Goal: Task Accomplishment & Management: Manage account settings

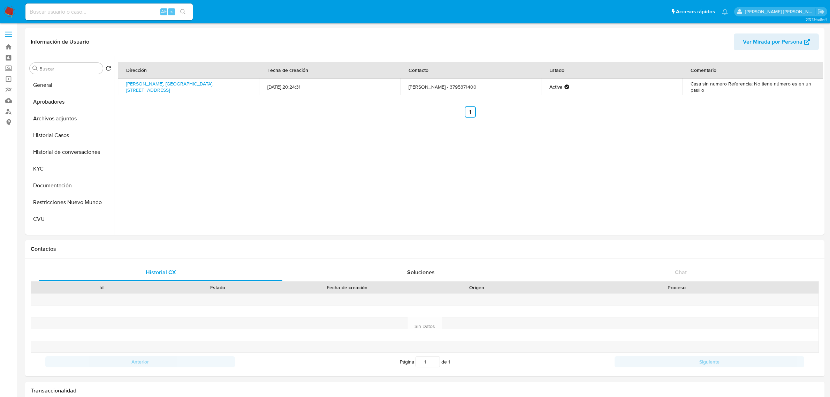
select select "10"
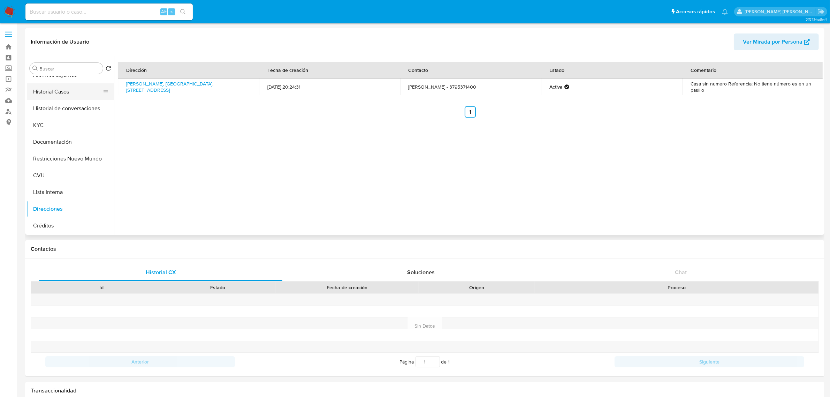
drag, startPoint x: 61, startPoint y: 93, endPoint x: 79, endPoint y: 93, distance: 18.1
click at [61, 93] on button "Historial Casos" at bounding box center [68, 91] width 82 height 17
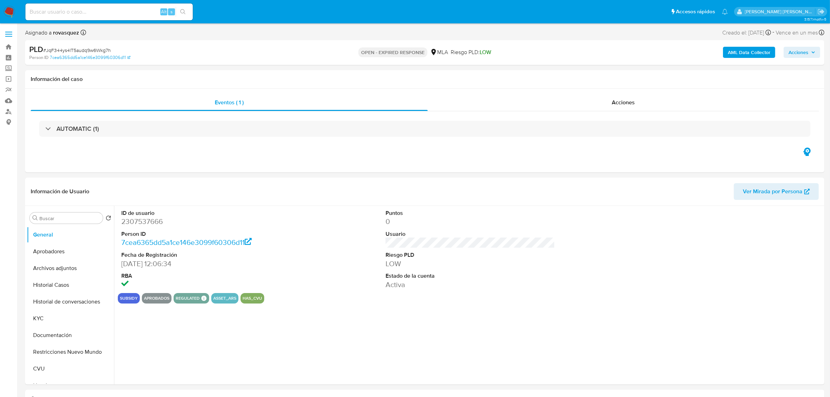
select select "10"
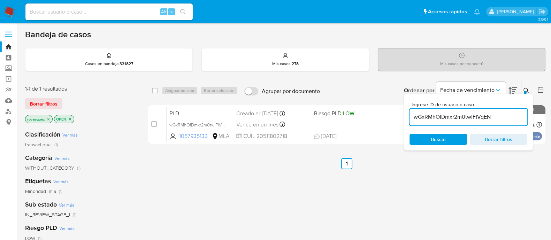
click at [455, 116] on input "wGxRMhOIDmxr2m0twIFIVqEN" at bounding box center [469, 117] width 118 height 9
paste input "JqF344ys4lT5audq9w6Wkg7h"
type input "JqF344ys4lT5audq9w6Wkg7h"
click at [433, 142] on span "Buscar" at bounding box center [438, 139] width 15 height 11
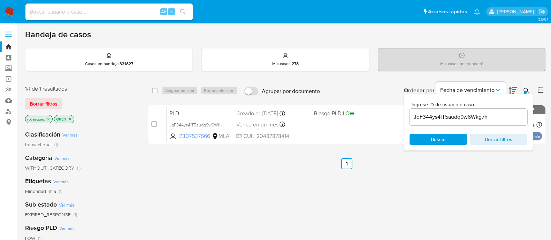
click at [153, 123] on input "checkbox" at bounding box center [154, 124] width 6 height 6
checkbox input "true"
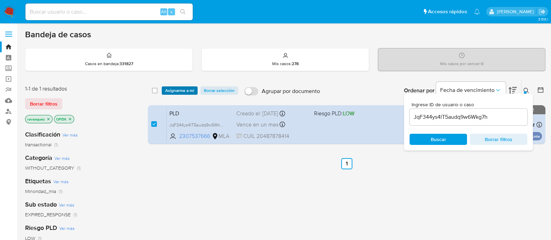
click at [180, 87] on span "Asignarme a mí" at bounding box center [179, 90] width 29 height 7
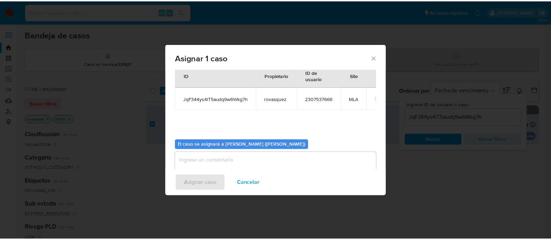
scroll to position [36, 0]
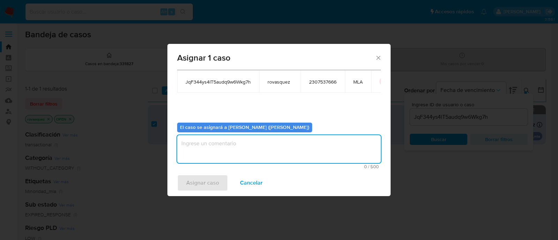
click at [261, 159] on textarea "assign-modal" at bounding box center [279, 149] width 204 height 28
type textarea "."
click at [186, 186] on span "Asignar caso" at bounding box center [202, 182] width 33 height 15
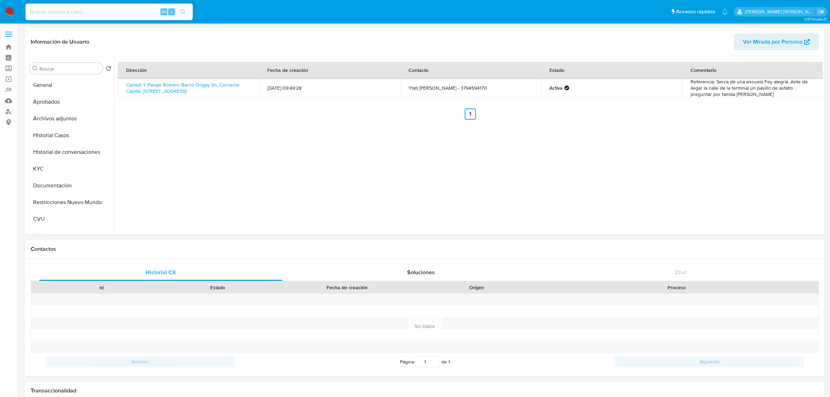
select select "10"
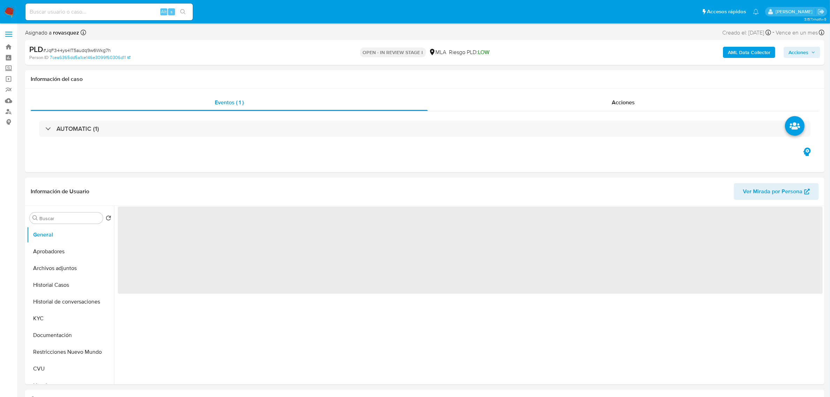
select select "10"
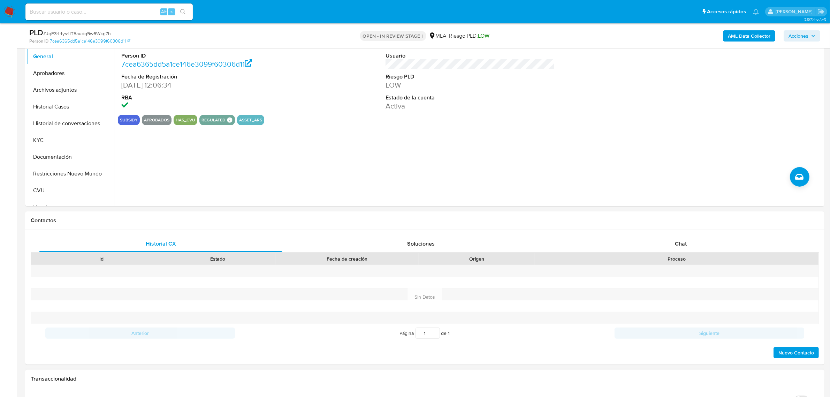
scroll to position [261, 0]
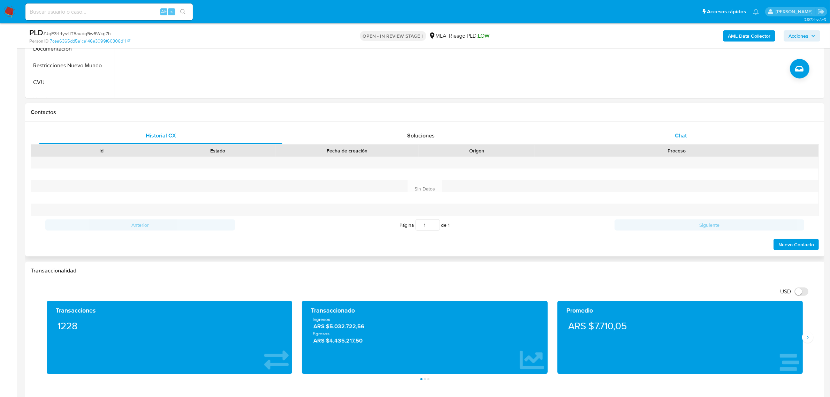
click at [677, 134] on span "Chat" at bounding box center [681, 135] width 12 height 8
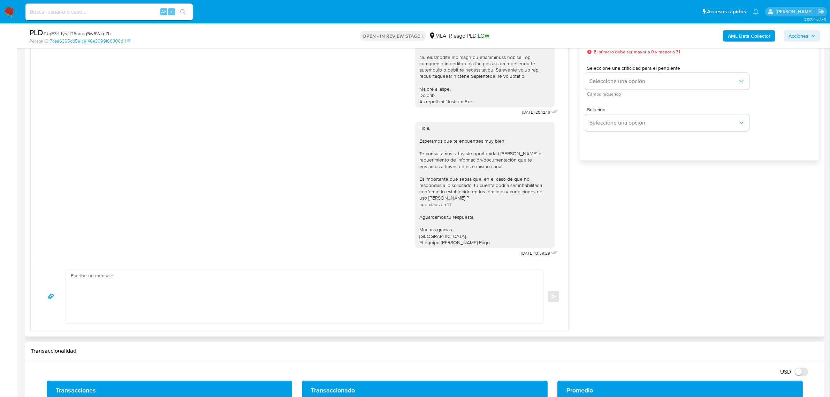
scroll to position [436, 0]
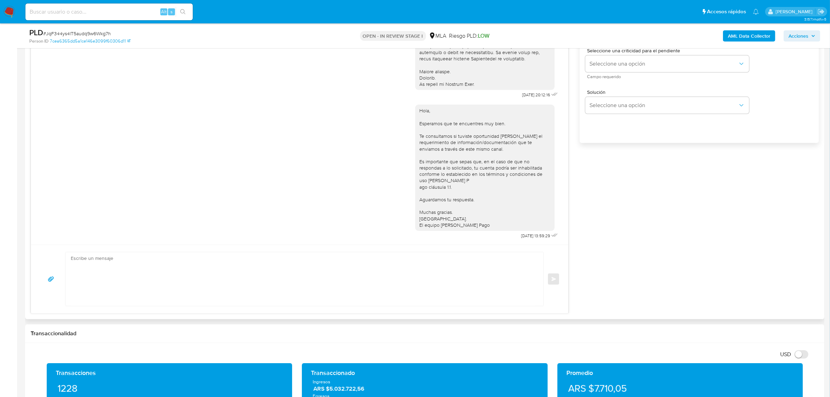
click at [146, 282] on textarea at bounding box center [303, 279] width 464 height 54
paste textarea "- Angel Cruz Cardozo - CUIT 20160411822 (SIN ACTIVIDAD), de quien recibe 46 tra…"
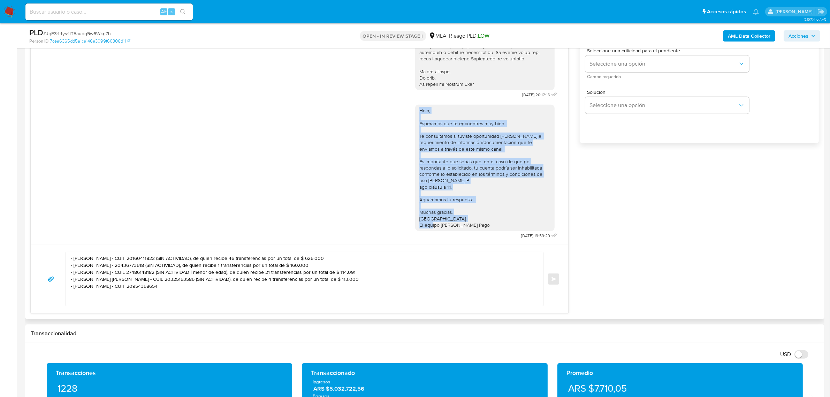
drag, startPoint x: 478, startPoint y: 218, endPoint x: 408, endPoint y: 97, distance: 140.3
click at [408, 100] on div "Hola, Esperamos que te encuentres muy bien. Te consultamos si tuviste oportunid…" at bounding box center [300, 170] width 520 height 141
copy div "Hola, Esperamos que te encuentres muy bien. Te consultamos si tuviste oportunid…"
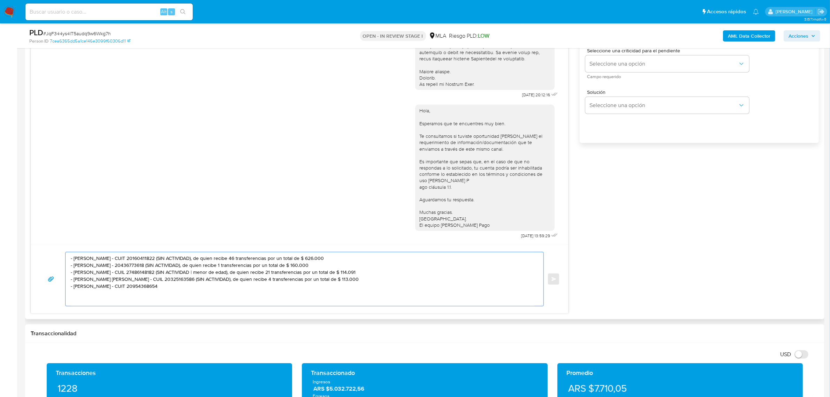
click at [114, 266] on textarea "- Angel Cruz Cardozo - CUIT 20160411822 (SIN ACTIVIDAD), de quien recibe 46 tra…" at bounding box center [303, 279] width 464 height 54
click at [72, 259] on textarea "- Angel Cruz Cardozo - CUIT 20160411822 (SIN ACTIVIDAD), de quien recibe 46 tra…" at bounding box center [303, 279] width 464 height 54
paste textarea "Hola, Esperamos que te encuentres muy bien. Te consultamos si tuviste oportunid…"
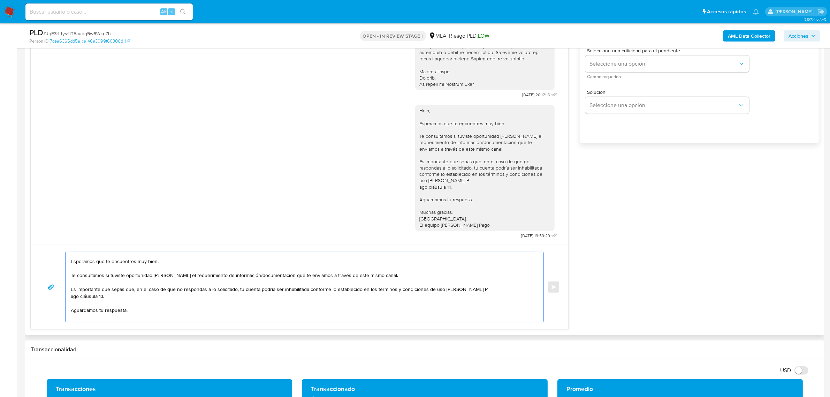
scroll to position [0, 0]
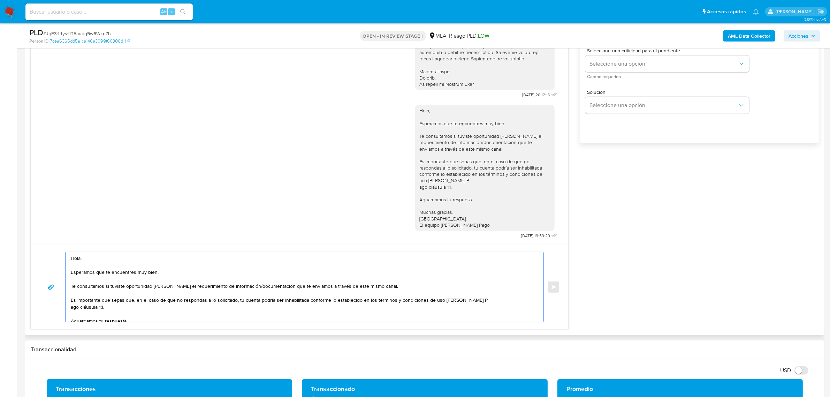
click at [109, 262] on textarea "Hola, Esperamos que te encuentres muy bien. Te consultamos si tuviste oportunid…" at bounding box center [303, 287] width 464 height 70
click at [110, 260] on textarea "Hola, Esperamos que te encuentres muy bien. Te consultamos si tuviste oportunid…" at bounding box center [303, 287] width 464 height 70
click at [388, 286] on textarea "Hola, Juan. Esperamos que te encuentres muy bien. Te consultamos si tuviste opo…" at bounding box center [303, 287] width 464 height 70
paste textarea "- Angel Cruz Cardozo - CUIT 20160411822 (SIN ACTIVIDAD), de quien recibe 46 tra…"
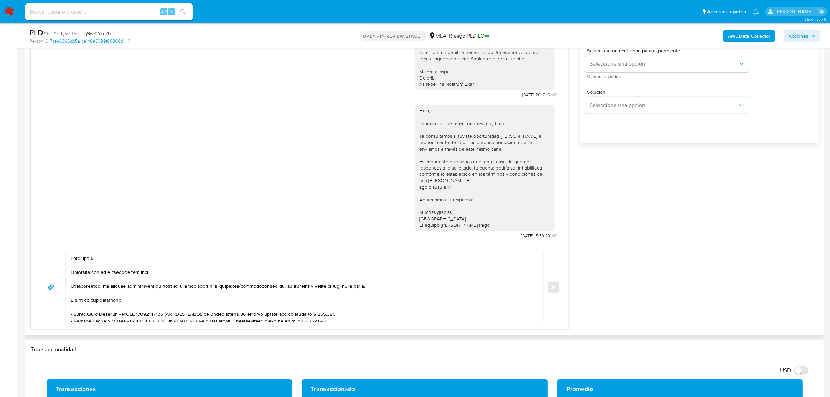
click at [141, 302] on textarea at bounding box center [303, 287] width 464 height 70
paste textarea "n función de las operaciones registradas en tu cuenta de Mercado Pago, necesita…"
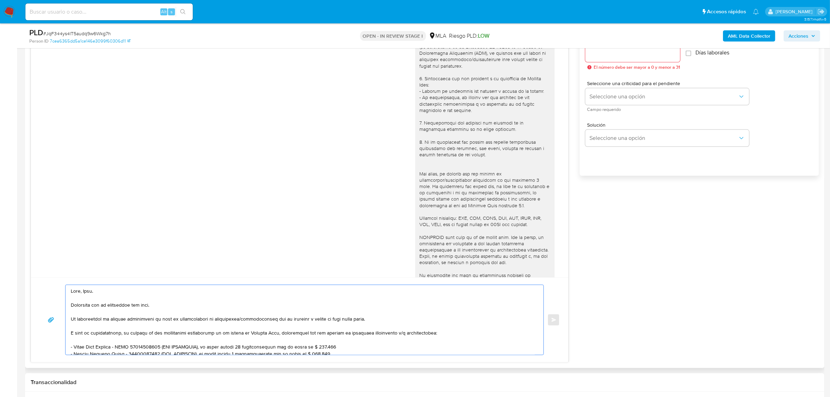
scroll to position [349, 0]
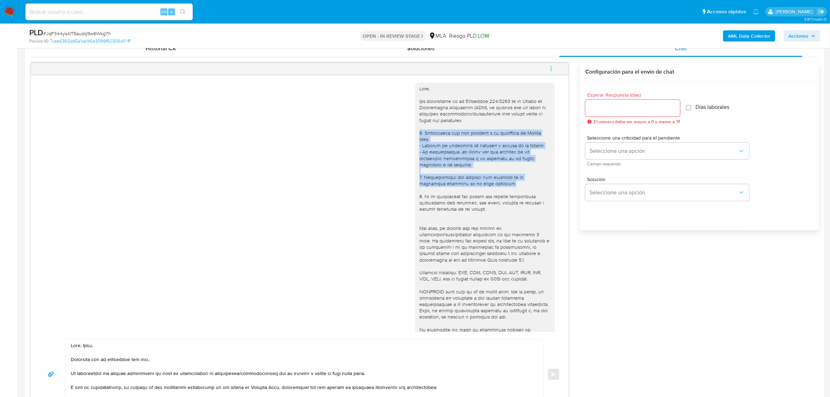
drag, startPoint x: 479, startPoint y: 182, endPoint x: 411, endPoint y: 135, distance: 83.1
click at [415, 135] on div at bounding box center [484, 231] width 139 height 297
copy div "1. Descripción del uso otorgado a la aplicación de Mercado Pago: - Detalla la a…"
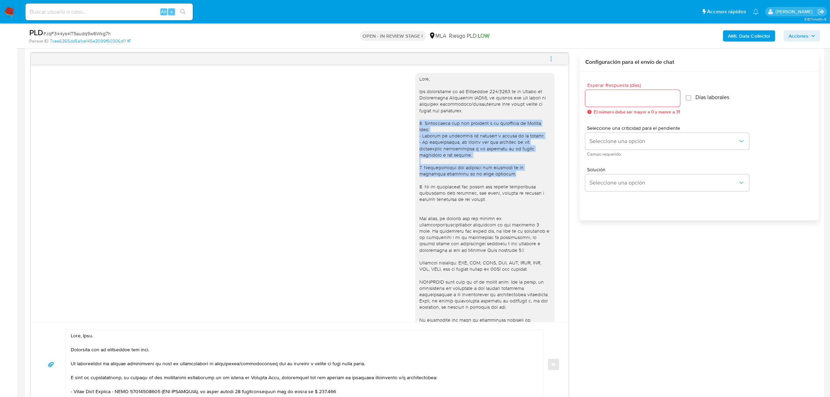
scroll to position [392, 0]
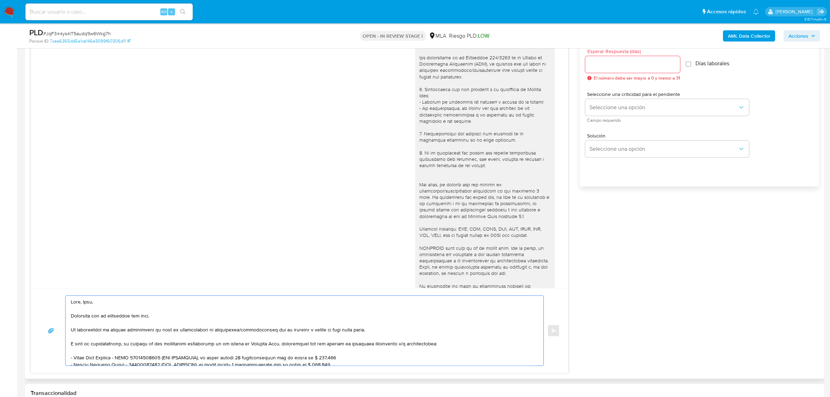
click at [91, 349] on textarea at bounding box center [303, 331] width 464 height 70
paste textarea "1. Descripción del uso otorgado a la aplicación de Mercado Pago: - Detalla la a…"
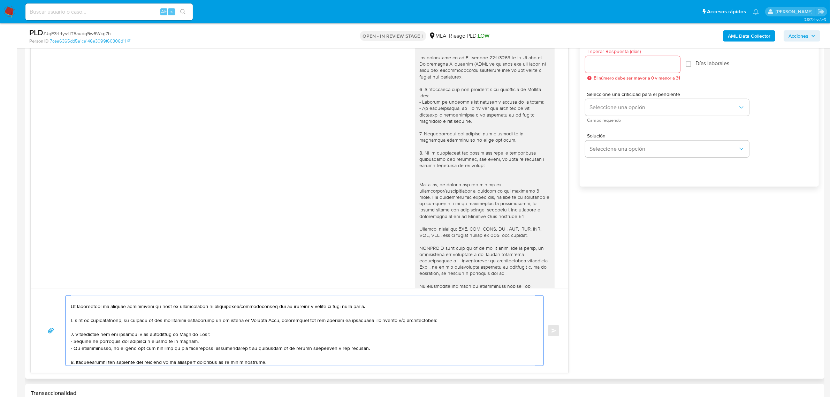
scroll to position [67, 0]
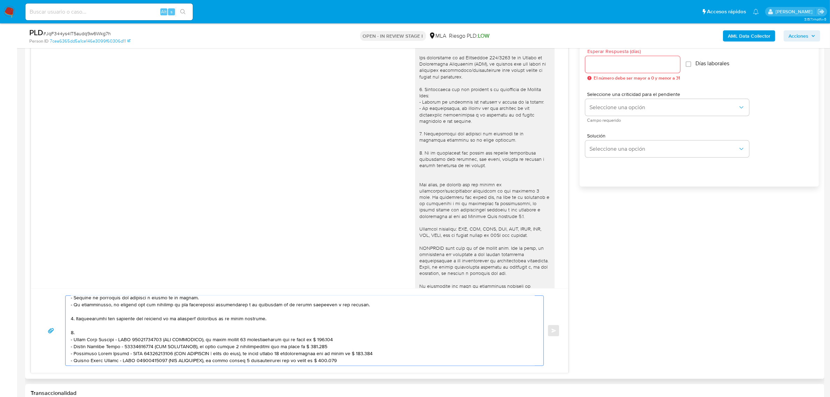
click at [91, 329] on textarea at bounding box center [303, 331] width 464 height 70
click at [91, 332] on textarea at bounding box center [303, 331] width 464 height 70
paste textarea "Detalle del motivo económico de las operaciones cursadas con las siguientes con…"
click at [158, 355] on textarea at bounding box center [303, 331] width 464 height 70
drag, startPoint x: 162, startPoint y: 340, endPoint x: 375, endPoint y: 363, distance: 214.2
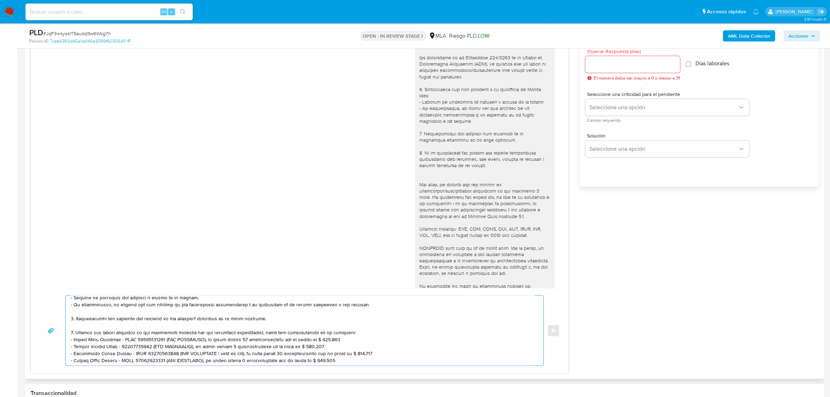
click at [161, 340] on textarea at bounding box center [303, 331] width 464 height 70
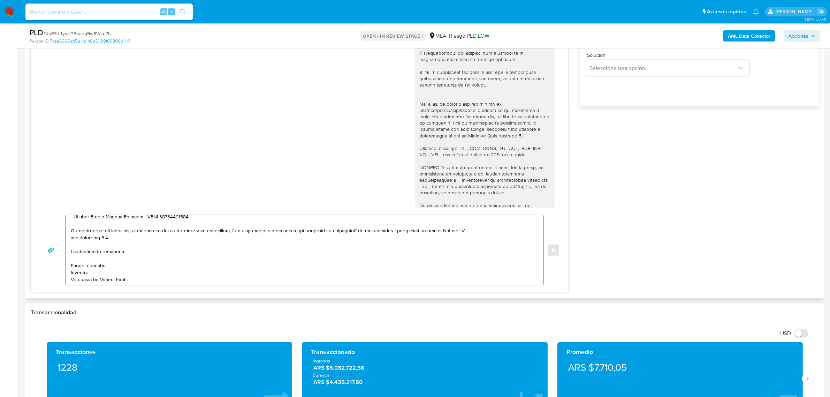
scroll to position [479, 0]
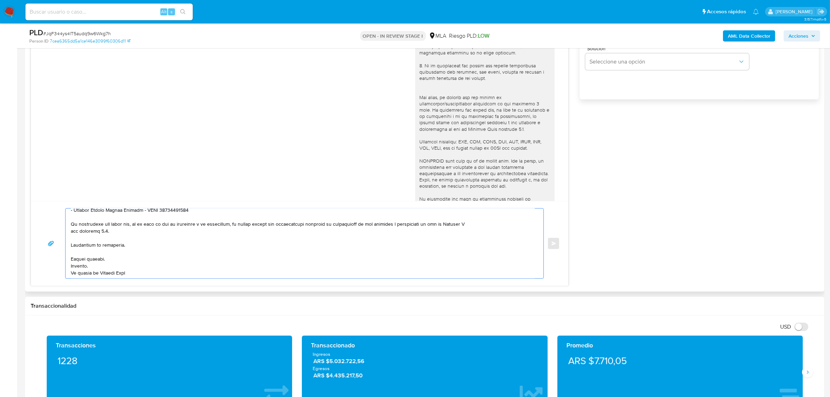
click at [474, 223] on textarea at bounding box center [303, 243] width 464 height 70
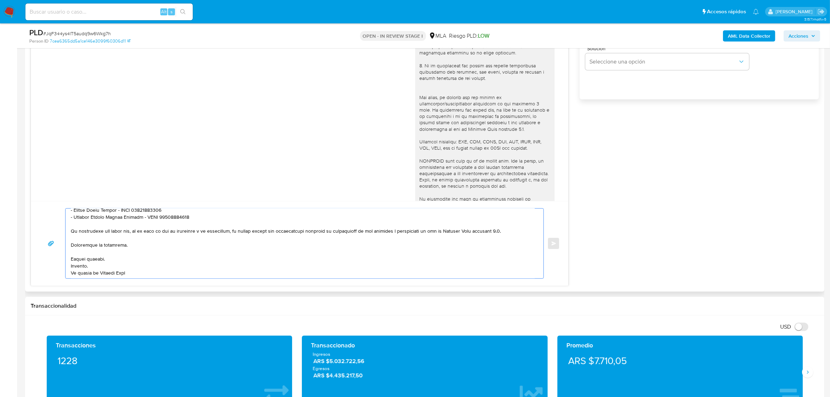
click at [454, 246] on textarea at bounding box center [303, 243] width 464 height 70
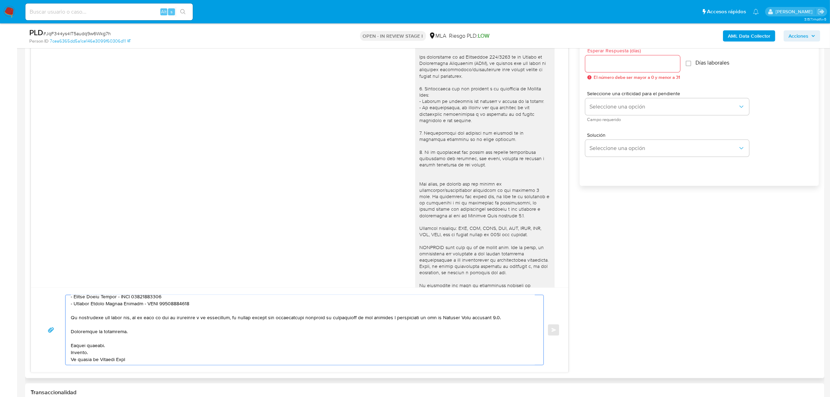
scroll to position [392, 0]
type textarea "Hola, Juan. Esperamos que te encuentres muy bien. Te consultamos si tuviste opo…"
click at [615, 68] on input "Esperar Respuesta (días)" at bounding box center [632, 64] width 95 height 9
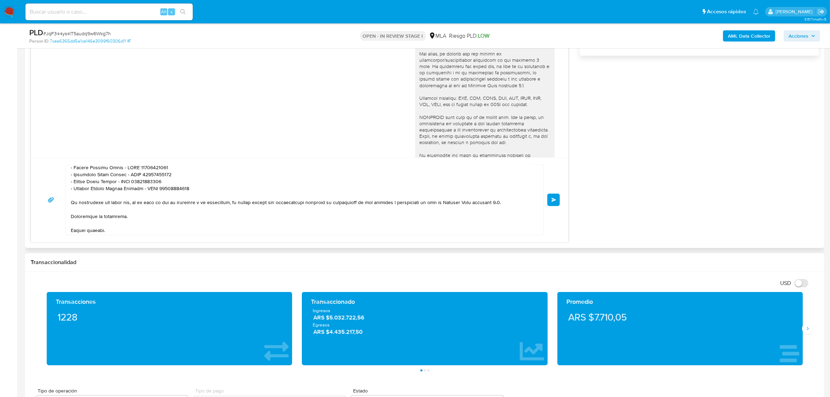
scroll to position [130, 0]
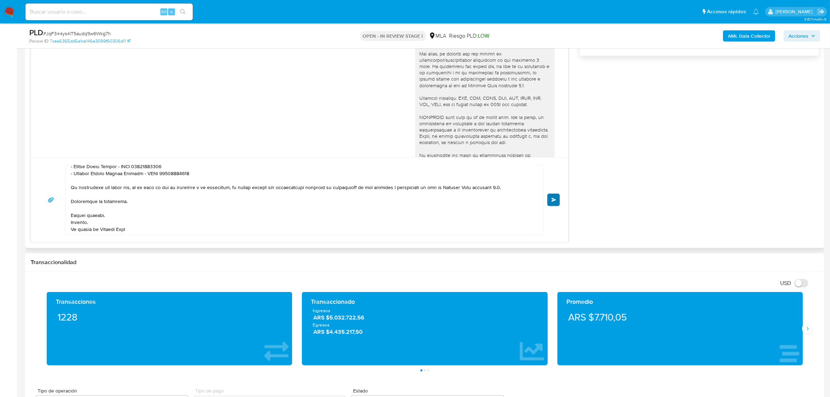
type input "0"
click at [551, 200] on span "Enviar" at bounding box center [553, 200] width 5 height 4
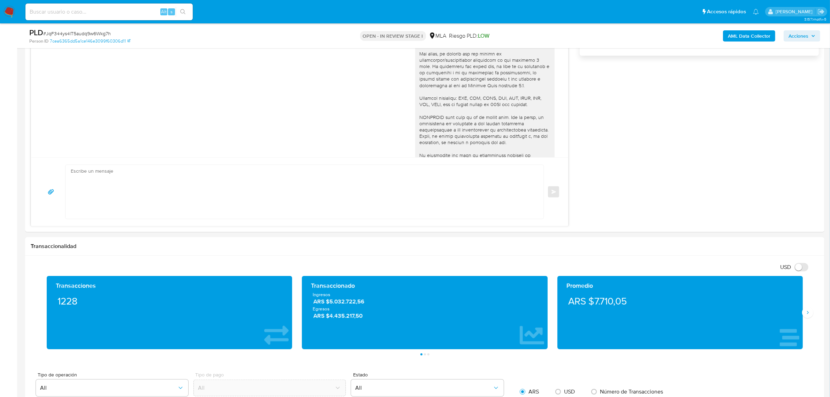
scroll to position [496, 0]
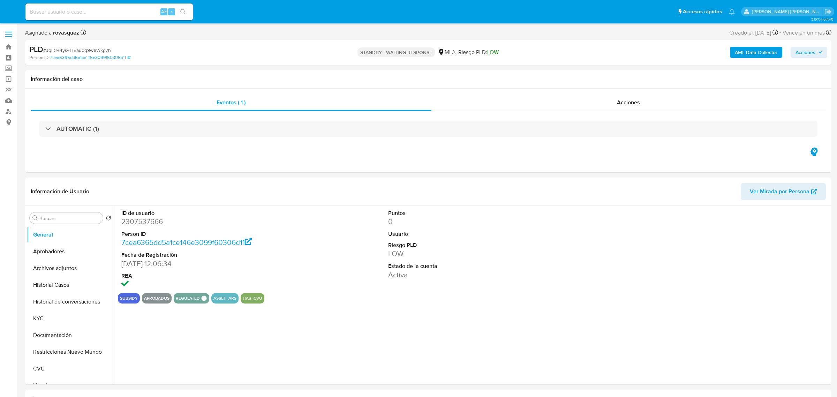
select select "10"
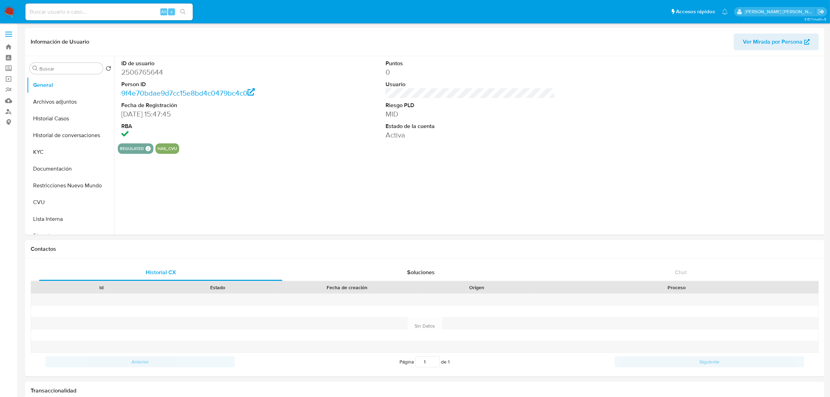
select select "10"
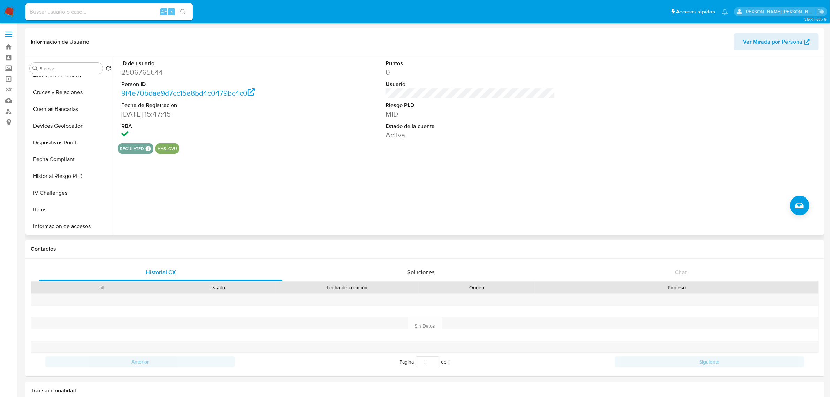
scroll to position [197, 0]
click at [70, 109] on button "Cruces y Relaciones" at bounding box center [68, 105] width 82 height 17
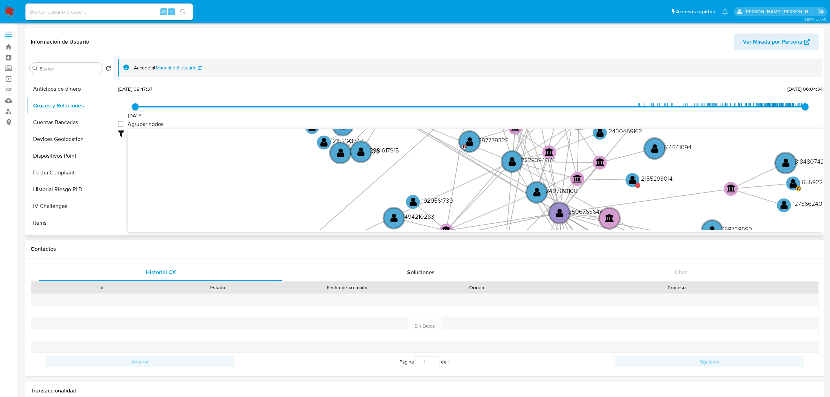
click at [400, 96] on div "1/5/2022 1/5/2022, 09:47:37 29/8/2025, 06:04:34 Agrupar nodos Filtros Confianza…" at bounding box center [470, 158] width 705 height 148
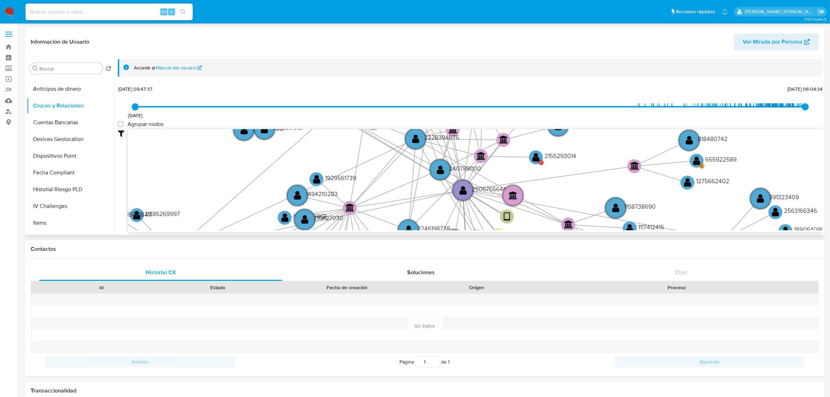
drag, startPoint x: 526, startPoint y: 206, endPoint x: 429, endPoint y: 183, distance: 99.2
click at [429, 183] on icon "device-685317e1f5744adfd7ec1b62  user-2506765644  2506765644 person-9f4e70bda…" at bounding box center [475, 179] width 695 height 101
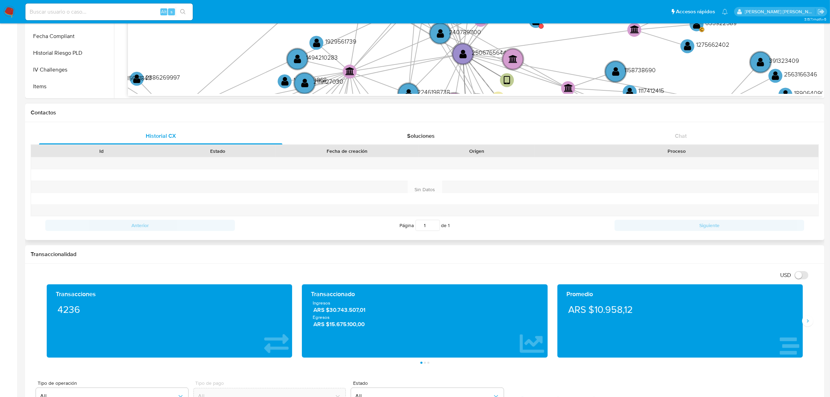
scroll to position [0, 0]
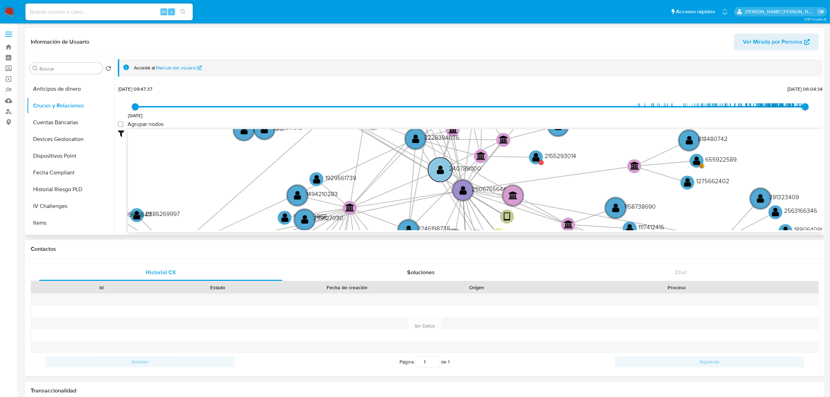
click at [438, 172] on text "" at bounding box center [440, 170] width 7 height 10
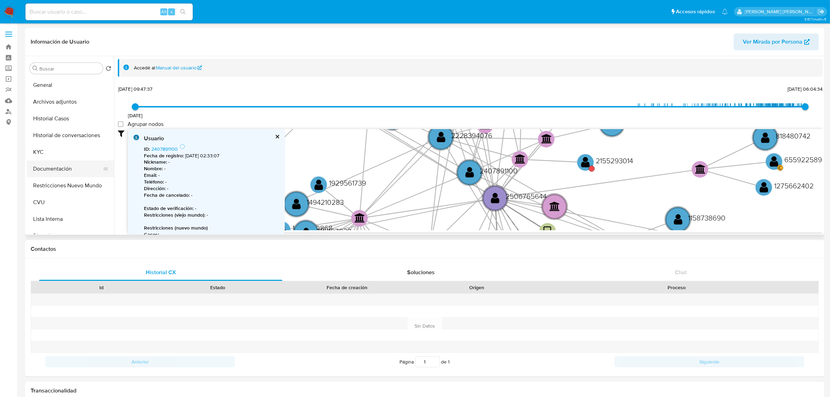
click at [62, 172] on button "Documentación" at bounding box center [68, 168] width 82 height 17
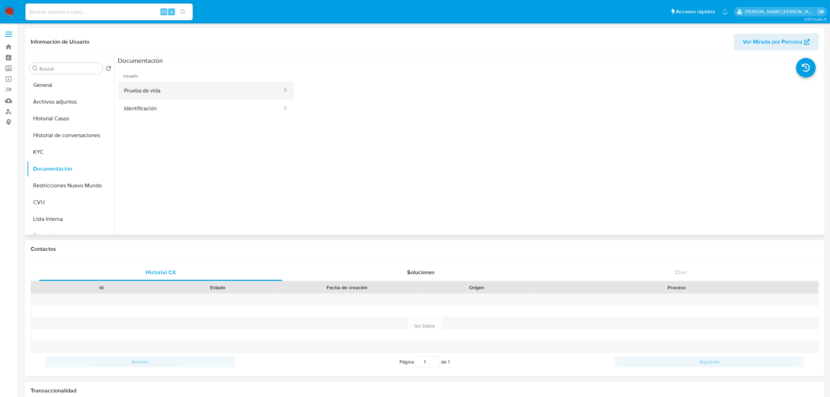
click at [215, 95] on button "Prueba de vida" at bounding box center [200, 91] width 165 height 18
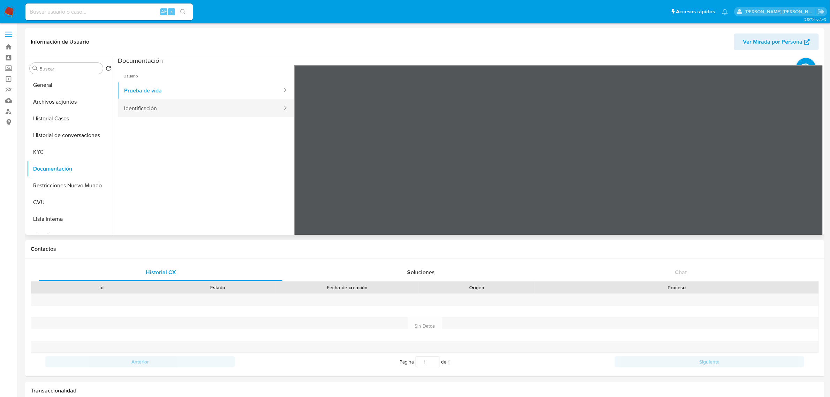
click at [180, 112] on button "Identificación" at bounding box center [200, 108] width 165 height 18
click at [814, 180] on icon at bounding box center [814, 178] width 14 height 14
click at [177, 96] on button "Prueba de vida" at bounding box center [200, 91] width 165 height 18
click at [197, 108] on button "Identificación" at bounding box center [200, 108] width 165 height 18
click at [63, 126] on button "Historial Casos" at bounding box center [68, 118] width 82 height 17
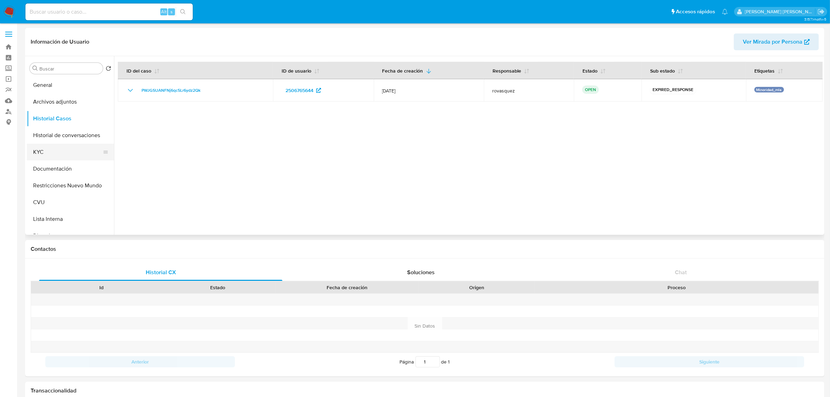
click at [66, 157] on button "KYC" at bounding box center [68, 152] width 82 height 17
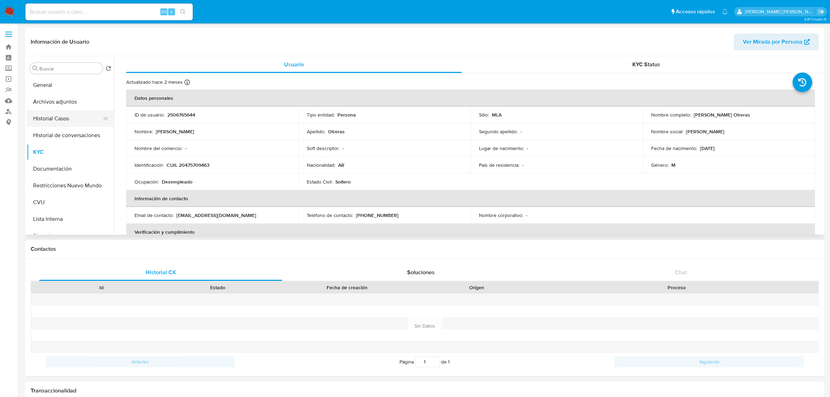
click at [56, 122] on button "Historial Casos" at bounding box center [68, 118] width 82 height 17
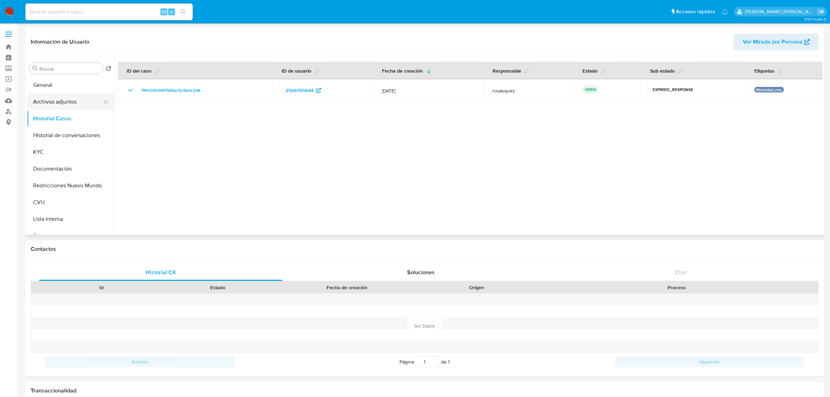
click at [77, 99] on button "Archivos adjuntos" at bounding box center [68, 101] width 82 height 17
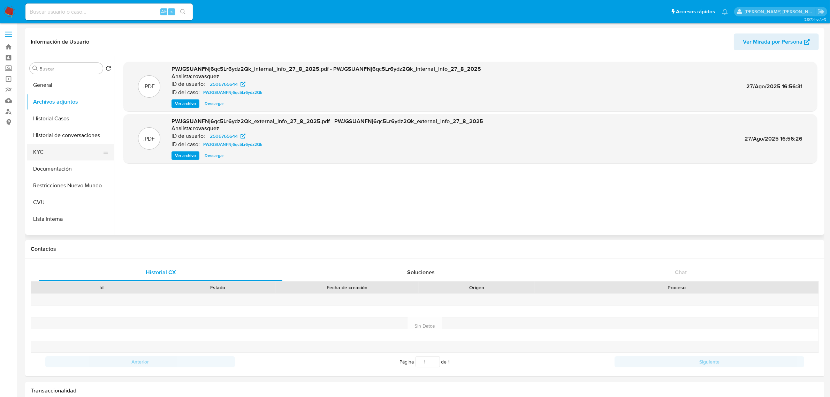
click at [60, 157] on button "KYC" at bounding box center [68, 152] width 82 height 17
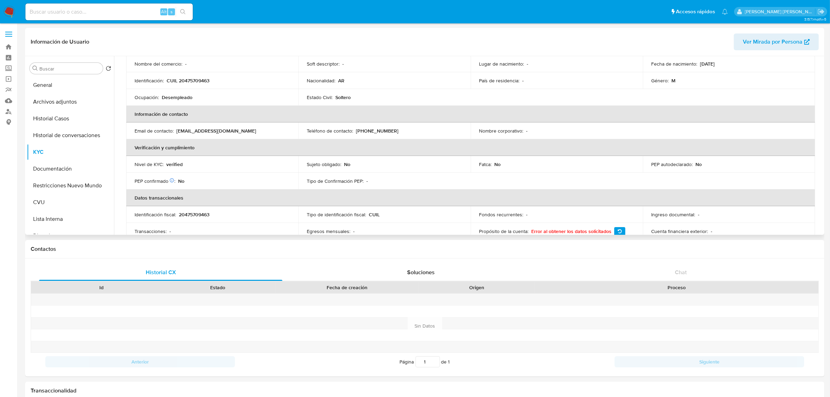
scroll to position [87, 0]
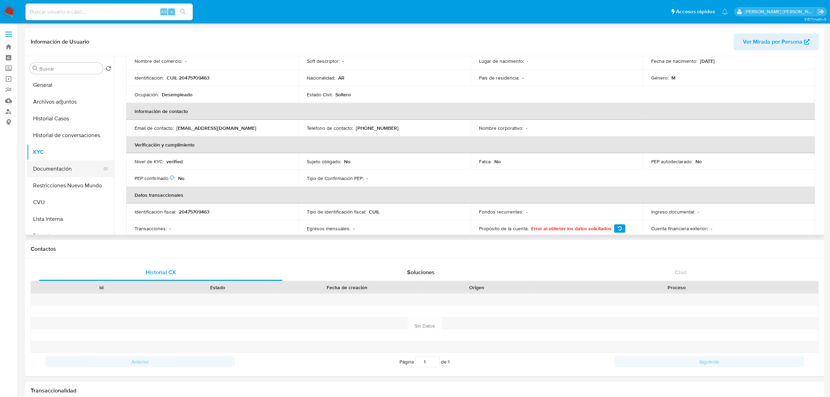
click at [39, 164] on button "Documentación" at bounding box center [68, 168] width 82 height 17
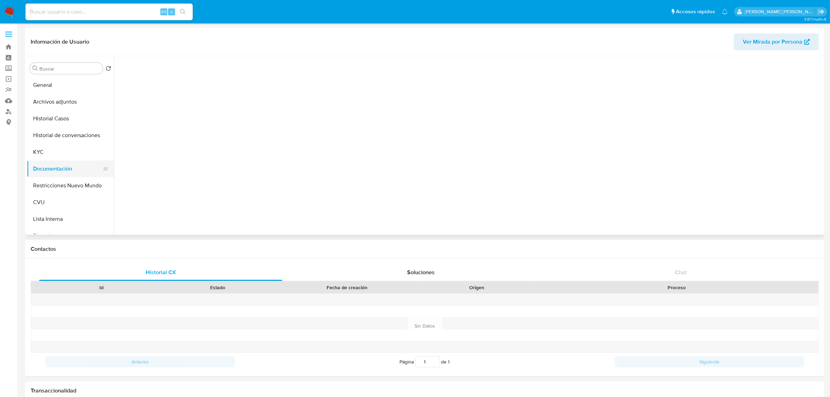
scroll to position [0, 0]
click at [178, 90] on button "Prueba de vida" at bounding box center [200, 91] width 165 height 18
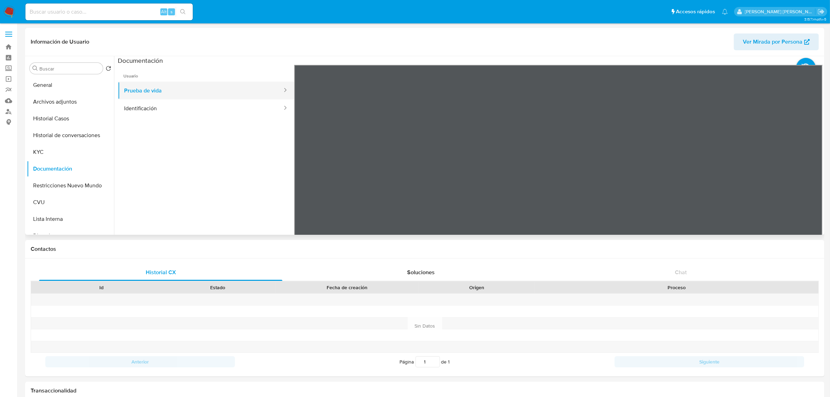
click at [210, 98] on button "Prueba de vida" at bounding box center [200, 91] width 165 height 18
click at [210, 105] on button "Identificación" at bounding box center [200, 108] width 165 height 18
click at [68, 149] on button "KYC" at bounding box center [68, 152] width 82 height 17
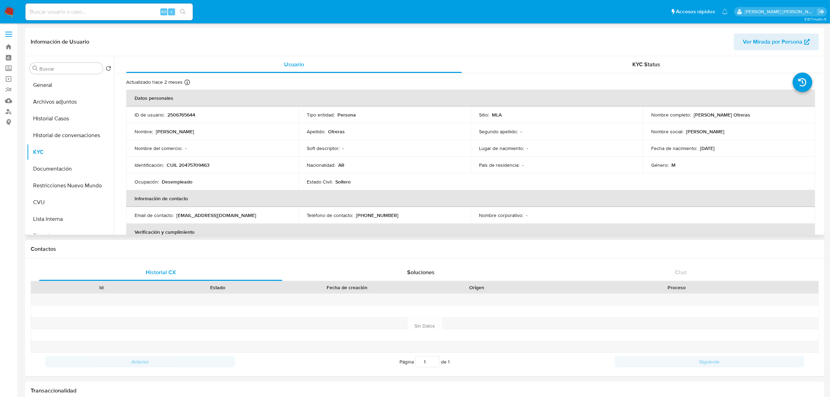
click at [194, 166] on p "CUIL 20475709463" at bounding box center [188, 165] width 43 height 6
copy p "20475709463"
drag, startPoint x: 692, startPoint y: 114, endPoint x: 753, endPoint y: 114, distance: 61.4
click at [753, 114] on div "Nombre completo : Sebastian Roman Otreras" at bounding box center [728, 115] width 155 height 6
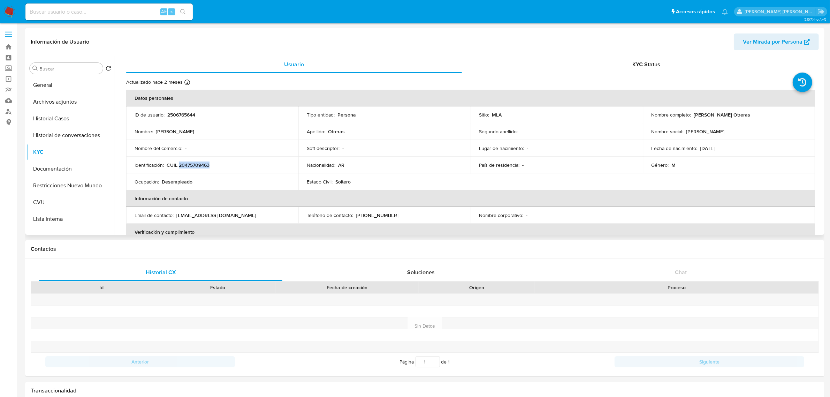
copy p "Sebastian Roman Otreras"
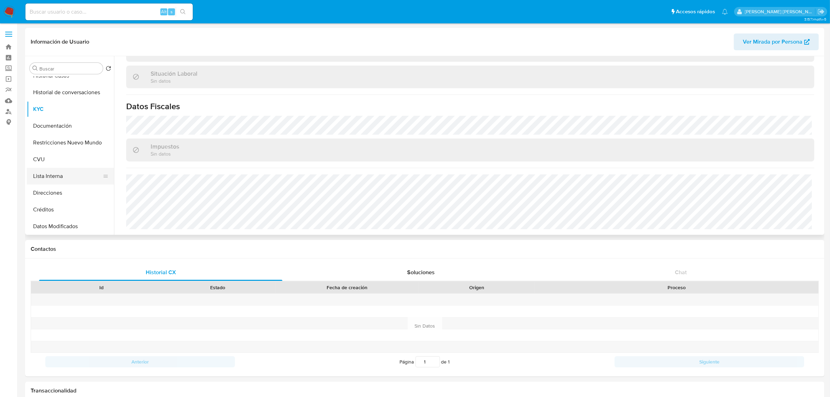
scroll to position [44, 0]
click at [62, 192] on button "Direcciones" at bounding box center [68, 192] width 82 height 17
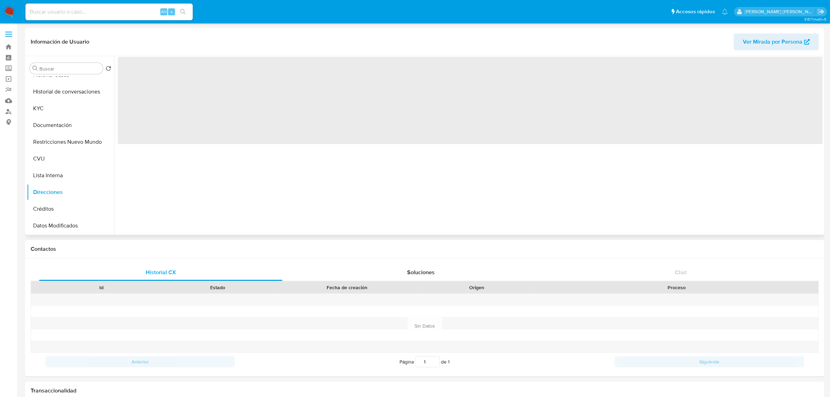
scroll to position [0, 0]
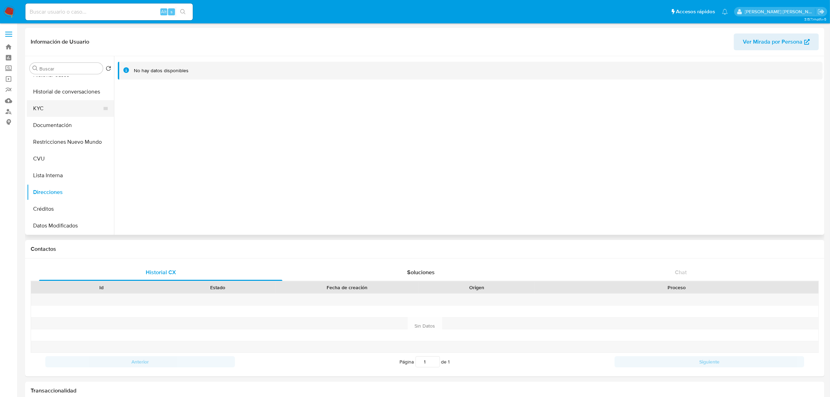
click at [50, 107] on button "KYC" at bounding box center [68, 108] width 82 height 17
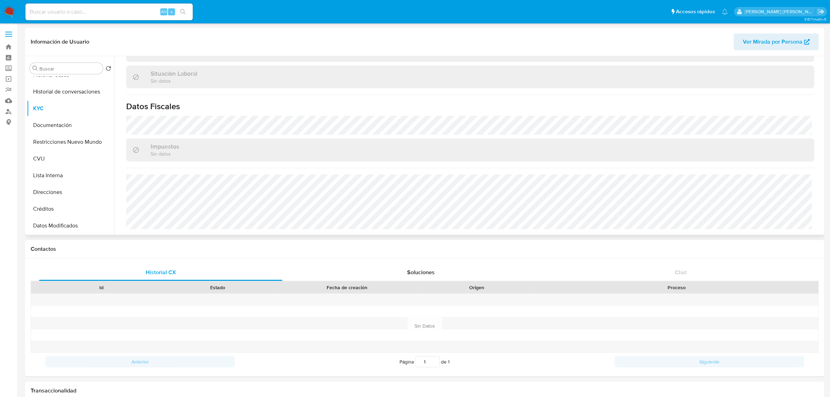
scroll to position [361, 0]
click at [43, 191] on button "Direcciones" at bounding box center [68, 192] width 82 height 17
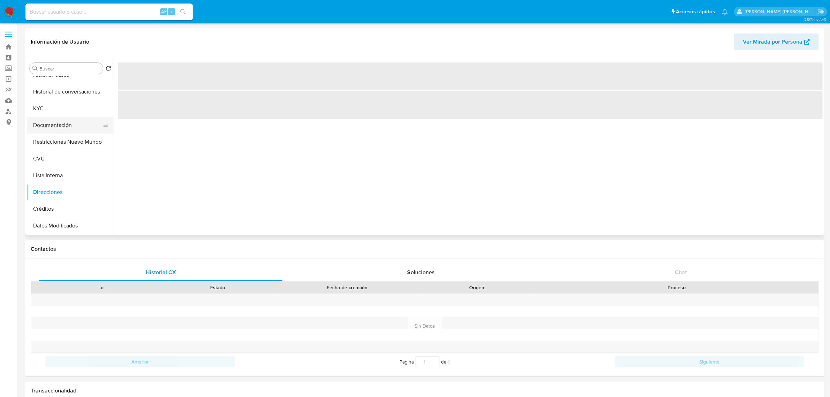
scroll to position [0, 0]
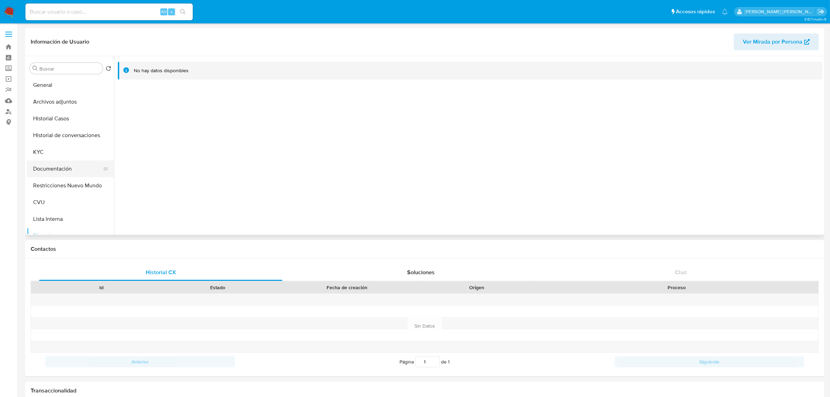
click at [63, 173] on button "Documentación" at bounding box center [68, 168] width 82 height 17
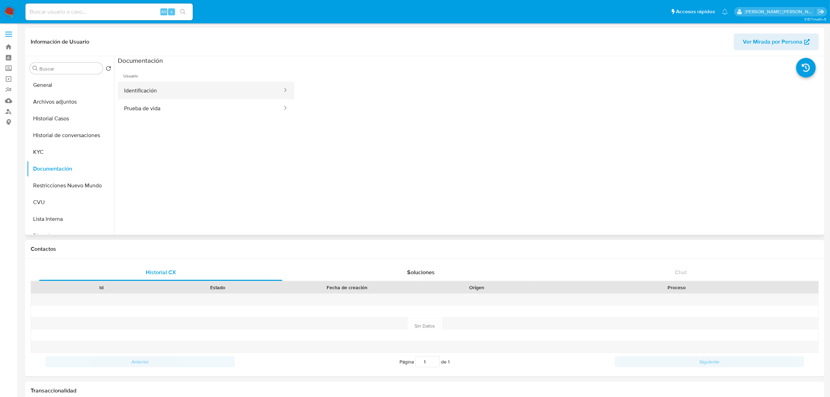
click at [191, 82] on button "Identificación" at bounding box center [200, 91] width 165 height 18
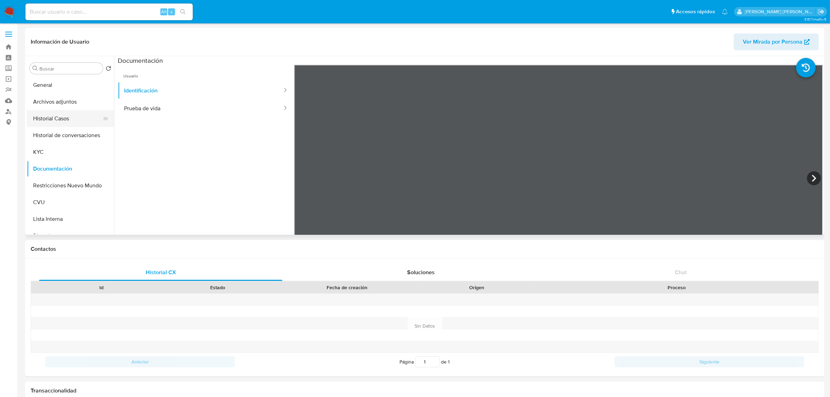
click at [62, 124] on button "Historial Casos" at bounding box center [68, 118] width 82 height 17
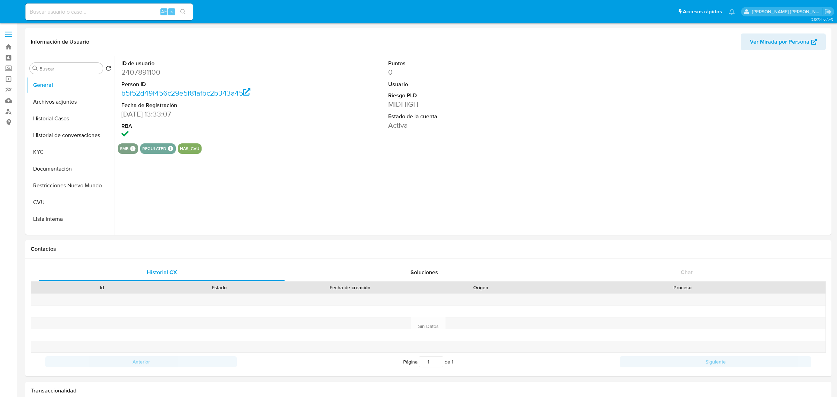
select select "10"
drag, startPoint x: 69, startPoint y: 152, endPoint x: 84, endPoint y: 137, distance: 21.5
click at [69, 152] on button "KYC" at bounding box center [70, 152] width 87 height 17
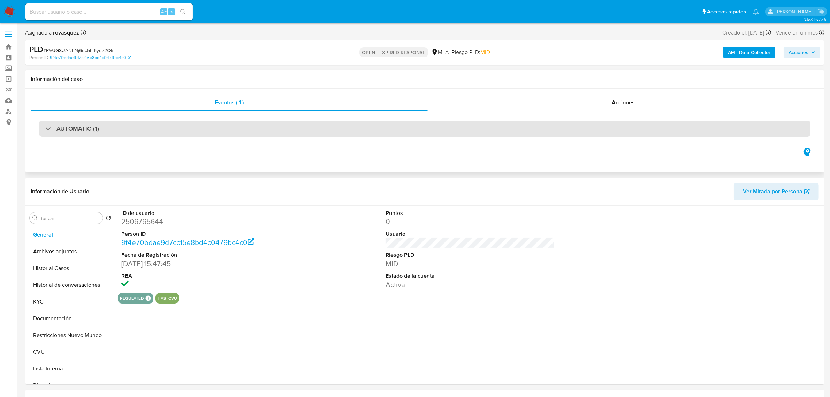
select select "10"
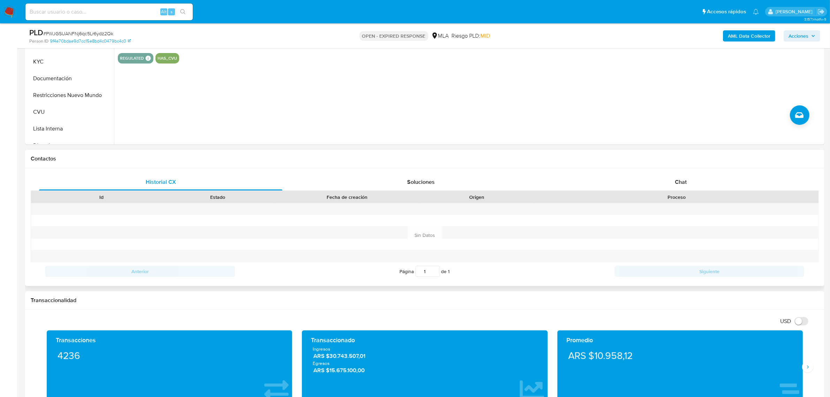
scroll to position [218, 0]
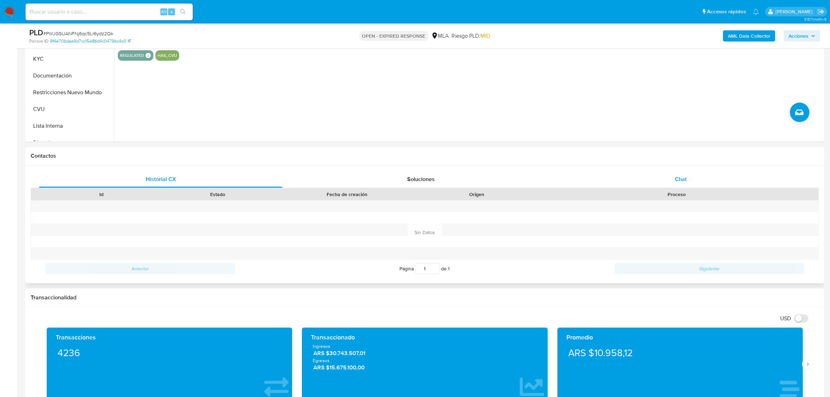
click at [677, 177] on span "Chat" at bounding box center [681, 179] width 12 height 8
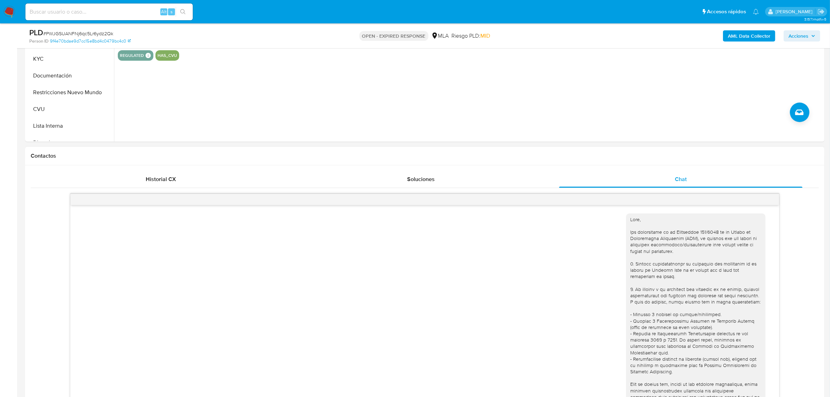
scroll to position [292, 0]
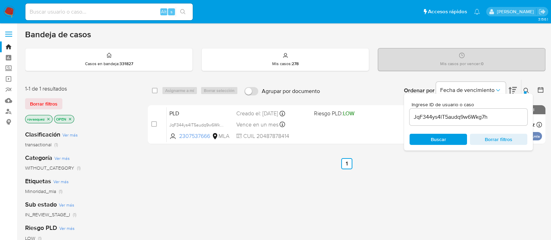
click at [470, 117] on input "JqF344ys4lT5audq9w6Wkg7h" at bounding box center [469, 117] width 118 height 9
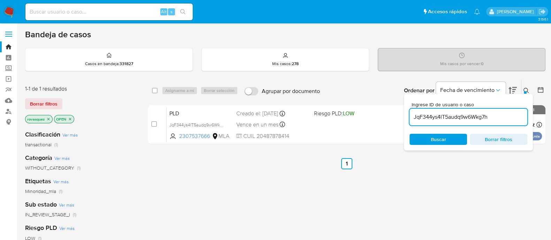
click at [470, 117] on input "JqF344ys4lT5audq9w6Wkg7h" at bounding box center [469, 117] width 118 height 9
paste input "PWJGSUANFNj6qc5Lr6ydz2Qk"
type input "PWJGSUANFNj6qc5Lr6ydz2Qk"
click at [436, 142] on div "Buscar Borrar filtros" at bounding box center [469, 139] width 118 height 11
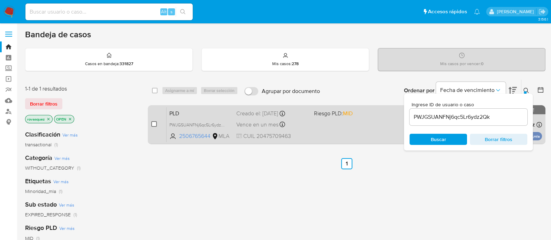
click at [153, 126] on input "checkbox" at bounding box center [154, 124] width 6 height 6
checkbox input "true"
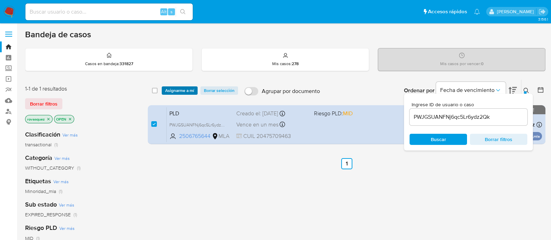
click at [192, 87] on span "Asignarme a mí" at bounding box center [179, 90] width 29 height 7
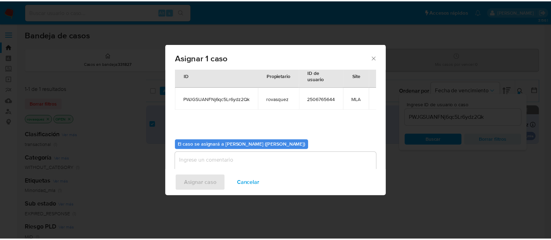
scroll to position [36, 0]
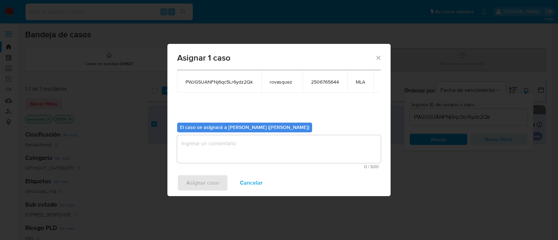
click at [222, 147] on textarea "assign-modal" at bounding box center [279, 149] width 204 height 28
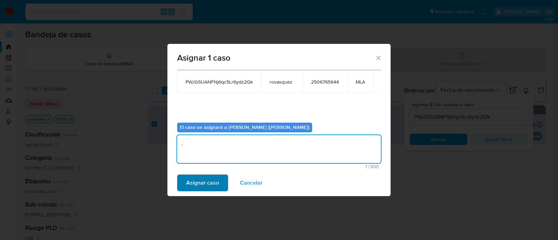
type textarea "."
click at [188, 190] on span "Asignar caso" at bounding box center [202, 182] width 33 height 15
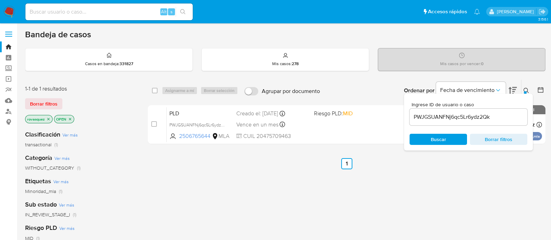
click at [9, 10] on img at bounding box center [9, 12] width 12 height 12
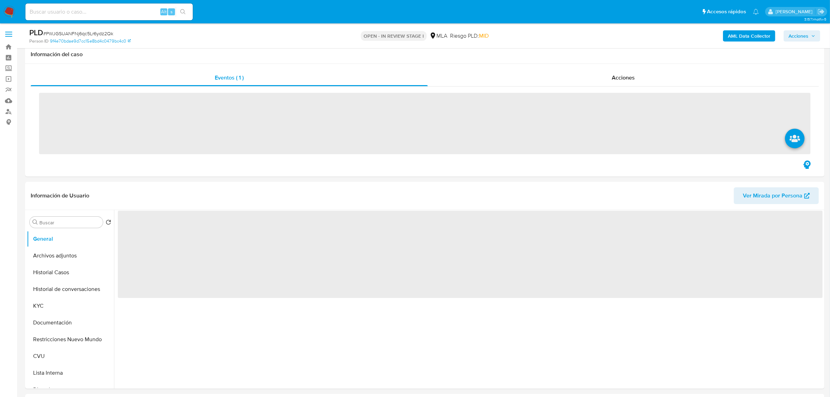
scroll to position [305, 0]
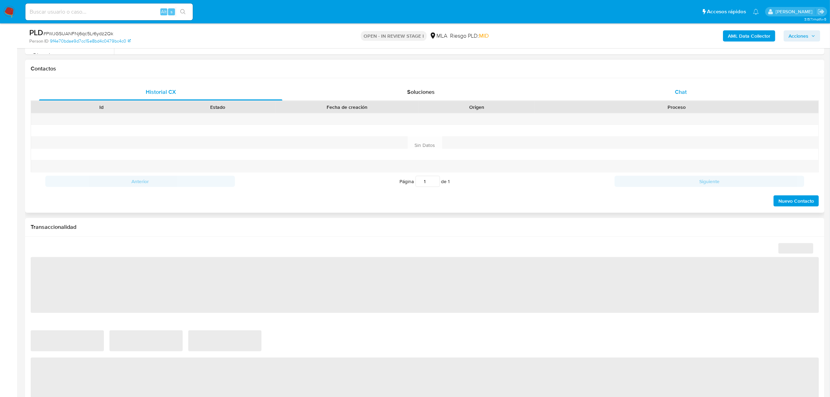
click at [684, 88] on span "Chat" at bounding box center [681, 92] width 12 height 8
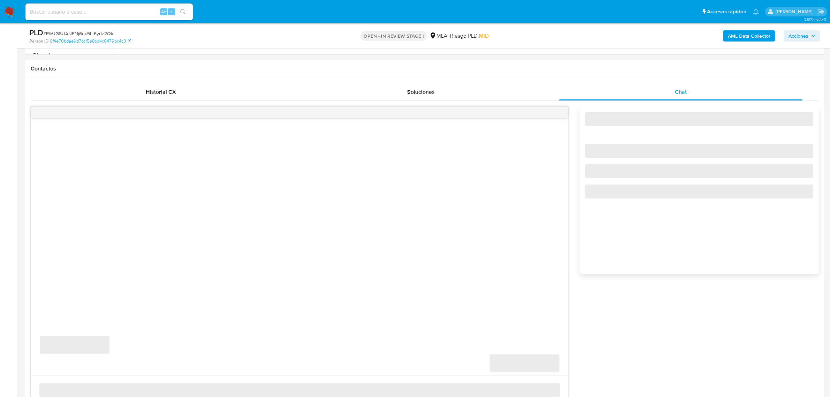
select select "10"
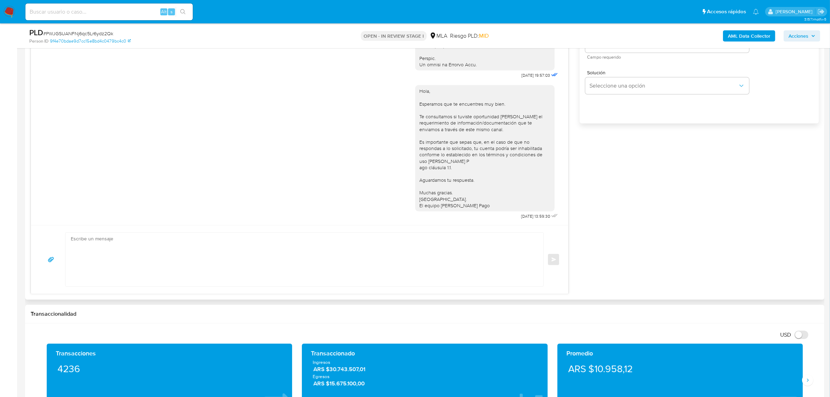
scroll to position [479, 0]
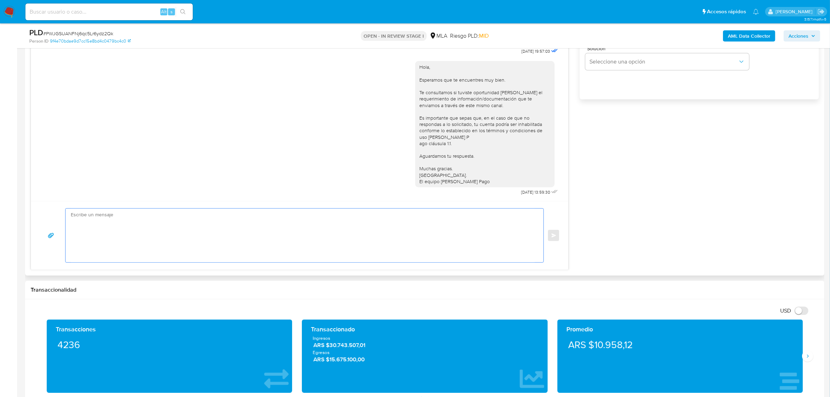
click at [230, 234] on textarea at bounding box center [303, 235] width 464 height 54
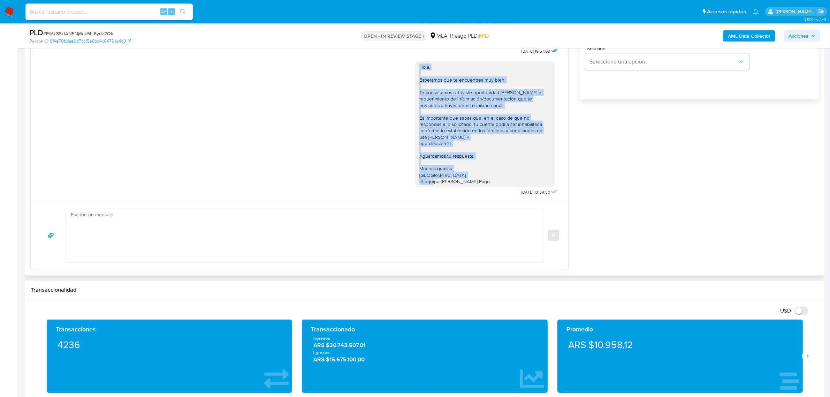
drag, startPoint x: 478, startPoint y: 176, endPoint x: 412, endPoint y: 59, distance: 134.5
click at [419, 64] on div "Hola, Esperamos que te encuentres muy bien. Te consultamos si tuviste oportunid…" at bounding box center [484, 124] width 131 height 121
copy div "Hola, Esperamos que te encuentres muy bien. Te consultamos si tuviste oportunid…"
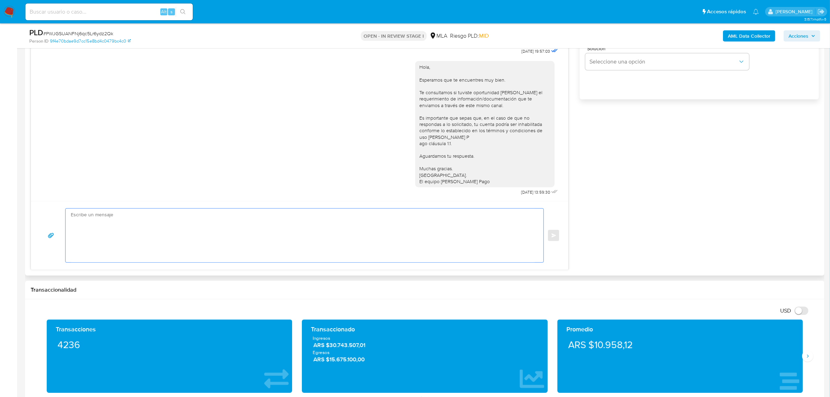
click at [261, 226] on textarea at bounding box center [303, 235] width 464 height 54
paste textarea "Hola, Esperamos que te encuentres muy bien. Te consultamos si tuviste oportunid…"
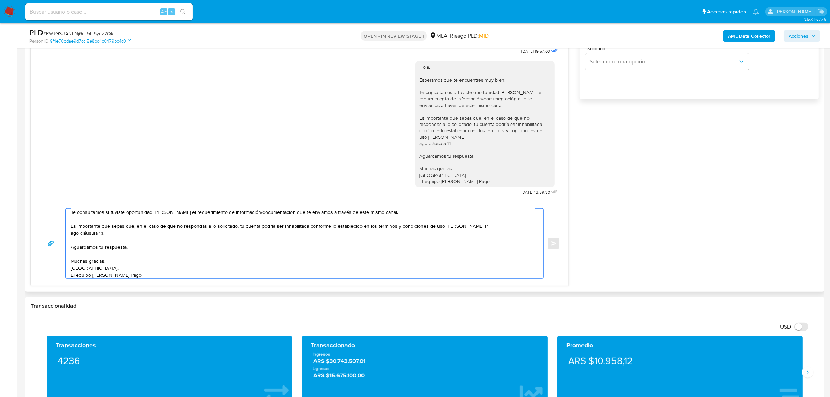
scroll to position [0, 0]
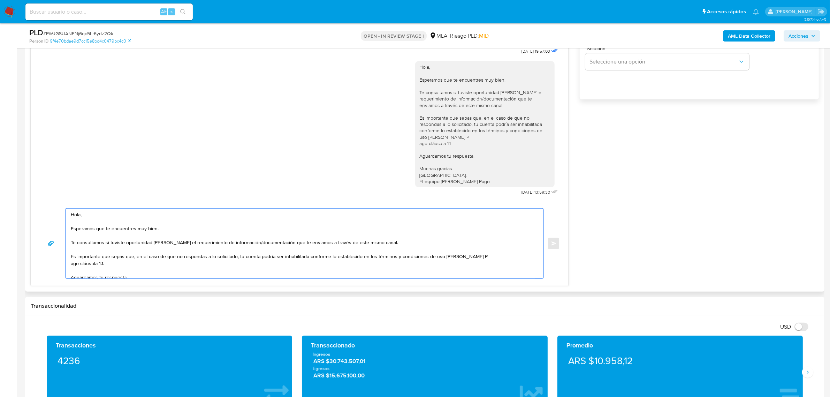
click at [104, 221] on textarea "Hola, Esperamos que te encuentres muy bien. Te consultamos si tuviste oportunid…" at bounding box center [303, 243] width 464 height 70
click at [106, 215] on textarea "Hola, Esperamos que te encuentres muy bien. Te consultamos si tuviste oportunid…" at bounding box center [303, 243] width 464 height 70
click at [109, 215] on textarea "Hola, Esperamos que te encuentres muy bien. Te consultamos si tuviste oportunid…" at bounding box center [303, 243] width 464 height 70
click at [208, 235] on textarea "Hola, Sebastian. Esperamos que te encuentres muy bien. Te consultamos si tuvist…" at bounding box center [303, 243] width 464 height 70
click at [401, 243] on textarea "Hola, Sebastian. Esperamos que te encuentres muy bien. Te consultamos si tuvist…" at bounding box center [303, 243] width 464 height 70
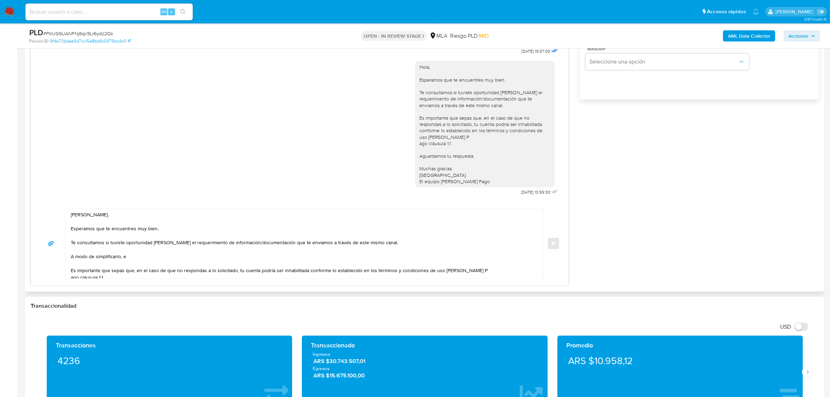
click at [142, 254] on textarea "Hola, Sebastian. Esperamos que te encuentres muy bien. Te consultamos si tuvist…" at bounding box center [303, 243] width 464 height 70
paste textarea "n función de las operaciones registradas en tu cuenta de Mercado Pago, necesita…"
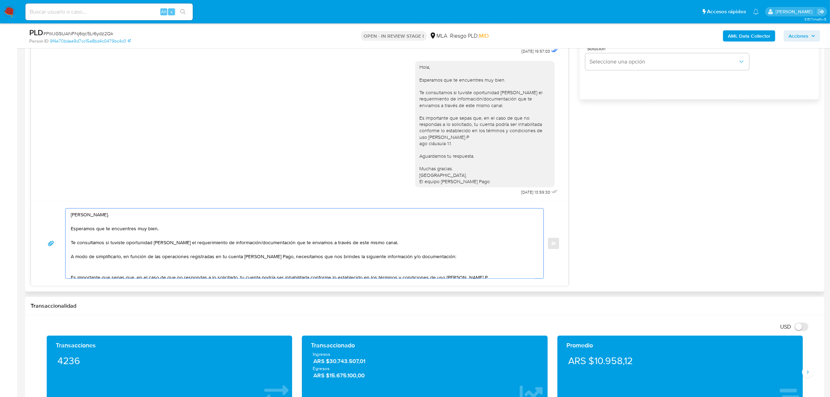
click at [194, 266] on textarea "Hola, Sebastian. Esperamos que te encuentres muy bien. Te consultamos si tuvist…" at bounding box center [303, 243] width 464 height 70
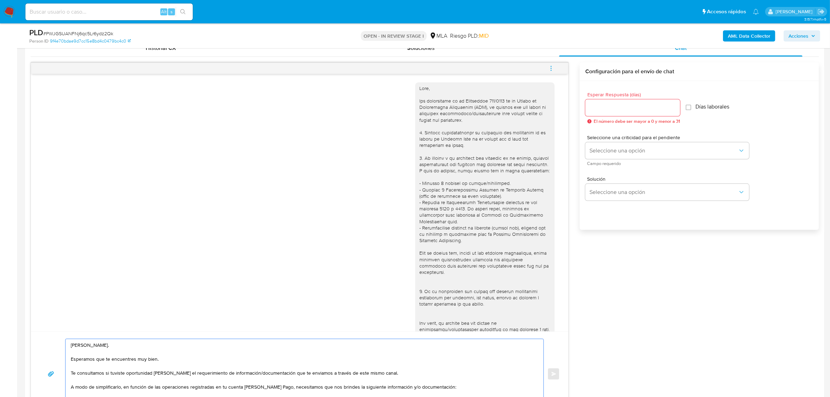
scroll to position [349, 0]
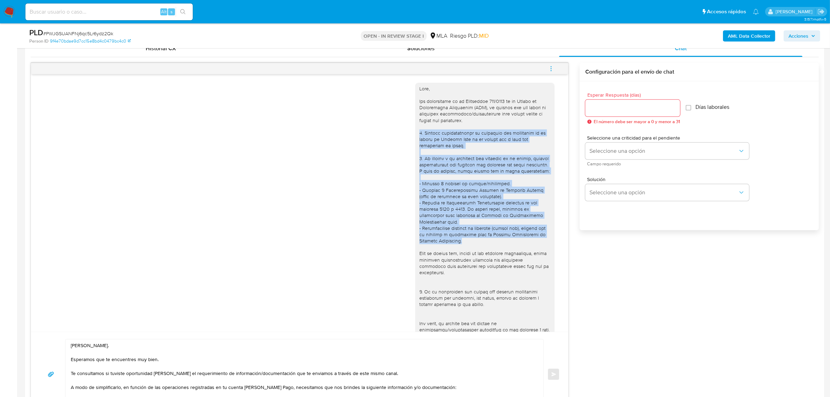
drag, startPoint x: 412, startPoint y: 134, endPoint x: 490, endPoint y: 246, distance: 136.6
click at [490, 246] on div at bounding box center [484, 265] width 131 height 361
copy div "1. Informa detalladamente la actividad que realizaste en tu cuenta de Mercado P…"
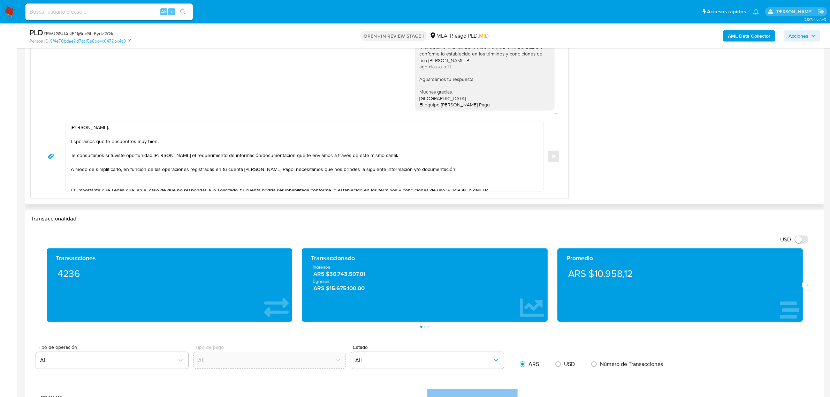
scroll to position [292, 0]
click at [79, 178] on textarea "Hola, Sebastian. Esperamos que te encuentres muy bien. Te consultamos si tuvist…" at bounding box center [303, 156] width 464 height 70
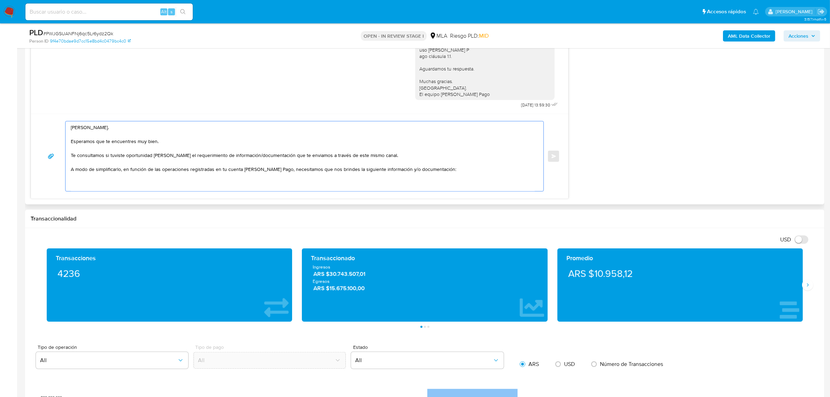
paste textarea "1. Informa detalladamente la actividad que realizaste en tu cuenta de Mercado P…"
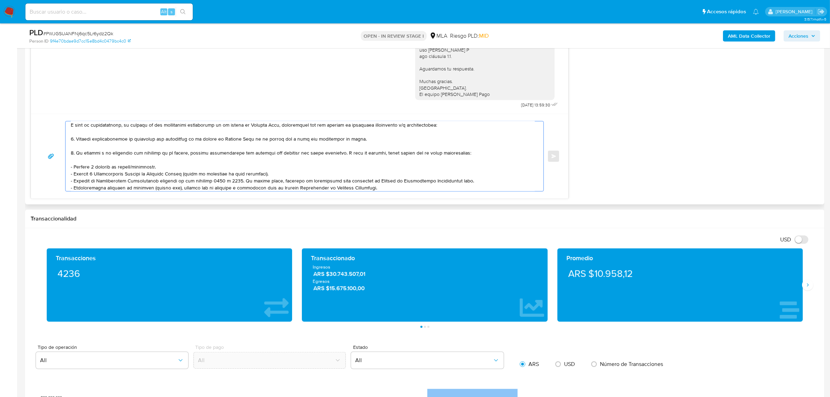
click at [135, 145] on textarea at bounding box center [303, 156] width 464 height 70
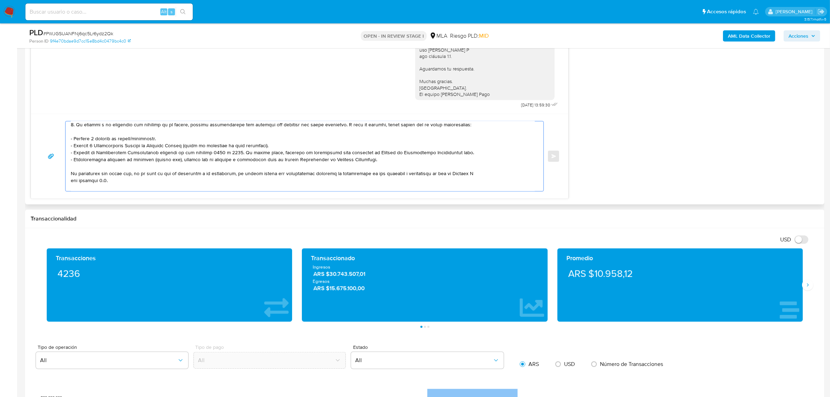
scroll to position [88, 0]
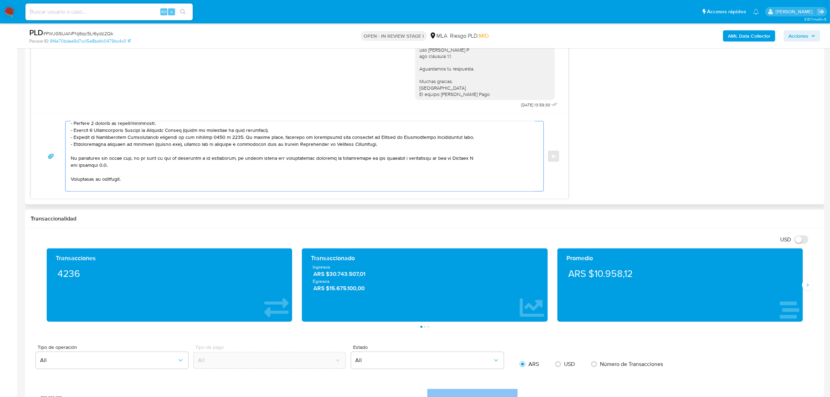
click at [384, 143] on textarea at bounding box center [303, 156] width 464 height 70
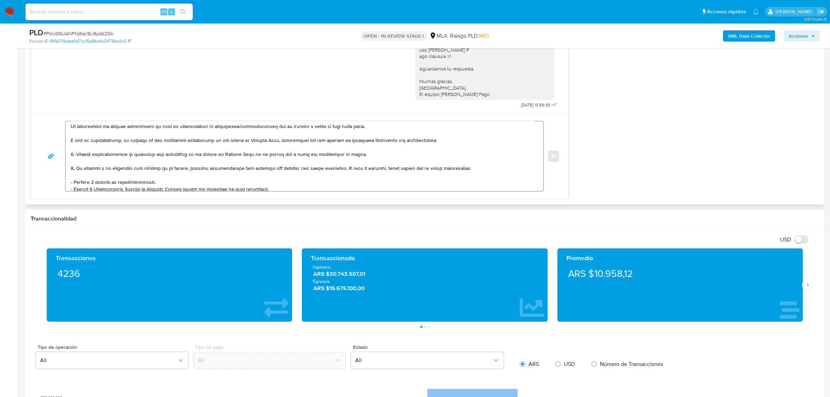
scroll to position [44, 0]
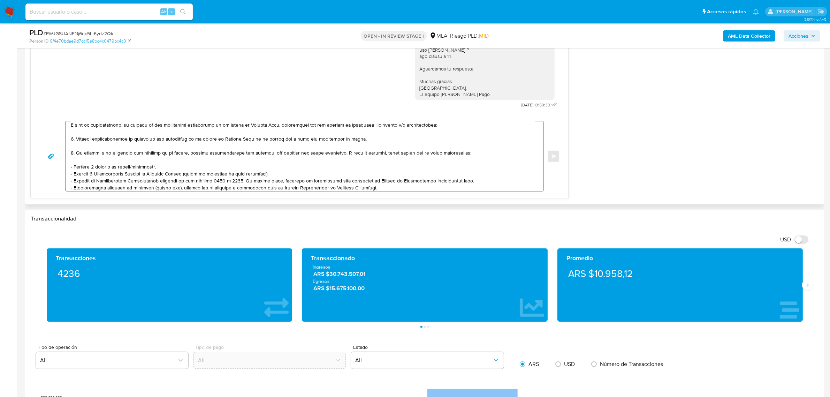
click at [116, 159] on textarea at bounding box center [303, 156] width 464 height 70
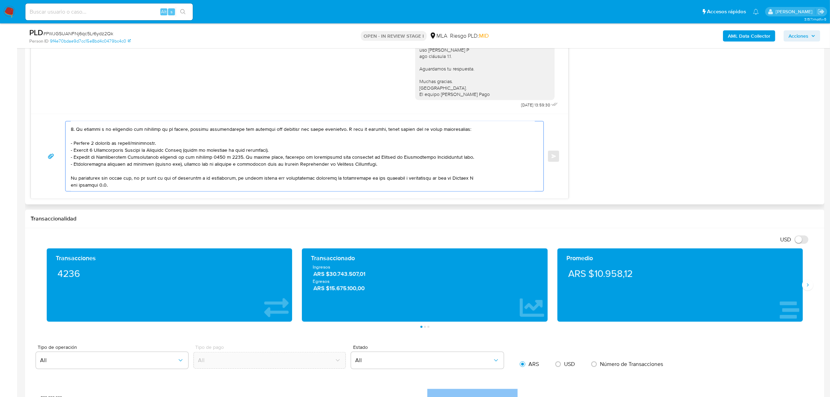
scroll to position [88, 0]
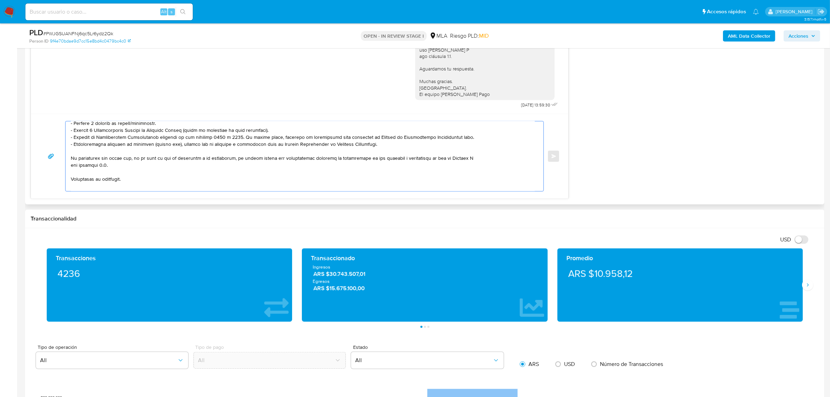
drag, startPoint x: 339, startPoint y: 153, endPoint x: 419, endPoint y: 149, distance: 80.3
click at [419, 149] on textarea at bounding box center [303, 156] width 464 height 70
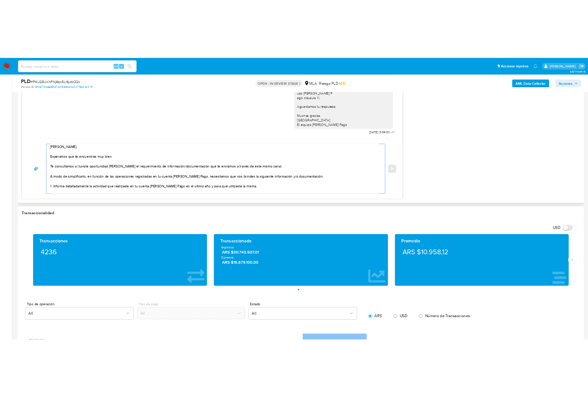
scroll to position [46, 0]
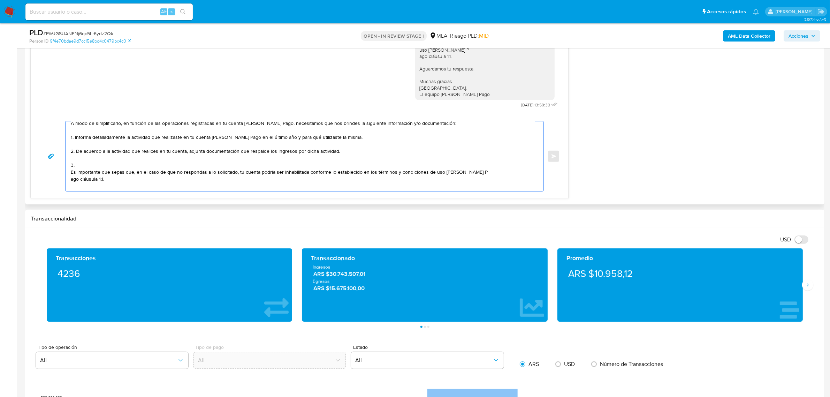
click at [130, 162] on textarea "Hola, Sebastian. Esperamos que te encuentres muy bien. Te consultamos si tuvist…" at bounding box center [303, 156] width 464 height 70
paste textarea "Detalle del motivo económico de las operaciones cursadas con las siguientes con…"
click at [350, 164] on textarea at bounding box center [303, 156] width 464 height 70
click at [370, 167] on textarea at bounding box center [303, 156] width 464 height 70
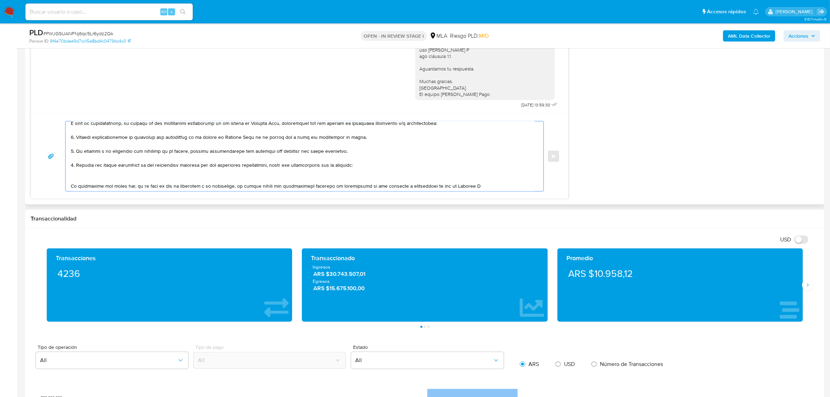
drag, startPoint x: 377, startPoint y: 166, endPoint x: 63, endPoint y: 160, distance: 313.4
click at [63, 160] on div "Enviar" at bounding box center [299, 156] width 520 height 70
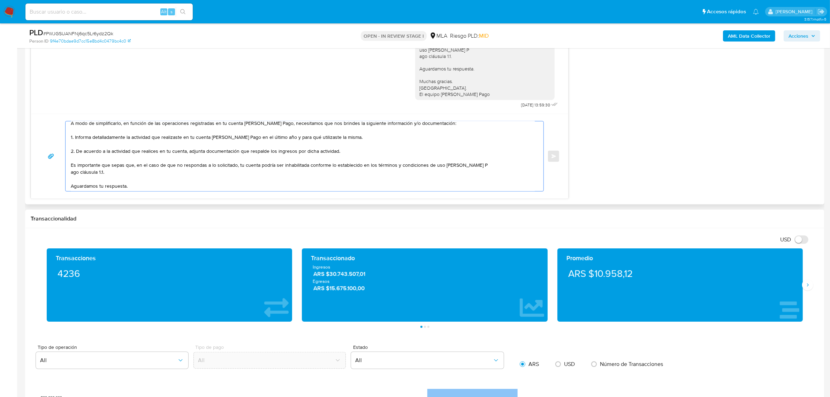
click at [244, 154] on textarea "Hola, Sebastian. Esperamos que te encuentres muy bien. Te consultamos si tuvist…" at bounding box center [303, 156] width 464 height 70
click at [260, 154] on textarea "Hola, Sebastian. Esperamos que te encuentres muy bien. Te consultamos si tuvist…" at bounding box center [303, 156] width 464 height 70
click at [286, 153] on textarea "Hola, Sebastian. Esperamos que te encuentres muy bien. Te consultamos si tuvist…" at bounding box center [303, 156] width 464 height 70
click at [296, 152] on textarea "Hola, Sebastian. Esperamos que te encuentres muy bien. Te consultamos si tuvist…" at bounding box center [303, 156] width 464 height 70
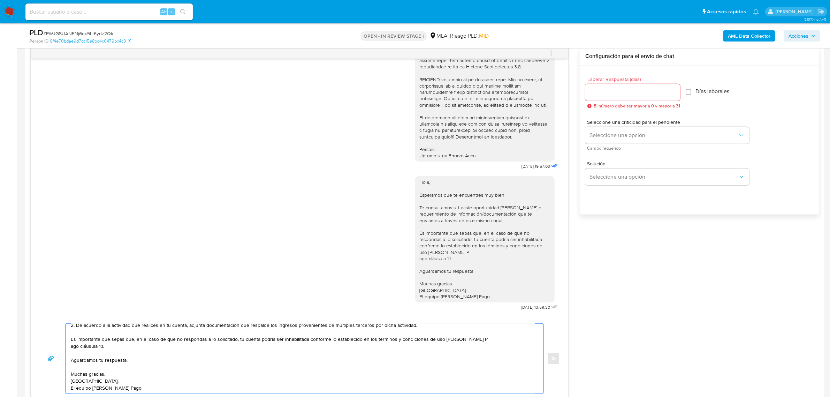
scroll to position [349, 0]
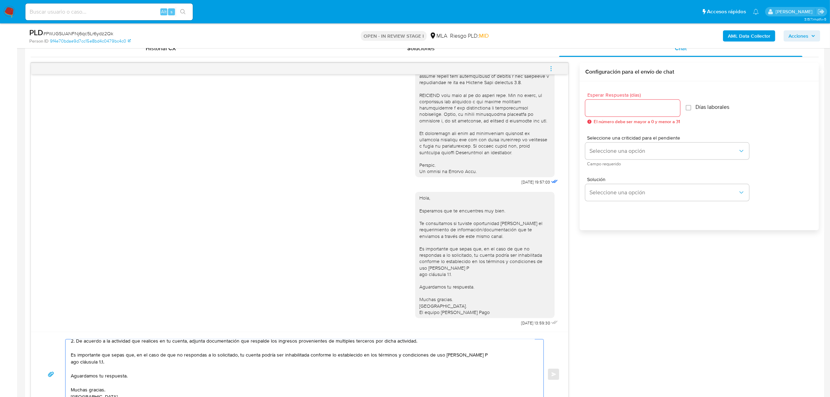
type textarea "Hola, Sebastian. Esperamos que te encuentres muy bien. Te consultamos si tuvist…"
click at [600, 105] on input "Esperar Respuesta (días)" at bounding box center [632, 108] width 95 height 9
type input "2"
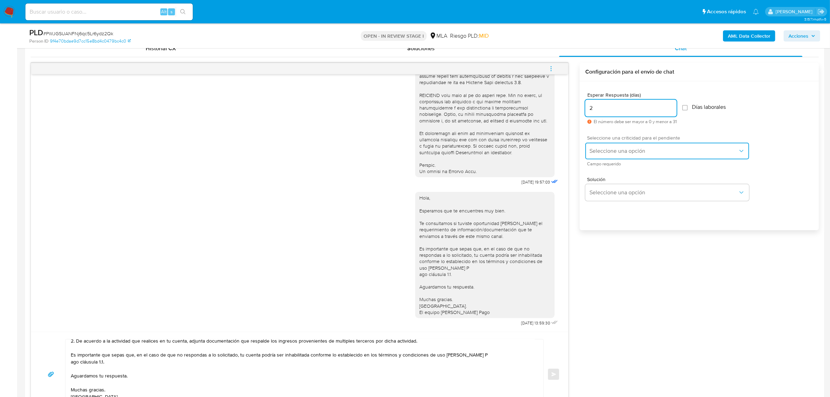
click at [606, 151] on span "Seleccione una opción" at bounding box center [663, 150] width 149 height 7
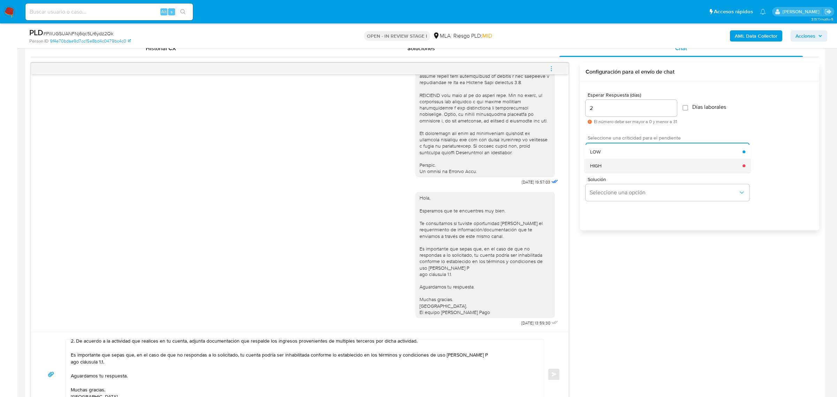
click at [616, 163] on div "HIGH" at bounding box center [666, 166] width 153 height 14
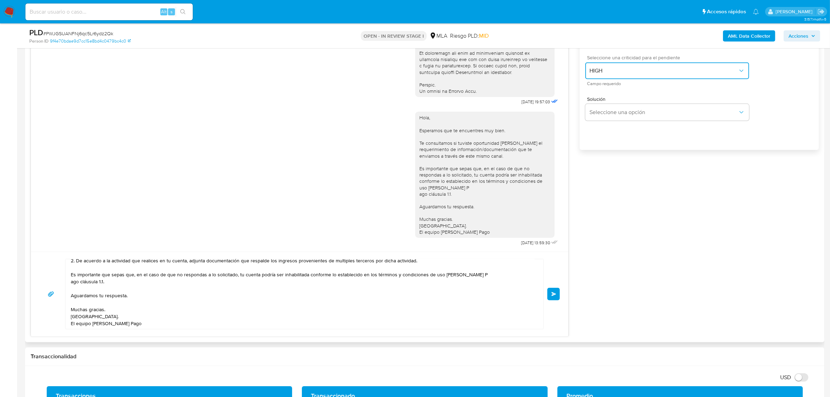
scroll to position [436, 0]
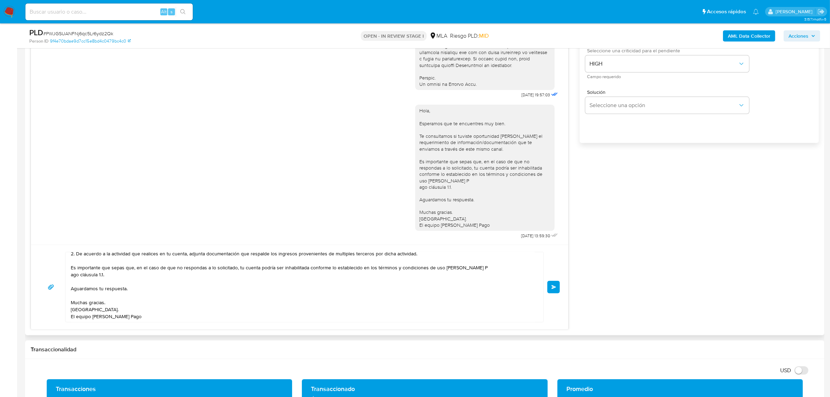
click at [553, 289] on span "Enviar" at bounding box center [553, 287] width 5 height 4
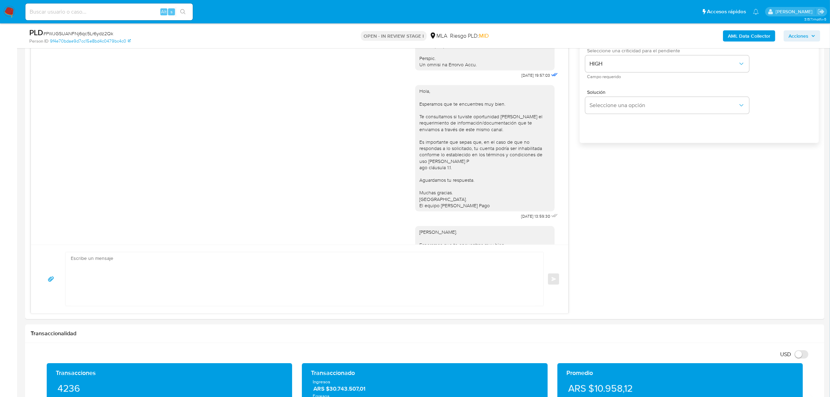
scroll to position [509, 0]
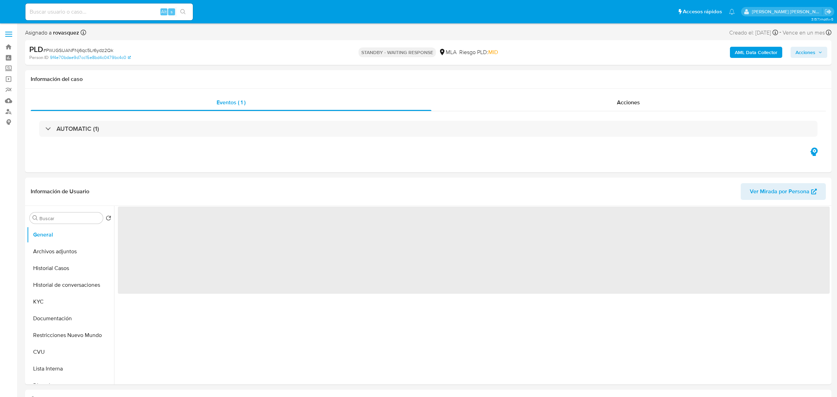
select select "10"
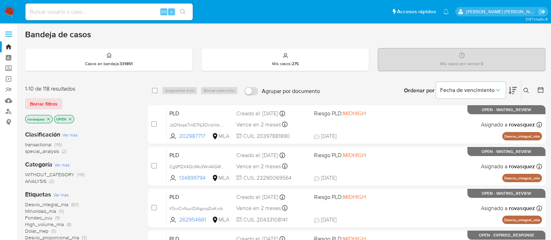
click at [10, 11] on img at bounding box center [9, 12] width 12 height 12
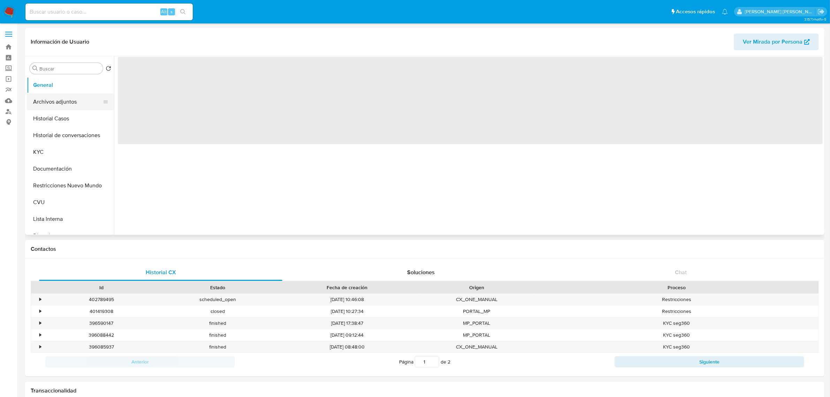
click at [68, 105] on button "Archivos adjuntos" at bounding box center [68, 101] width 82 height 17
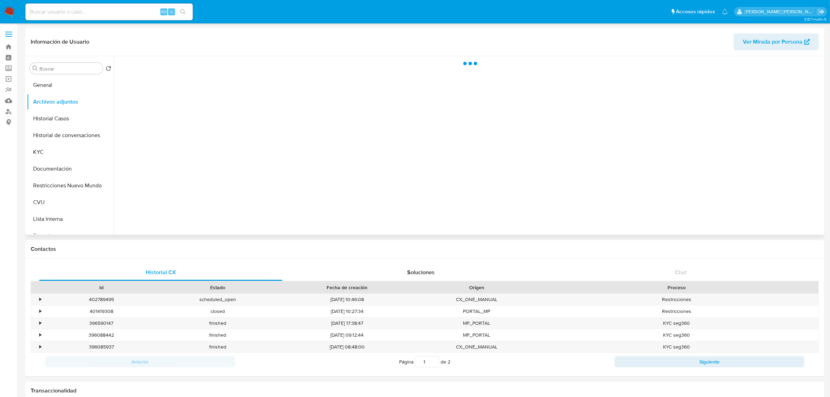
select select "10"
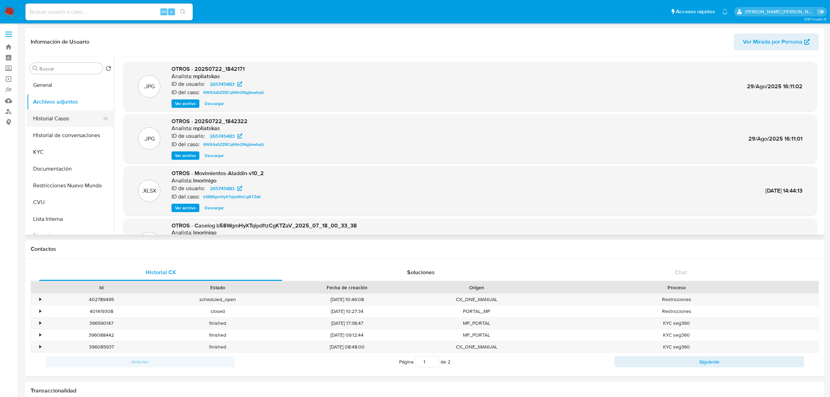
click at [67, 116] on button "Historial Casos" at bounding box center [68, 118] width 82 height 17
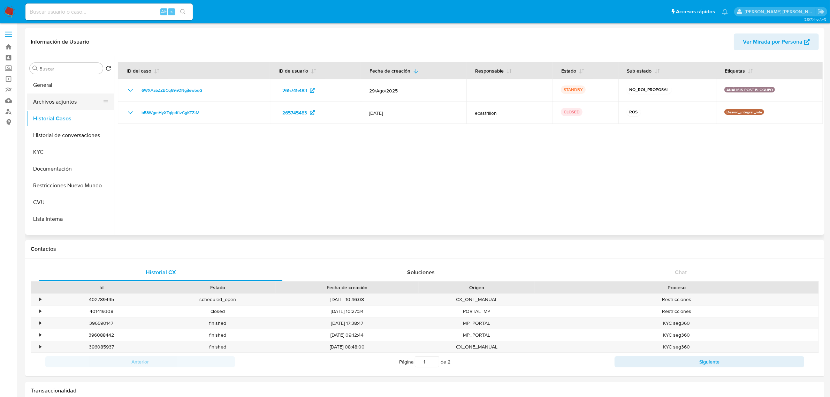
click at [83, 102] on button "Archivos adjuntos" at bounding box center [68, 101] width 82 height 17
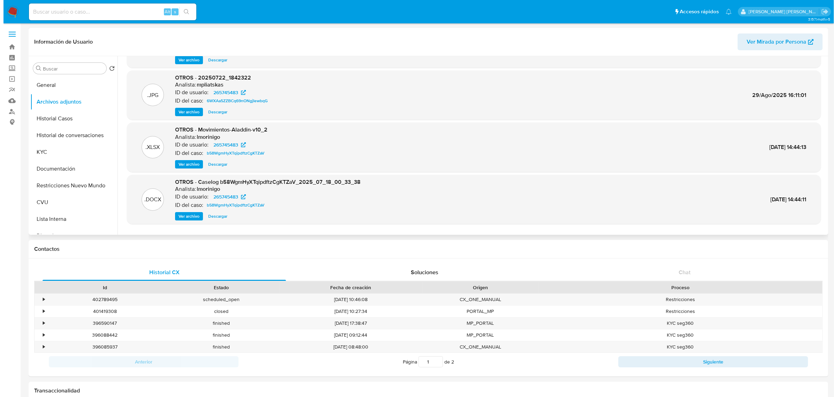
scroll to position [58, 0]
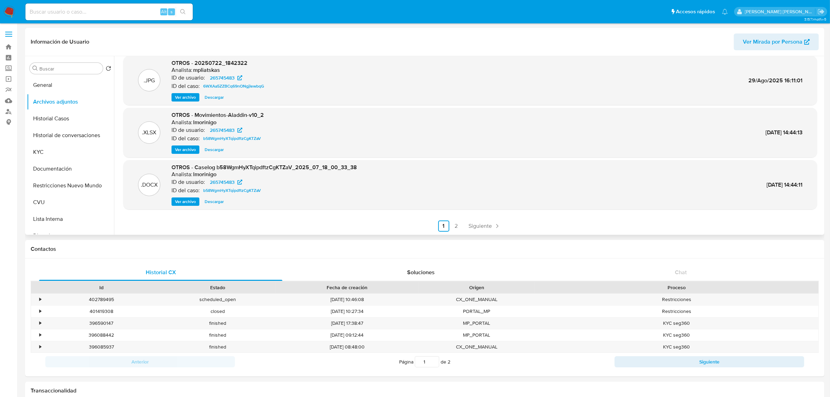
click at [187, 198] on span "Ver archivo" at bounding box center [185, 201] width 21 height 7
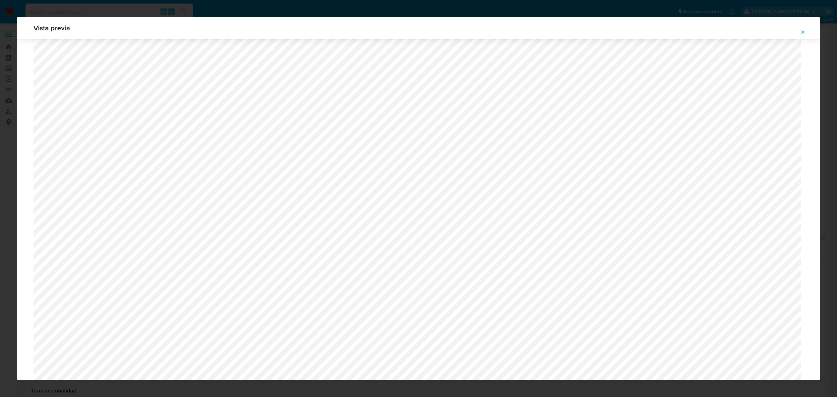
scroll to position [378, 0]
drag, startPoint x: 808, startPoint y: 33, endPoint x: 801, endPoint y: 32, distance: 6.7
click at [808, 32] on button "Attachment preview" at bounding box center [802, 31] width 15 height 11
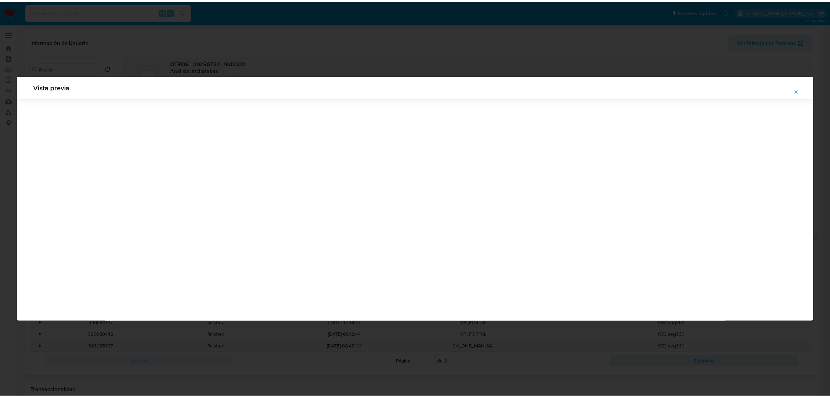
scroll to position [0, 0]
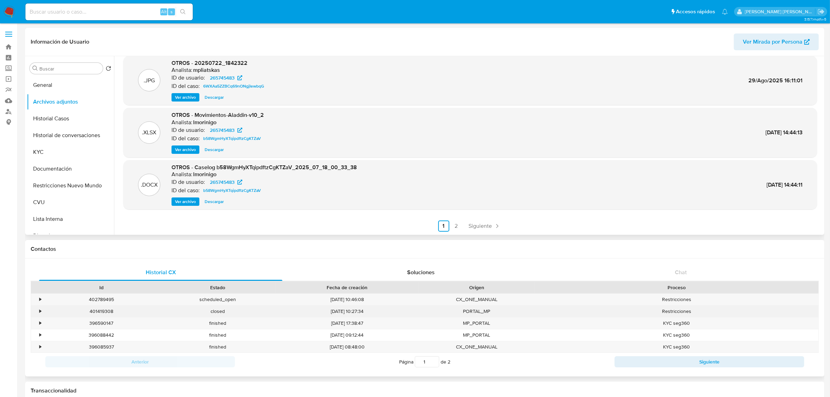
click at [104, 314] on div "401419308" at bounding box center [101, 311] width 116 height 12
click at [103, 314] on div "401419308" at bounding box center [101, 311] width 116 height 12
click at [104, 313] on div "401419308" at bounding box center [101, 311] width 116 height 12
click at [107, 312] on div "401419308" at bounding box center [101, 311] width 116 height 12
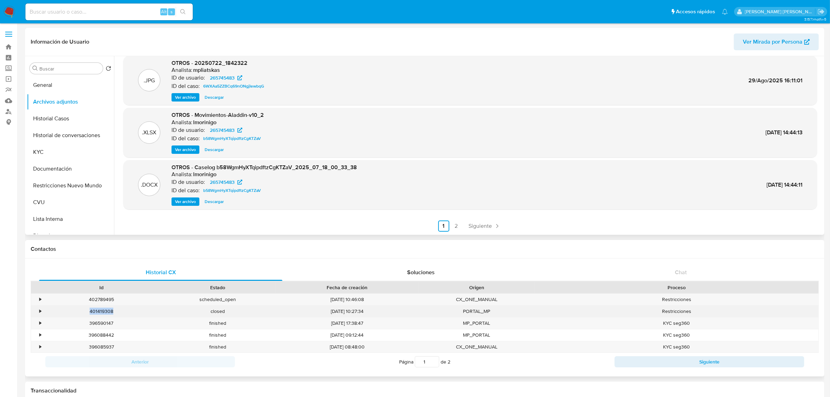
click at [106, 312] on div "401419308" at bounding box center [101, 311] width 116 height 12
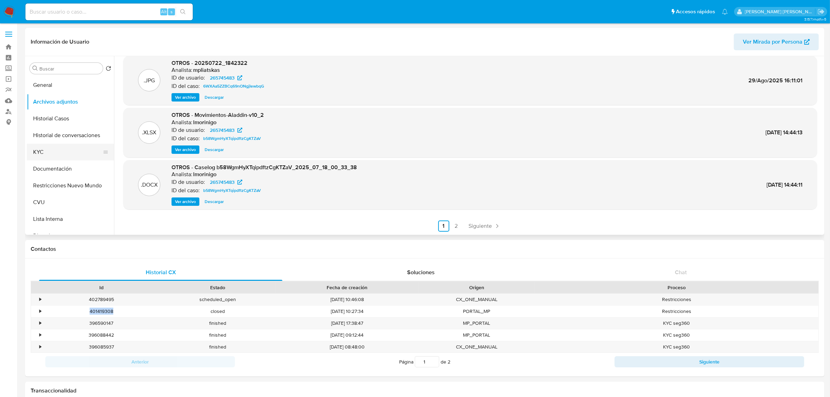
drag, startPoint x: 55, startPoint y: 159, endPoint x: 78, endPoint y: 159, distance: 22.7
click at [55, 159] on button "KYC" at bounding box center [68, 152] width 82 height 17
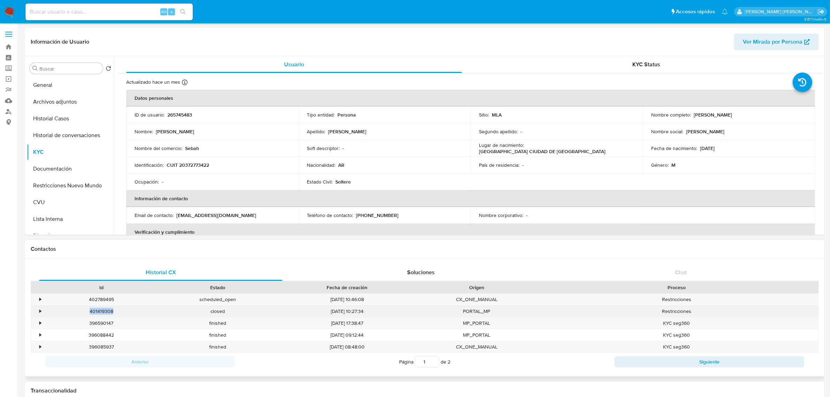
click at [98, 311] on div "401419308" at bounding box center [101, 311] width 116 height 12
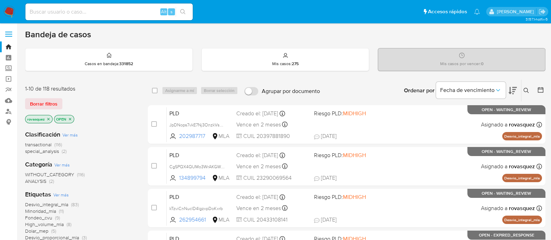
click at [518, 90] on div "Ordenar por Fecha de vencimiento" at bounding box center [459, 91] width 123 height 22
click at [514, 90] on icon at bounding box center [513, 90] width 8 height 7
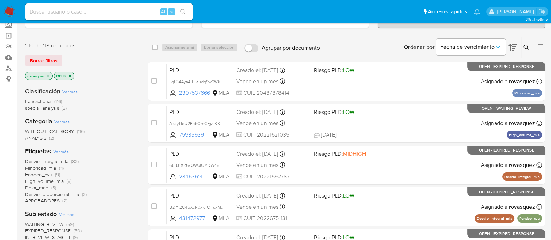
scroll to position [87, 0]
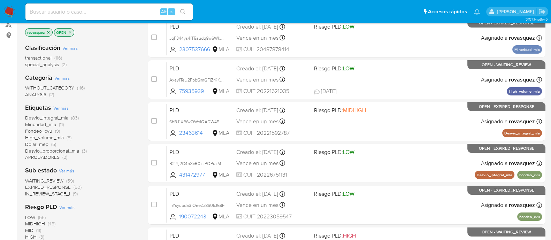
click at [54, 178] on span "WAITING_REVIEW" at bounding box center [44, 180] width 38 height 7
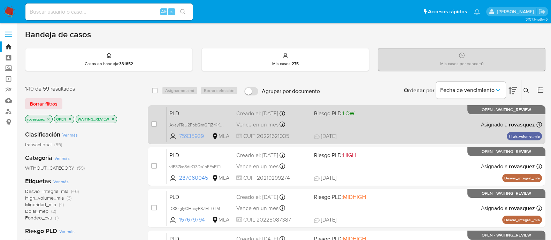
click at [196, 135] on span "75935939" at bounding box center [194, 136] width 31 height 8
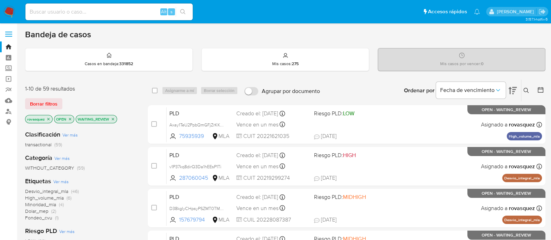
click at [376, 93] on div "Ordenar por Fecha de vencimiento No es posible ordenar los resultados mientras …" at bounding box center [434, 91] width 222 height 22
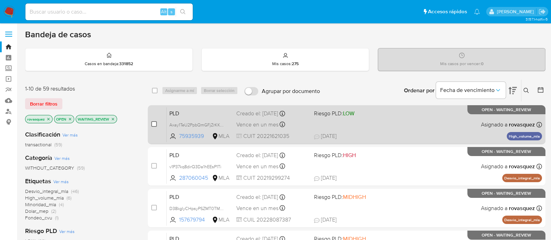
click at [155, 124] on input "checkbox" at bounding box center [154, 124] width 6 height 6
checkbox input "true"
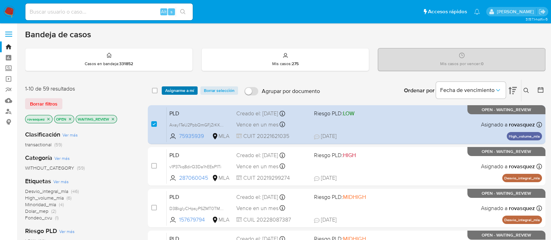
click at [180, 90] on span "Asignarme a mí" at bounding box center [179, 90] width 29 height 7
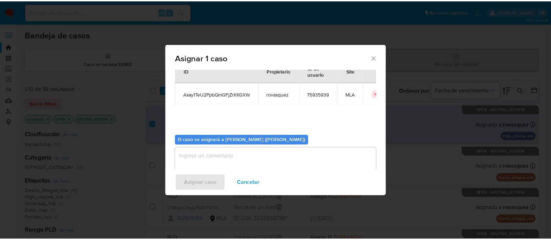
scroll to position [36, 0]
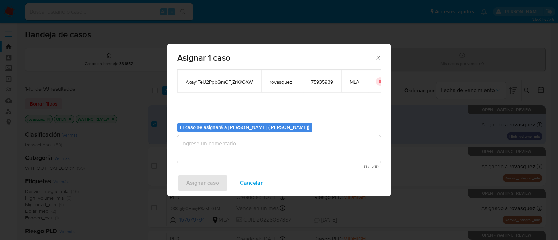
click at [234, 152] on textarea "assign-modal" at bounding box center [279, 149] width 204 height 28
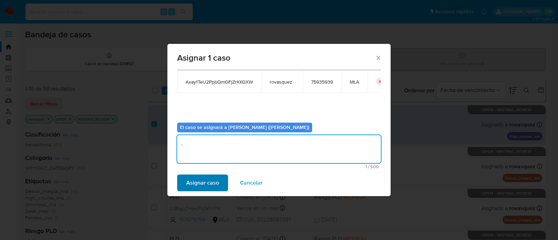
type textarea "."
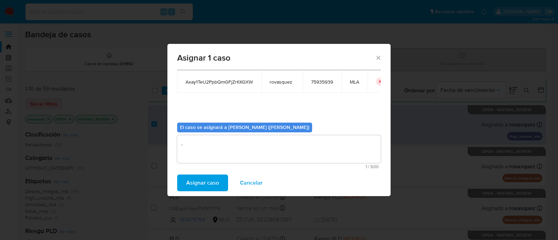
click at [199, 184] on span "Asignar caso" at bounding box center [202, 182] width 33 height 15
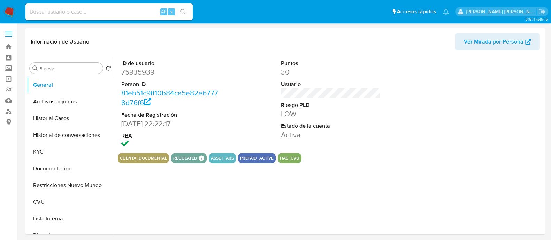
select select "10"
click at [48, 119] on button "Historial Casos" at bounding box center [68, 118] width 82 height 17
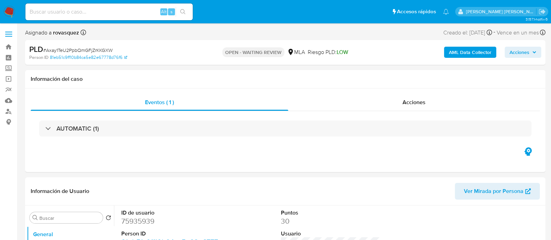
select select "10"
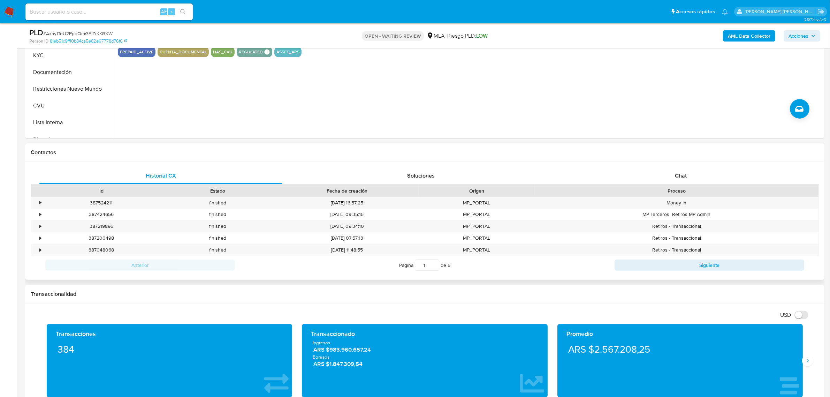
scroll to position [218, 0]
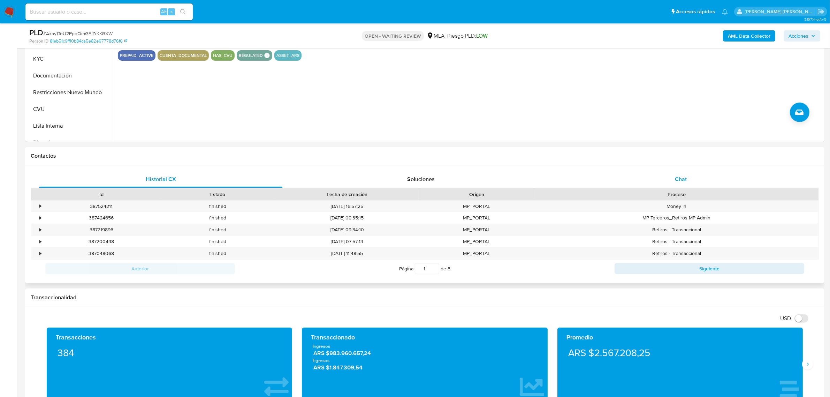
click at [557, 176] on span "Chat" at bounding box center [681, 179] width 12 height 8
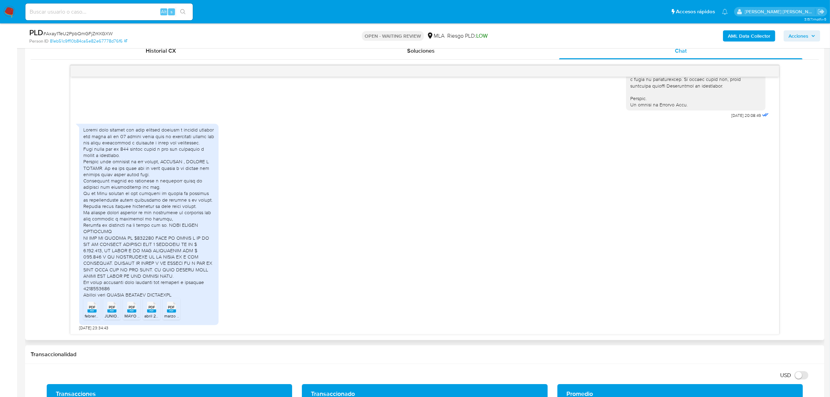
scroll to position [349, 0]
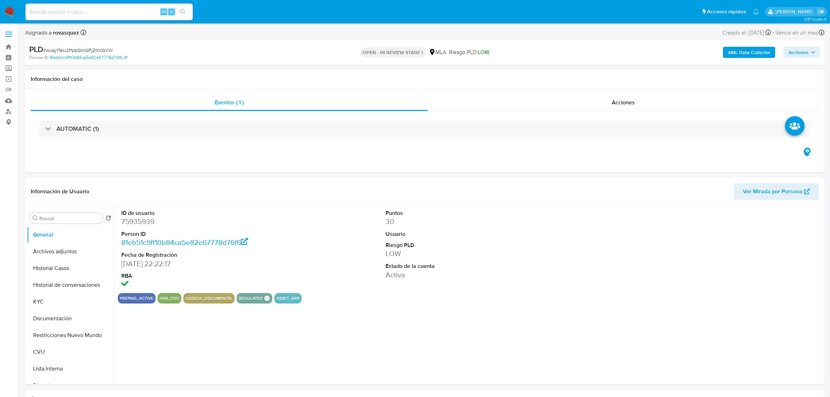
select select "10"
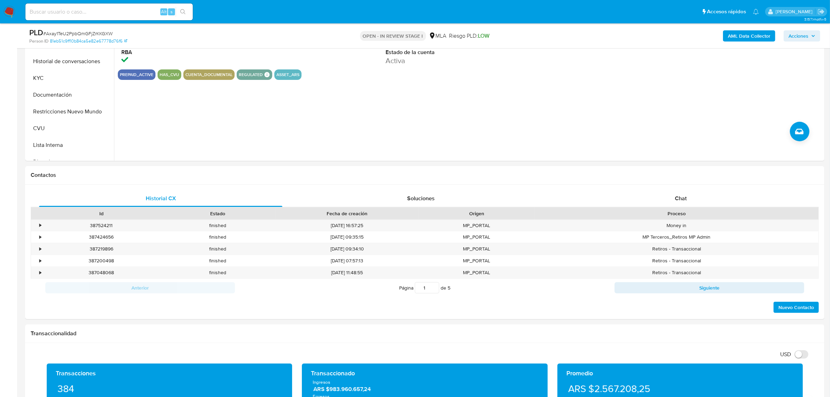
scroll to position [218, 0]
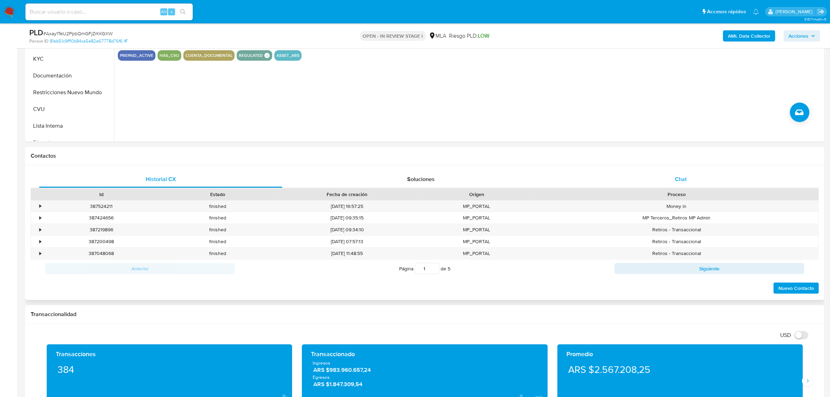
click at [682, 173] on div "Chat" at bounding box center [680, 179] width 243 height 17
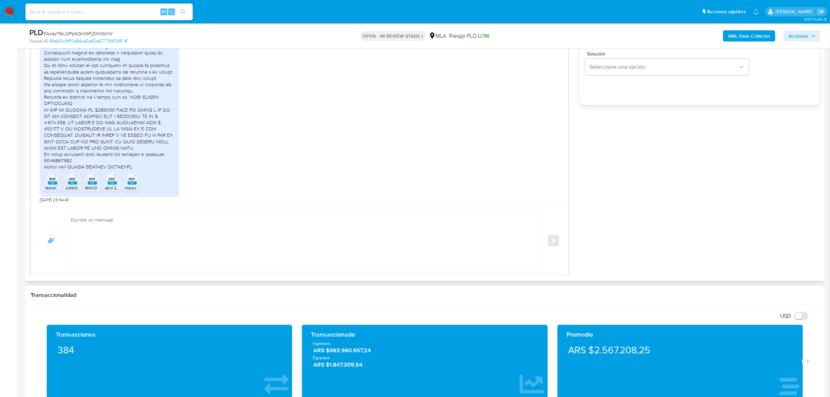
scroll to position [479, 0]
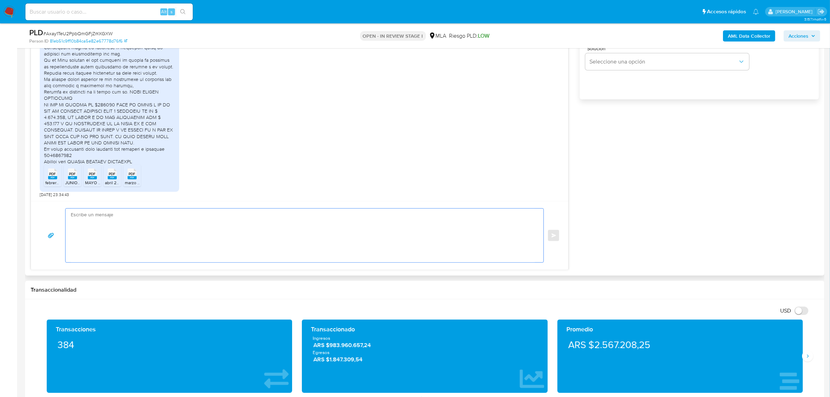
click at [137, 216] on textarea at bounding box center [303, 235] width 464 height 54
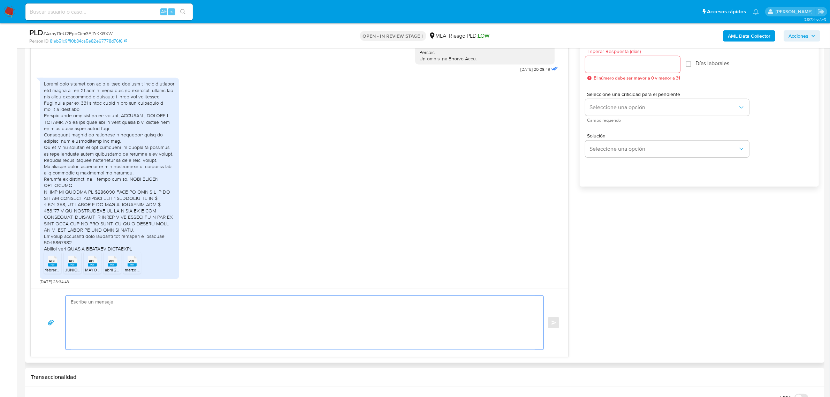
scroll to position [361, 0]
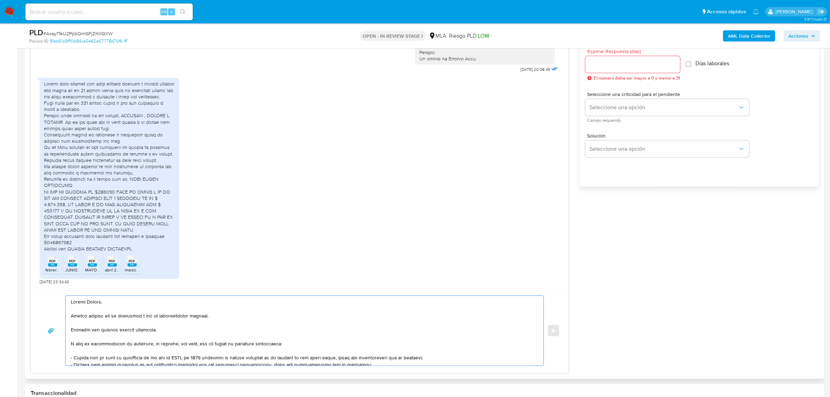
click at [120, 332] on textarea at bounding box center [303, 331] width 464 height 70
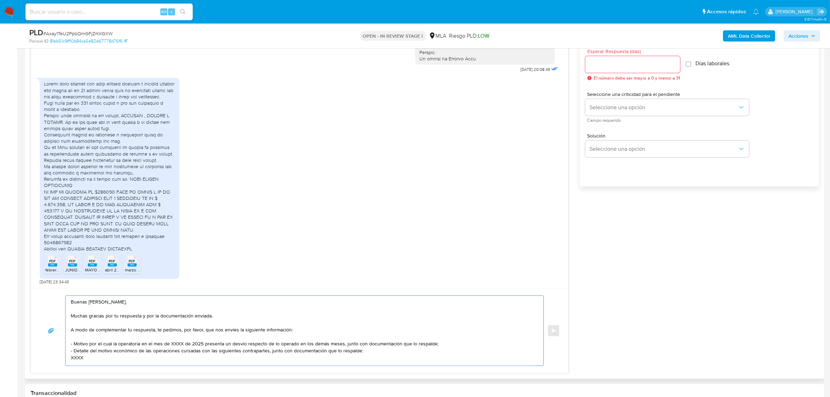
click at [87, 302] on textarea "Buenas Adrian. Muchas gracias por tu respuesta y por la documentación enviada. …" at bounding box center [303, 331] width 464 height 70
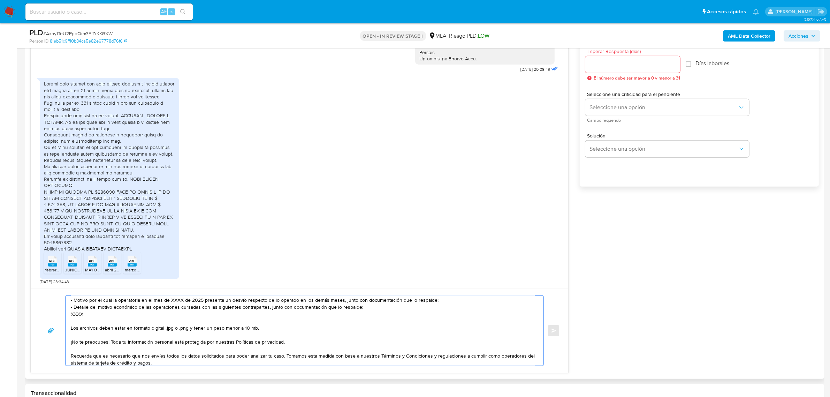
scroll to position [0, 0]
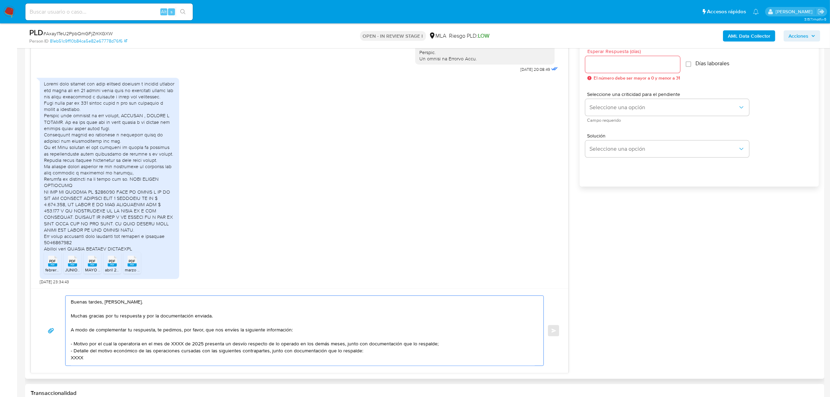
click at [218, 333] on textarea "Buenas tardes, Adrian. Muchas gracias por tu respuesta y por la documentación e…" at bounding box center [303, 331] width 464 height 70
click at [198, 334] on textarea "Buenas tardes, Adrian. Muchas gracias por tu respuesta y por la documentación e…" at bounding box center [303, 331] width 464 height 70
click at [231, 334] on textarea "Buenas tardes, Adrian. Muchas gracias por tu respuesta y por la documentación e…" at bounding box center [303, 331] width 464 height 70
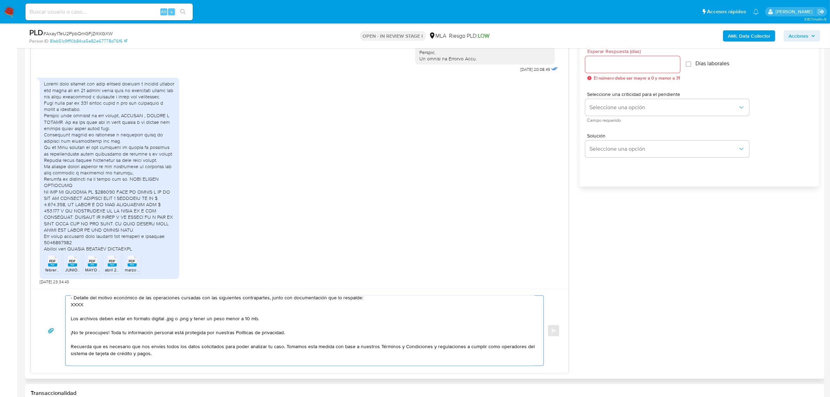
scroll to position [32, 0]
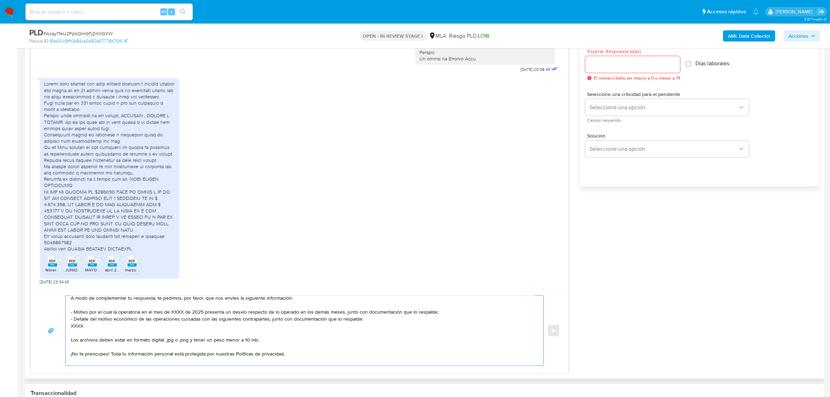
drag, startPoint x: 238, startPoint y: 329, endPoint x: 386, endPoint y: 332, distance: 148.5
click at [386, 332] on textarea "Buenas tardes, Adrian. Muchas gracias por tu respuesta y por la documentación e…" at bounding box center [303, 331] width 464 height 70
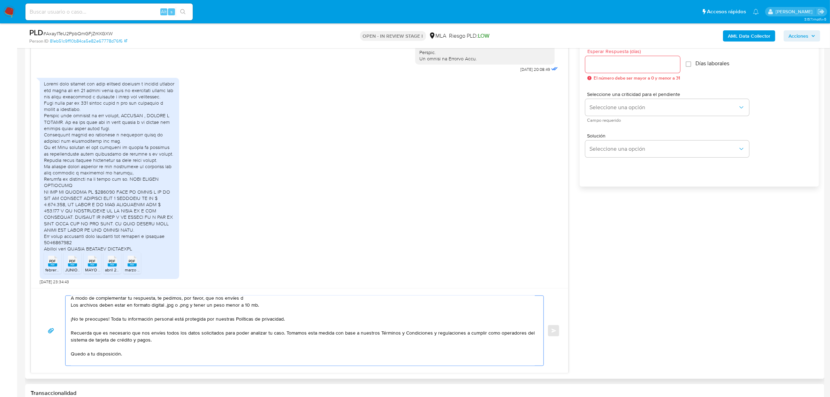
scroll to position [0, 0]
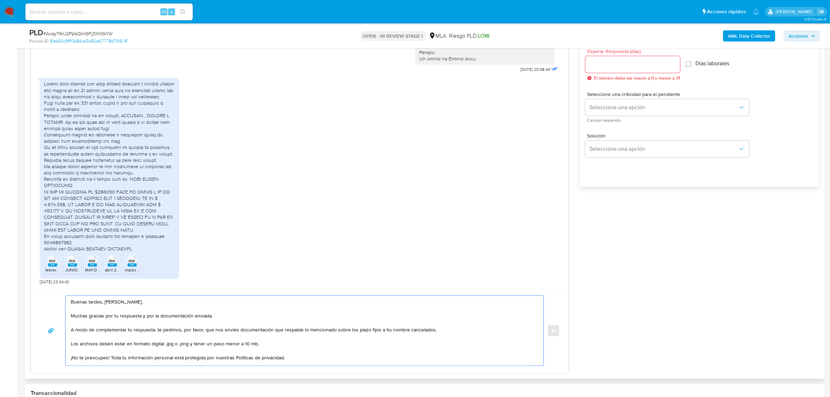
click at [367, 332] on textarea "Buenas tardes, Adrian. Muchas gracias por tu respuesta y por la documentación e…" at bounding box center [303, 331] width 464 height 70
click at [393, 340] on textarea "Buenas tardes, Adrian. Muchas gracias por tu respuesta y por la documentación e…" at bounding box center [303, 331] width 464 height 70
click at [384, 331] on textarea "Buenas tardes, Adrian. Muchas gracias por tu respuesta y por la documentación e…" at bounding box center [303, 331] width 464 height 70
click at [0, 0] on lt-span "tu" at bounding box center [0, 0] width 0 height 0
click at [353, 336] on textarea "Buenas tardes, Adrian. Muchas gracias por tu respuesta y por la documentación e…" at bounding box center [303, 331] width 464 height 70
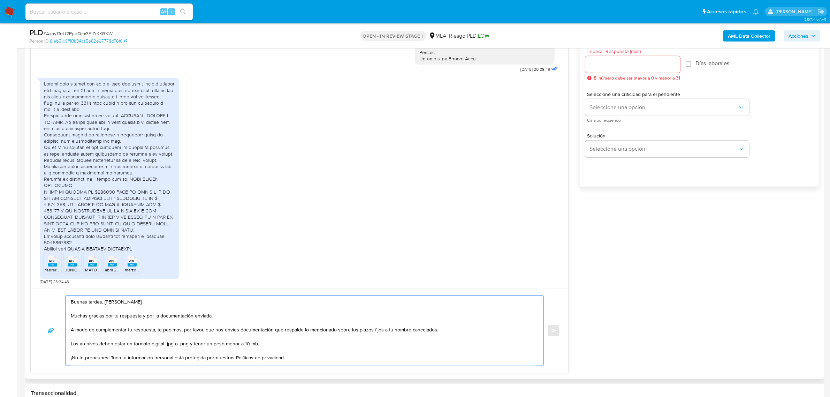
click at [411, 329] on textarea "Buenas tardes, Adrian. Muchas gracias por tu respuesta y por la documentación e…" at bounding box center [303, 331] width 464 height 70
click at [447, 328] on textarea "Buenas tardes, Adrian. Muchas gracias por tu respuesta y por la documentación e…" at bounding box center [303, 331] width 464 height 70
click at [197, 324] on textarea "Buenas tardes, Adrian. Muchas gracias por tu respuesta y por la documentación e…" at bounding box center [303, 331] width 464 height 70
click at [192, 335] on textarea "Buenas tardes, Adrian. Muchas gracias por tu respuesta y por la documentación e…" at bounding box center [303, 331] width 464 height 70
drag, startPoint x: 260, startPoint y: 332, endPoint x: 426, endPoint y: 331, distance: 165.9
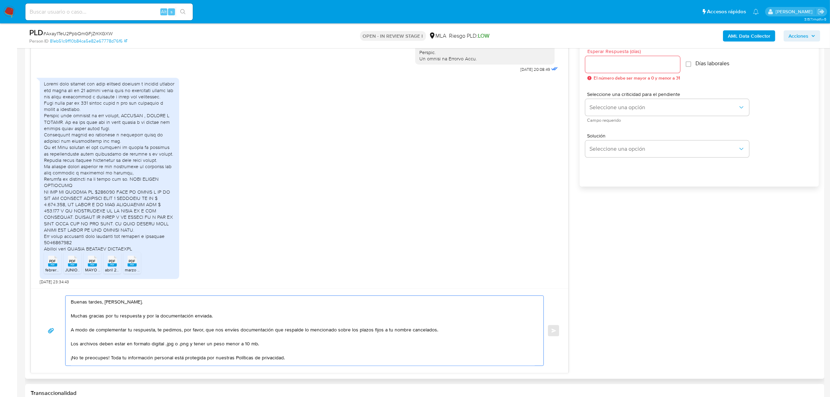
click at [426, 331] on textarea "Buenas tardes, Adrian. Muchas gracias por tu respuesta y por la documentación e…" at bounding box center [303, 331] width 464 height 70
click at [437, 339] on textarea "Buenas tardes, Adrian. Muchas gracias por tu respuesta y por la documentación e…" at bounding box center [303, 331] width 464 height 70
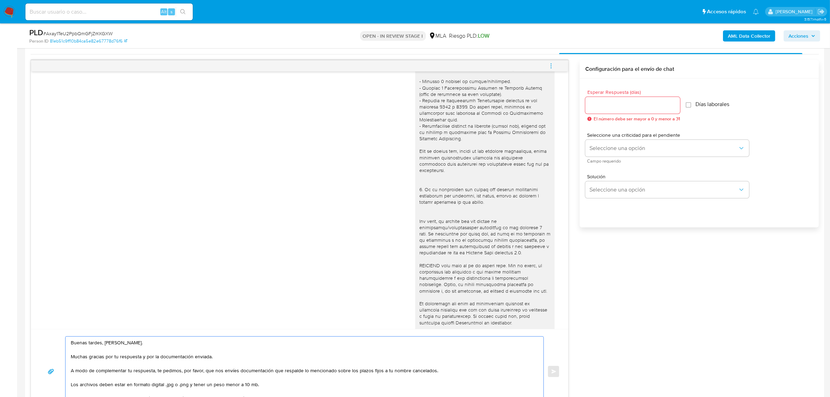
scroll to position [53, 0]
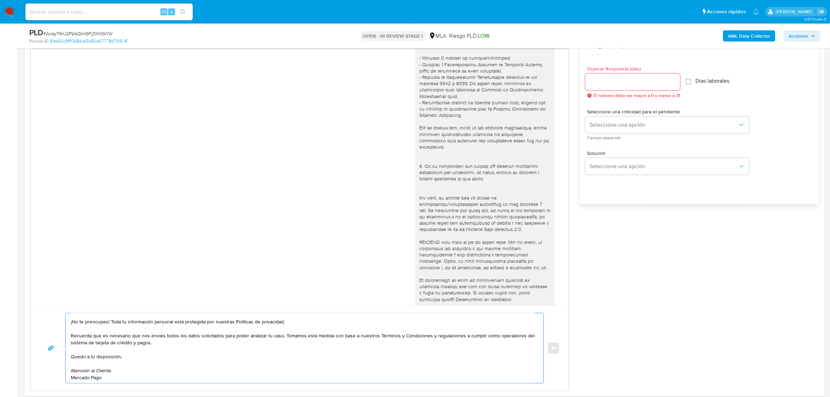
drag, startPoint x: 112, startPoint y: 362, endPoint x: 75, endPoint y: 337, distance: 44.0
click at [75, 337] on textarea "Buenas tardes, Adrian. Muchas gracias por tu respuesta y por la documentación e…" at bounding box center [303, 348] width 464 height 70
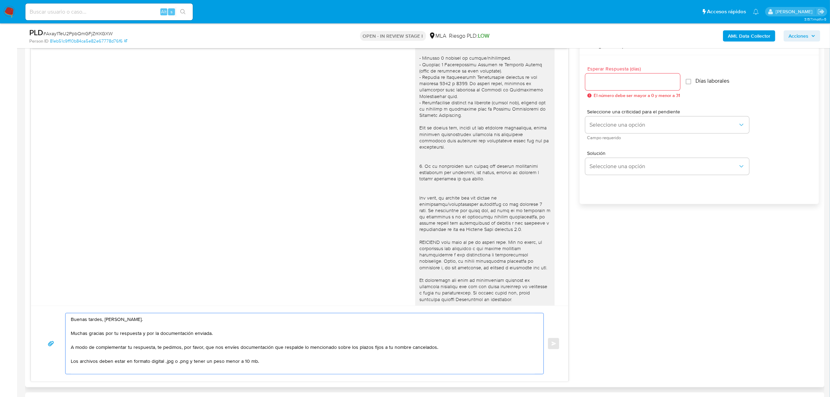
scroll to position [0, 0]
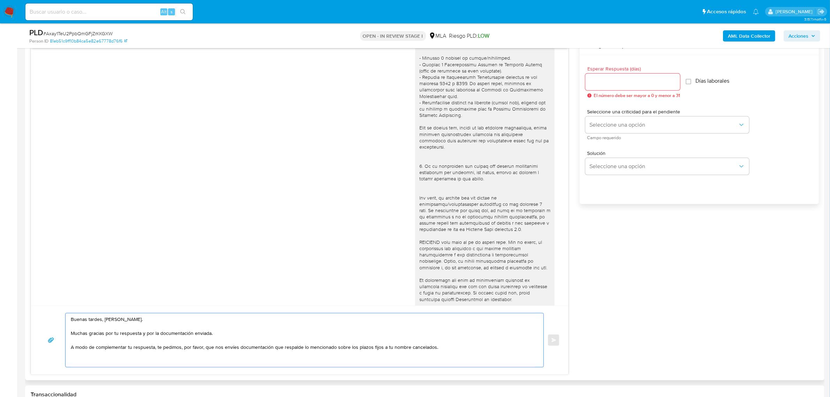
paste textarea "Es importante que sepas que, en caso de no responder a lo solicitado o si lo pr…"
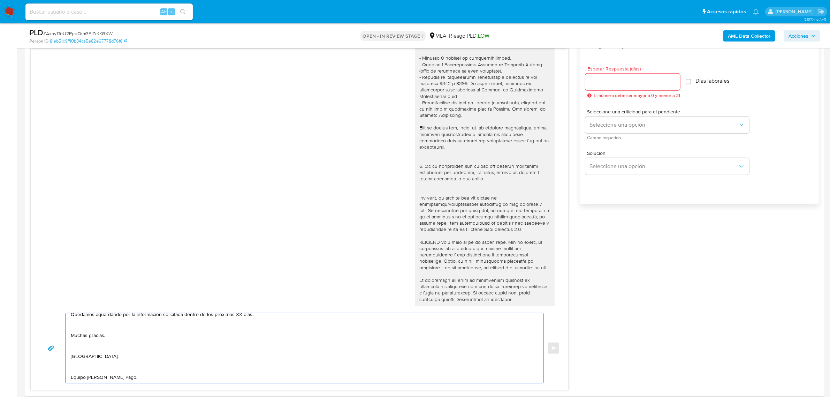
scroll to position [88, 0]
click at [79, 375] on textarea "Buenas tardes, Adrian. Muchas gracias por tu respuesta y por la documentación e…" at bounding box center [303, 348] width 464 height 70
click at [78, 364] on textarea "Buenas tardes, Adrian. Muchas gracias por tu respuesta y por la documentación e…" at bounding box center [303, 348] width 464 height 70
click at [82, 352] on textarea "Buenas tardes, Adrian. Muchas gracias por tu respuesta y por la documentación e…" at bounding box center [303, 348] width 464 height 70
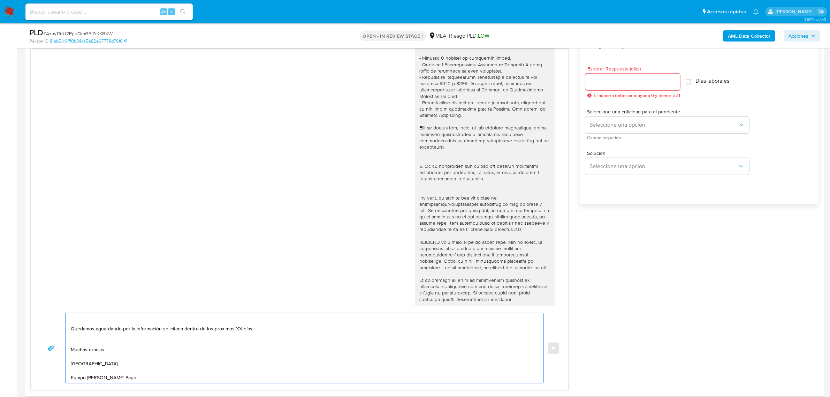
click at [90, 356] on textarea "Buenas tardes, Adrian. Muchas gracias por tu respuesta y por la documentación e…" at bounding box center [303, 348] width 464 height 70
click at [83, 371] on textarea "Buenas tardes, Adrian. Muchas gracias por tu respuesta y por la documentación e…" at bounding box center [303, 348] width 464 height 70
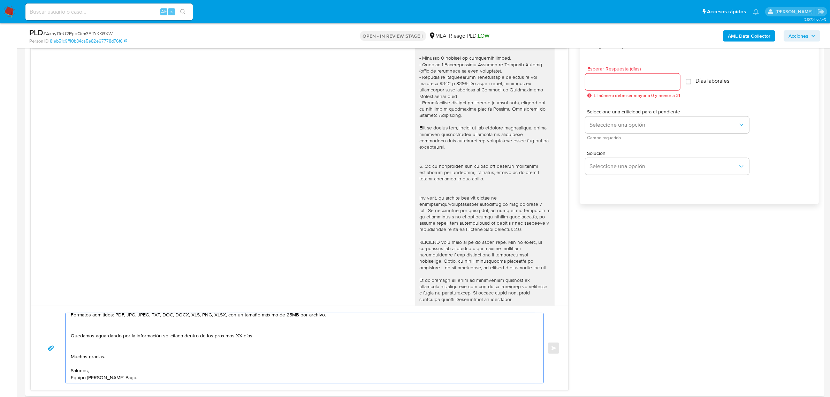
click at [95, 349] on textarea "Buenas tardes, Adrian. Muchas gracias por tu respuesta y por la documentación e…" at bounding box center [303, 348] width 464 height 70
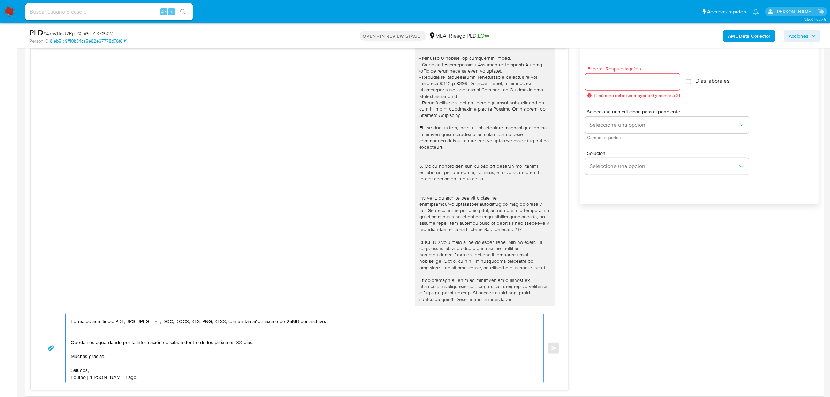
scroll to position [60, 0]
click at [211, 354] on textarea "Buenas tardes, Adrian. Muchas gracias por tu respuesta y por la documentación e…" at bounding box center [303, 348] width 464 height 70
drag, startPoint x: 185, startPoint y: 343, endPoint x: 257, endPoint y: 345, distance: 71.9
click at [257, 345] on textarea "Buenas tardes, Adrian. Muchas gracias por tu respuesta y por la documentación e…" at bounding box center [303, 348] width 464 height 70
click at [147, 335] on textarea "Buenas tardes, Adrian. Muchas gracias por tu respuesta y por la documentación e…" at bounding box center [303, 348] width 464 height 70
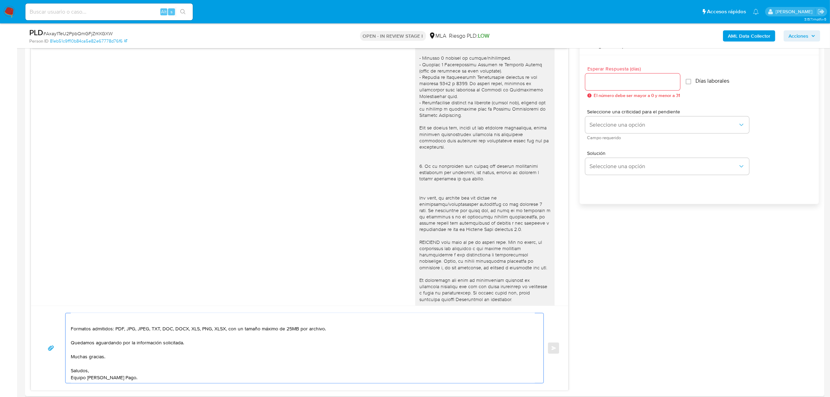
scroll to position [10, 0]
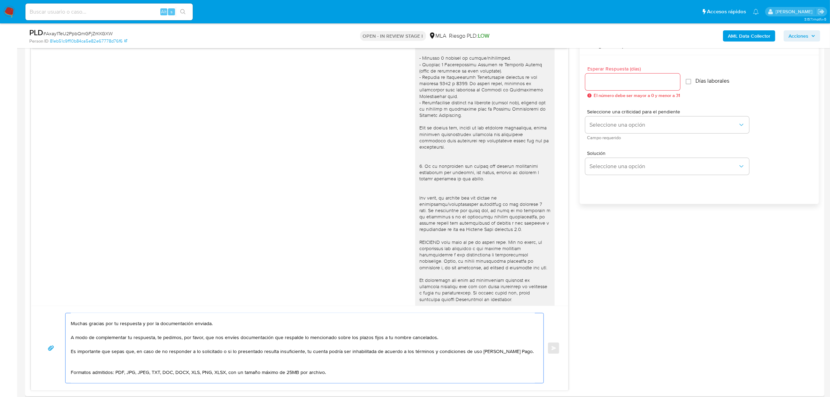
click at [104, 363] on textarea "Buenas tardes, Adrian. Muchas gracias por tu respuesta y por la documentación e…" at bounding box center [303, 348] width 464 height 70
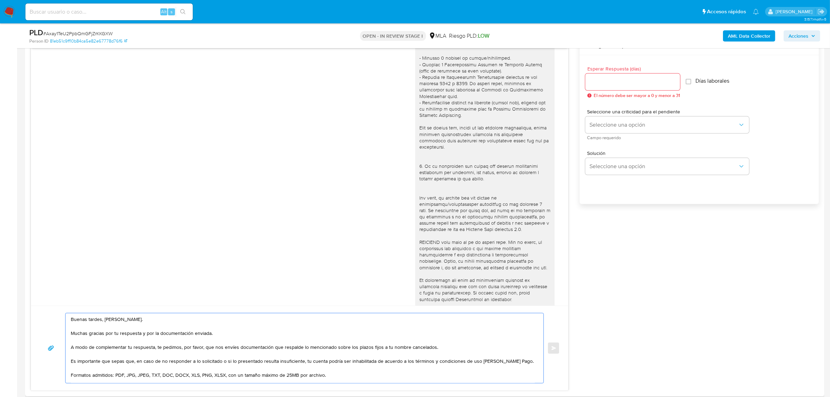
type textarea "Buenas tardes, Adrian. Muchas gracias por tu respuesta y por la documentación e…"
click at [604, 84] on input "Esperar Respuesta (días)" at bounding box center [632, 81] width 95 height 9
type input "2"
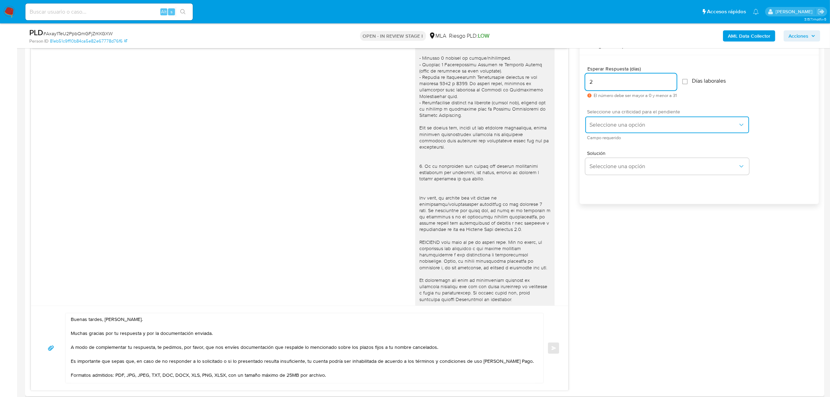
click at [624, 121] on span "Seleccione una opción" at bounding box center [663, 124] width 149 height 7
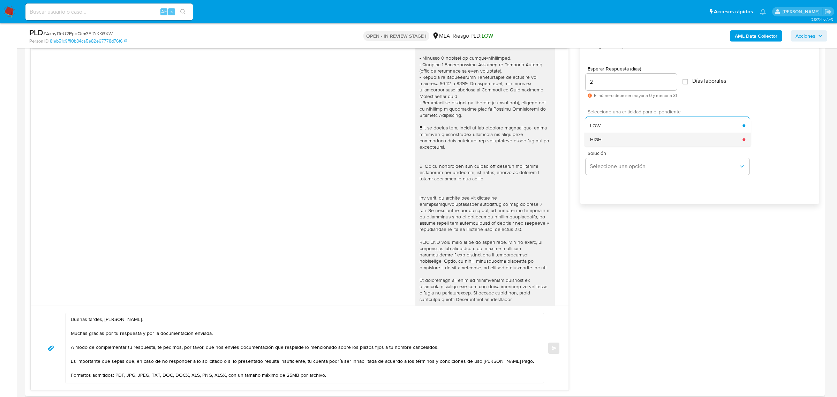
click at [619, 140] on div "HIGH" at bounding box center [666, 139] width 153 height 14
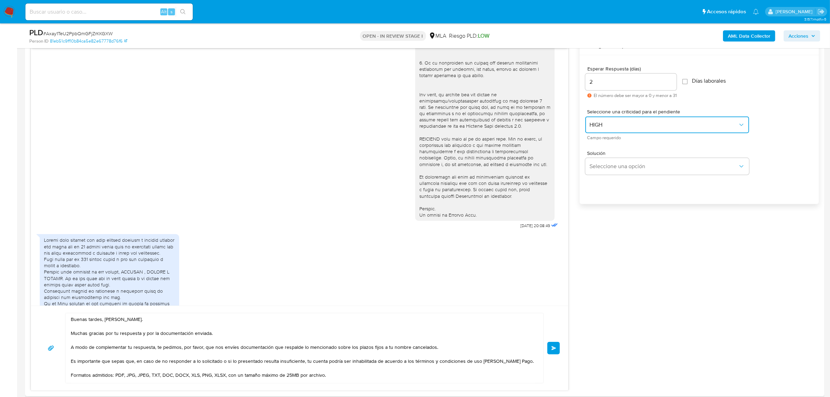
scroll to position [317, 0]
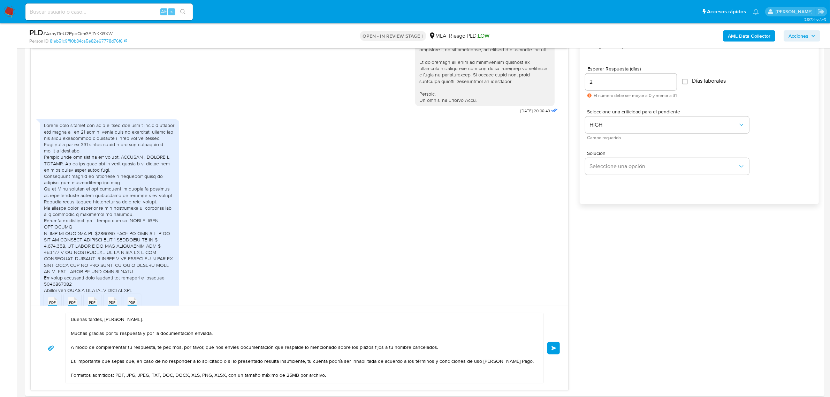
click at [555, 350] on span "Enviar" at bounding box center [553, 348] width 5 height 4
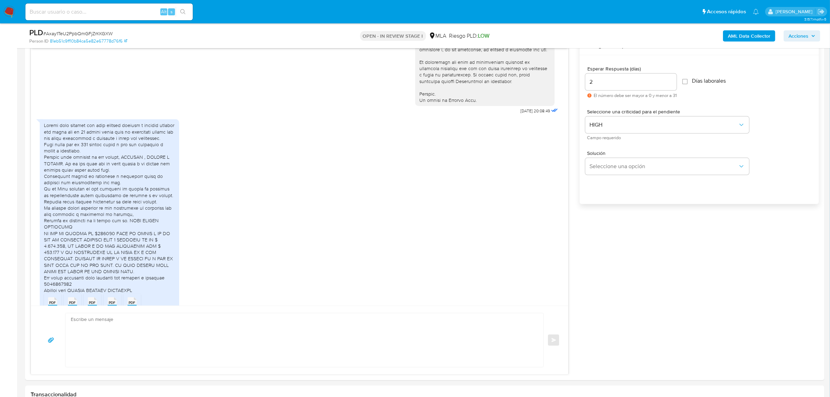
scroll to position [527, 0]
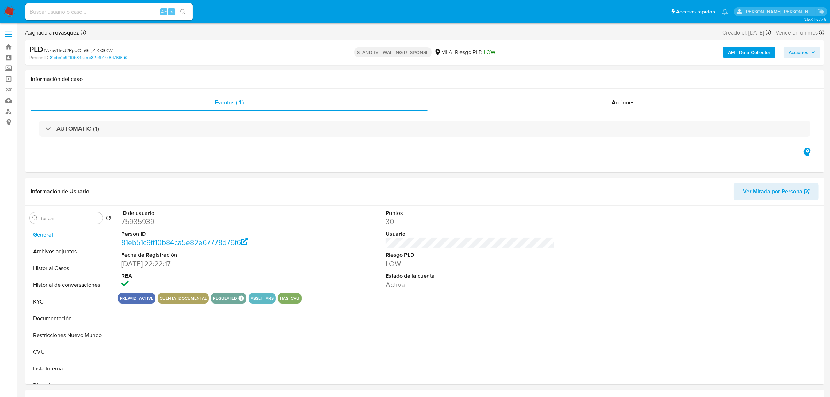
select select "10"
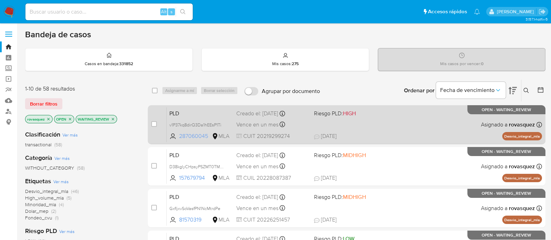
click at [200, 136] on span "287060045" at bounding box center [194, 136] width 31 height 8
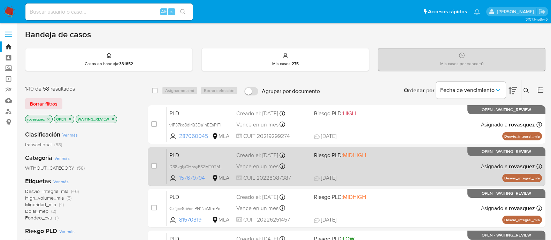
click at [197, 174] on span "157679794" at bounding box center [194, 178] width 31 height 8
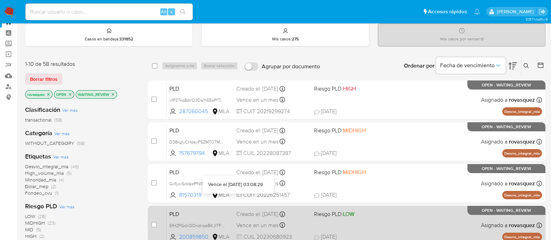
scroll to position [43, 0]
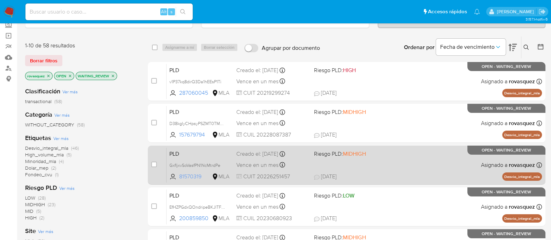
click at [193, 177] on span "81570319" at bounding box center [194, 177] width 31 height 8
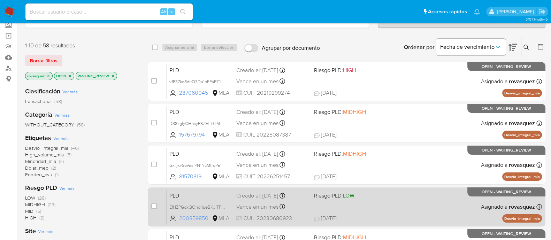
click at [196, 218] on span "200859850" at bounding box center [194, 219] width 31 height 8
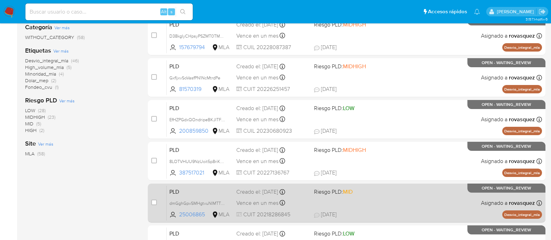
scroll to position [174, 0]
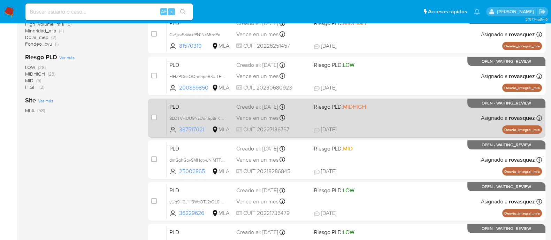
click at [197, 127] on span "387517021" at bounding box center [194, 130] width 31 height 8
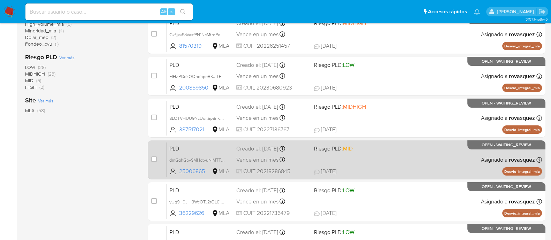
click at [149, 158] on div "case-item-checkbox No es posible asignar el caso PLD dmGghGpvSMHgtvuNIMTT4poA 2…" at bounding box center [347, 159] width 398 height 39
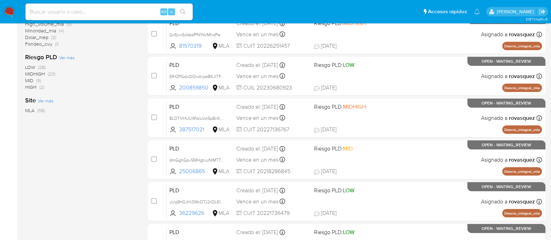
click at [139, 165] on div "1-10 de 58 resultados Borrar filtros rovasquez OPEN WAITING_REVIEW Clasificació…" at bounding box center [285, 139] width 520 height 466
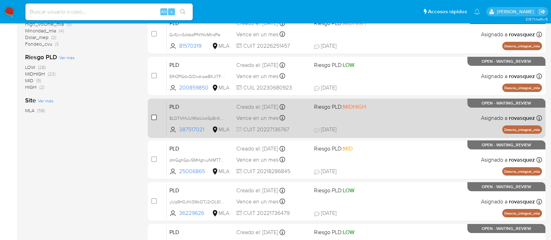
click at [154, 117] on input "checkbox" at bounding box center [154, 118] width 6 height 6
checkbox input "true"
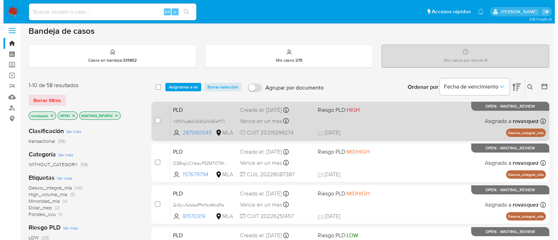
scroll to position [0, 0]
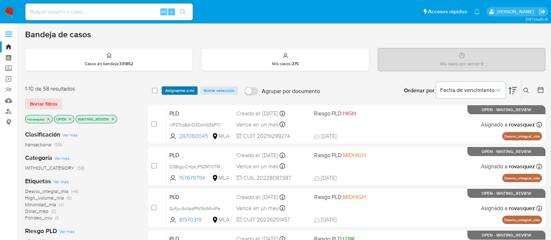
click at [178, 88] on span "Asignarme a mí" at bounding box center [179, 90] width 29 height 7
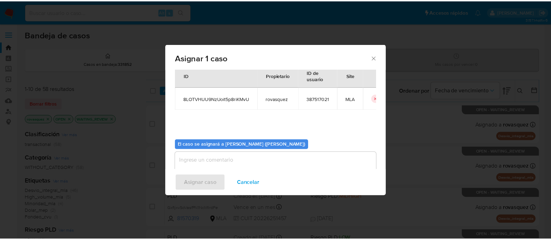
scroll to position [36, 0]
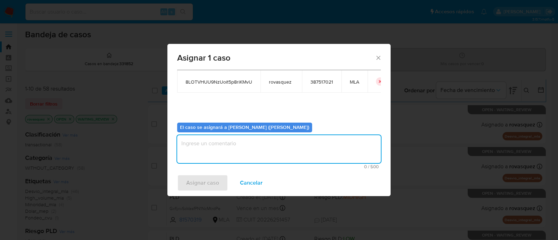
click at [226, 150] on textarea "assign-modal" at bounding box center [279, 149] width 204 height 28
type textarea "."
click at [207, 186] on span "Asignar caso" at bounding box center [202, 182] width 33 height 15
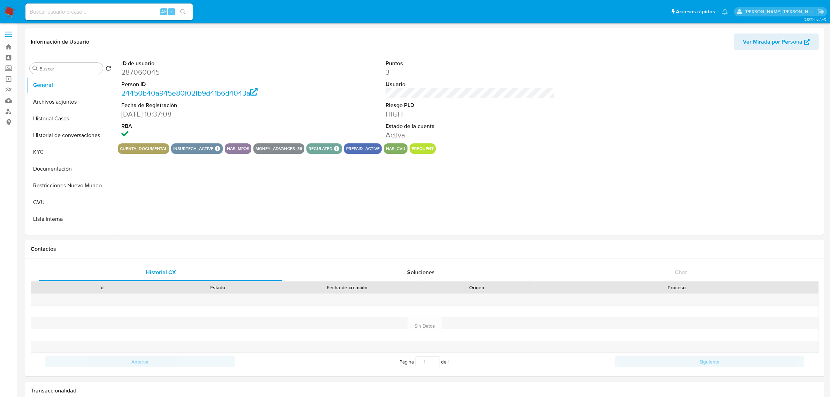
select select "10"
click at [58, 116] on button "Historial Casos" at bounding box center [68, 118] width 82 height 17
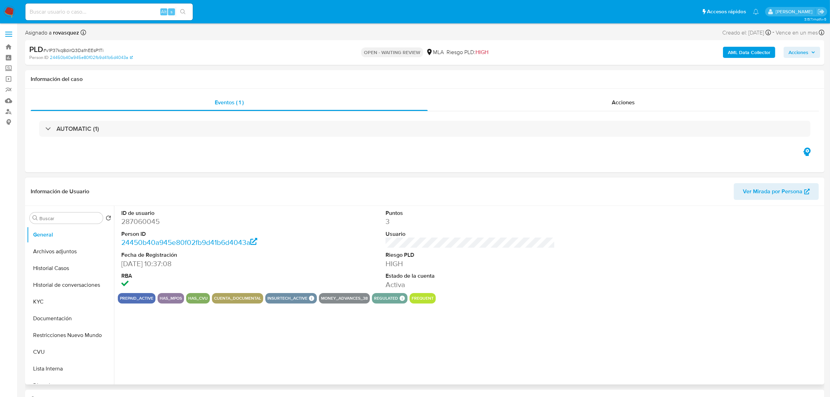
select select "10"
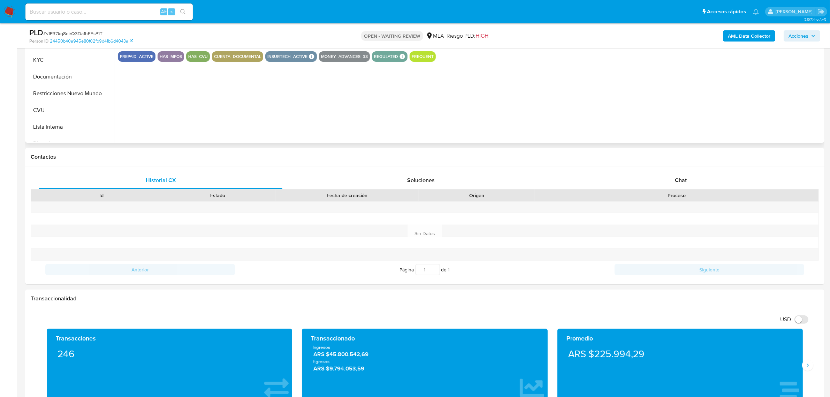
scroll to position [218, 0]
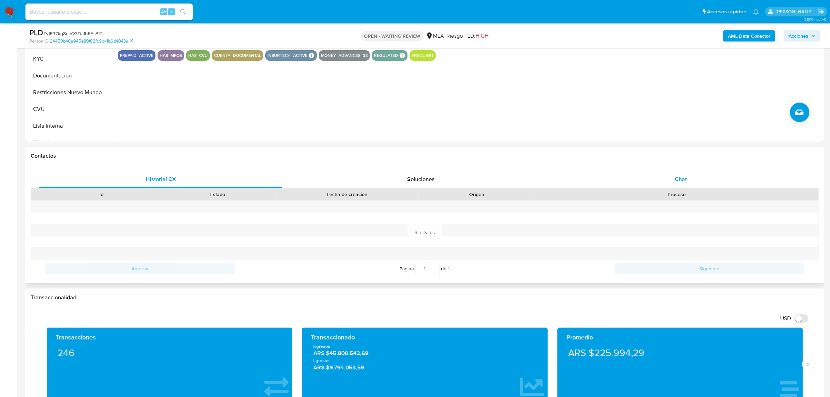
click at [676, 181] on span "Chat" at bounding box center [681, 179] width 12 height 8
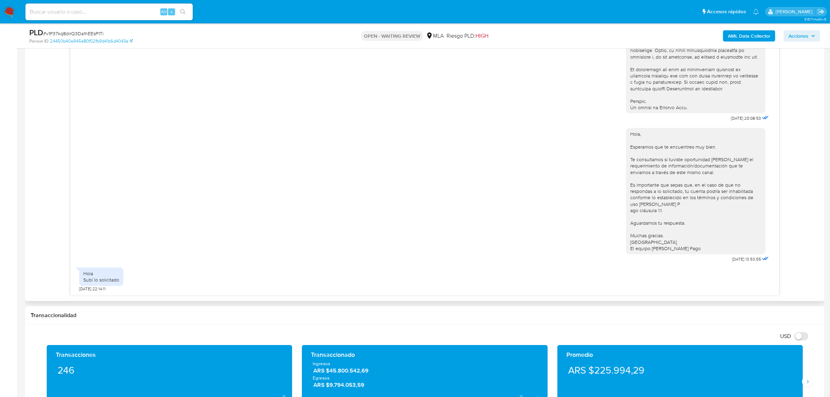
scroll to position [392, 0]
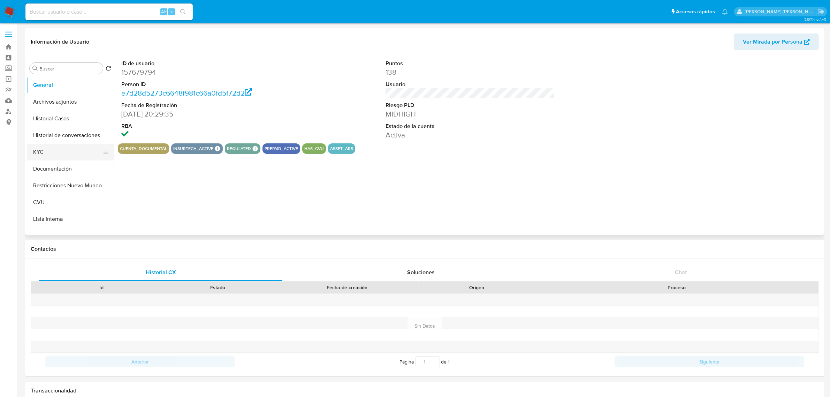
select select "10"
drag, startPoint x: 66, startPoint y: 144, endPoint x: 71, endPoint y: 137, distance: 8.0
click at [66, 144] on button "KYC" at bounding box center [70, 152] width 87 height 17
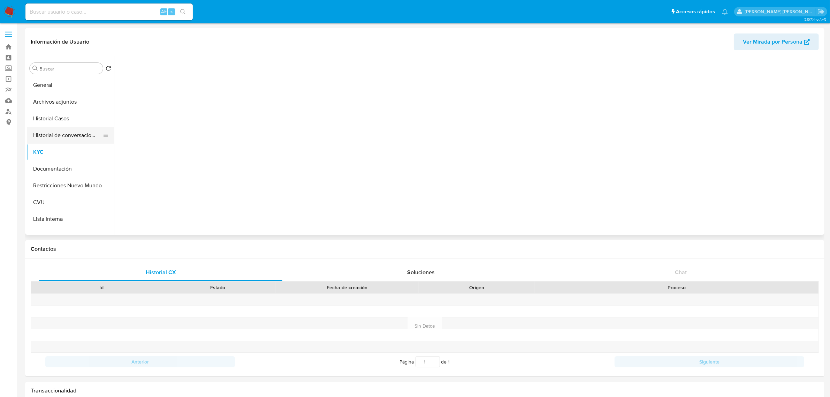
click at [71, 136] on button "Historial de conversaciones" at bounding box center [68, 135] width 82 height 17
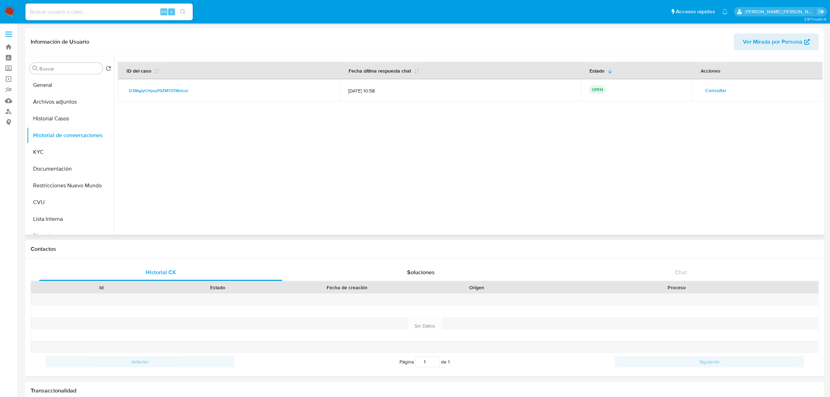
click at [557, 95] on span "Consultar" at bounding box center [716, 90] width 21 height 10
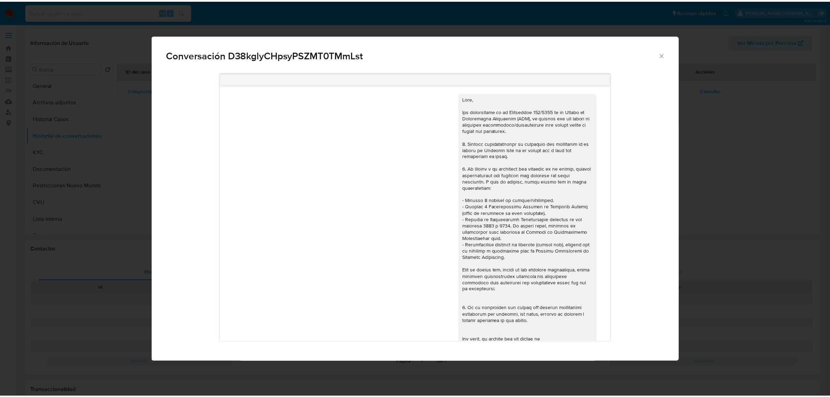
scroll to position [166, 0]
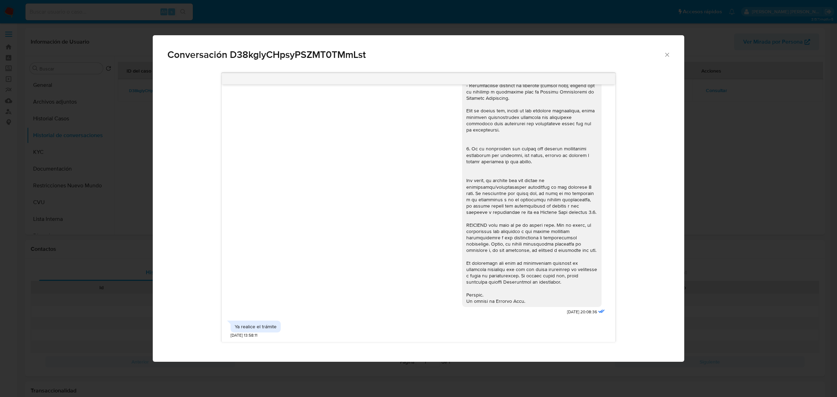
click at [557, 54] on icon "Cerrar" at bounding box center [667, 55] width 4 height 4
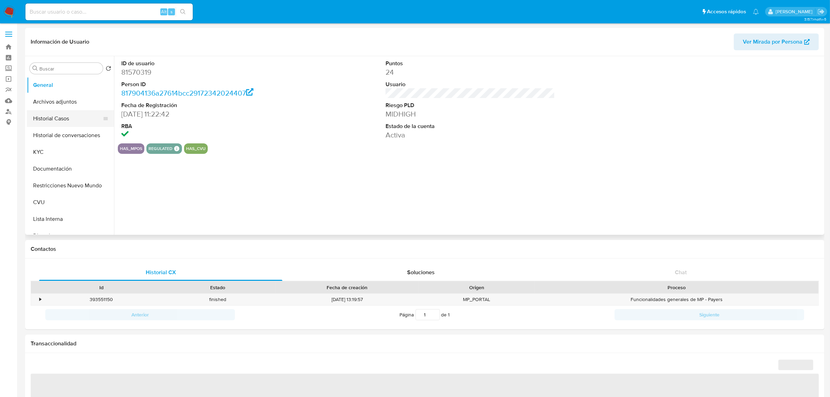
click at [62, 115] on button "Historial Casos" at bounding box center [68, 118] width 82 height 17
select select "10"
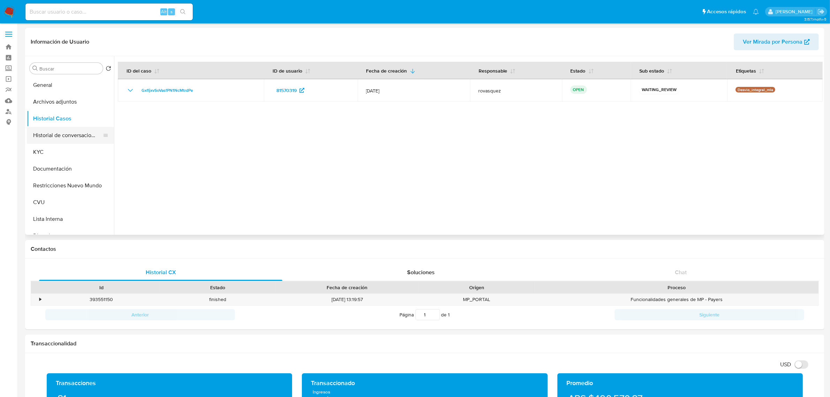
click at [65, 139] on button "Historial de conversaciones" at bounding box center [68, 135] width 82 height 17
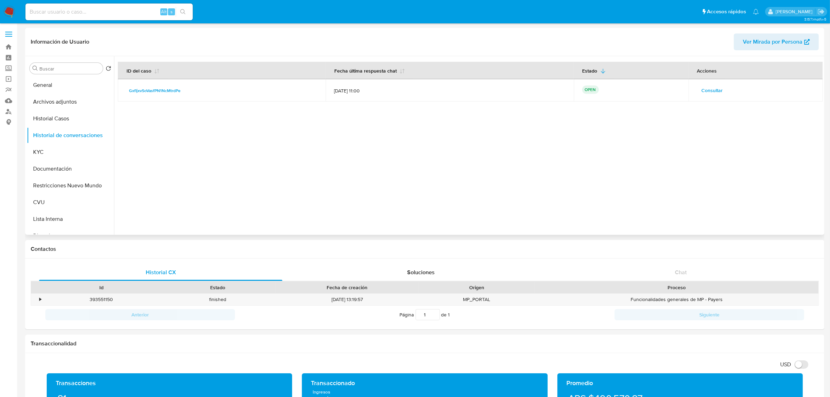
click at [557, 88] on span "Consultar" at bounding box center [712, 90] width 21 height 10
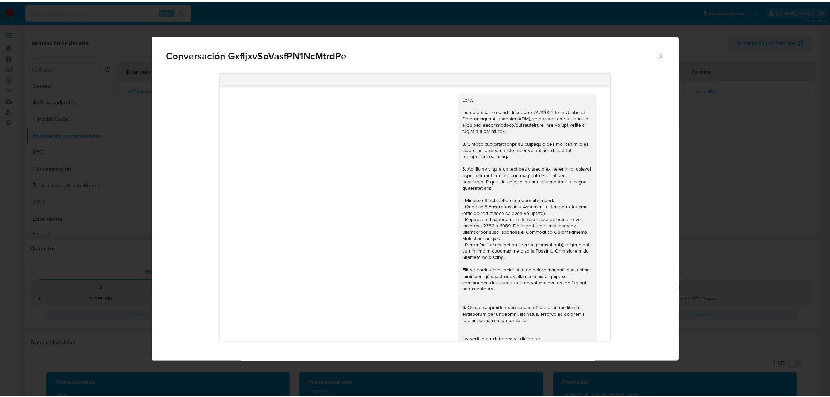
scroll to position [330, 0]
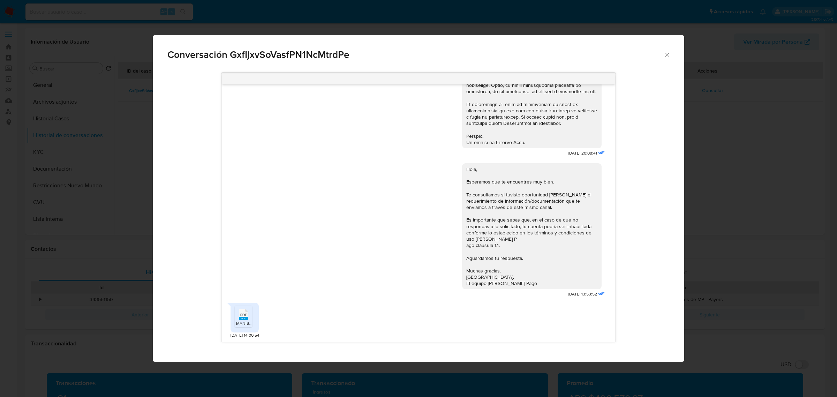
click at [247, 240] on rect "Comunicación" at bounding box center [243, 318] width 9 height 3
click at [86, 161] on div "Conversación GxfIjxvSoVasfPN1NcMtrdPe 17/07/2025 20:08:41 Hola, Esperamos que t…" at bounding box center [418, 198] width 837 height 397
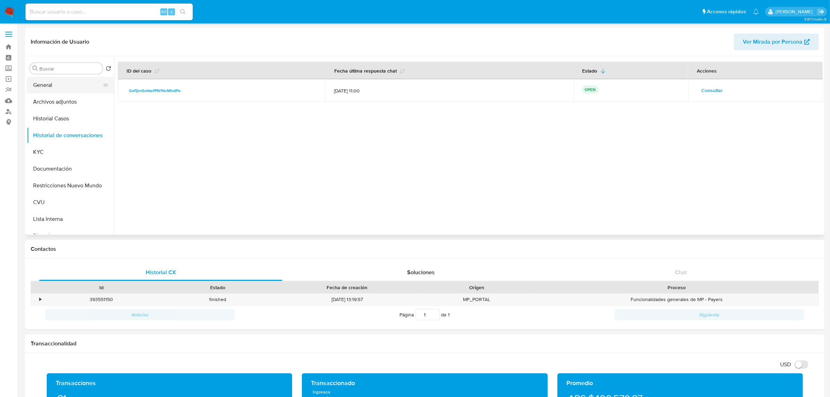
click at [55, 77] on button "General" at bounding box center [68, 85] width 82 height 17
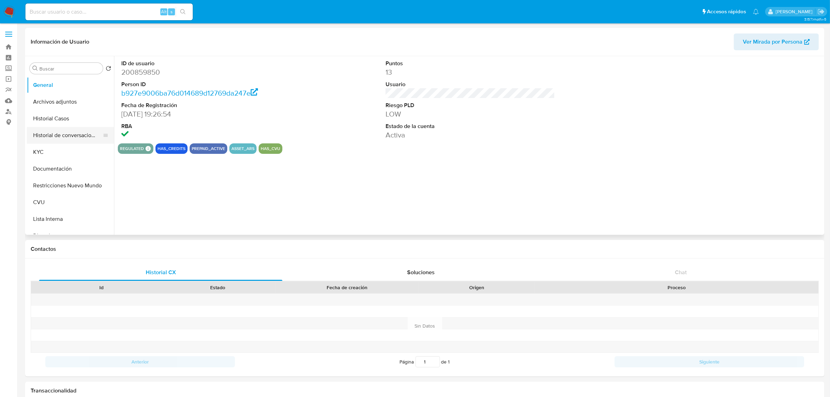
click at [57, 136] on button "Historial de conversaciones" at bounding box center [68, 135] width 82 height 17
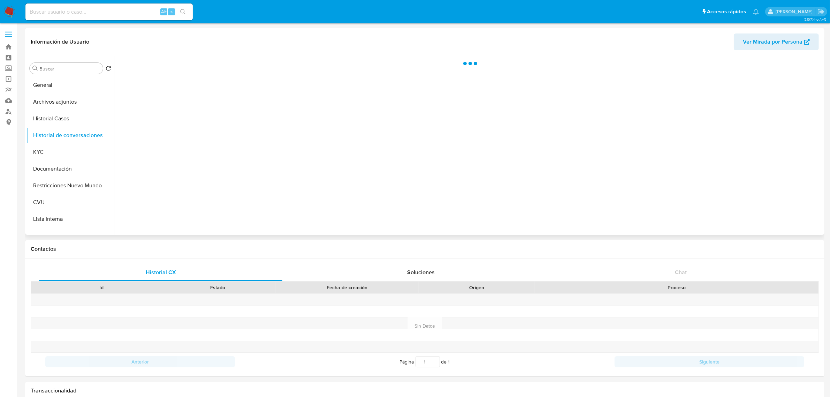
select select "10"
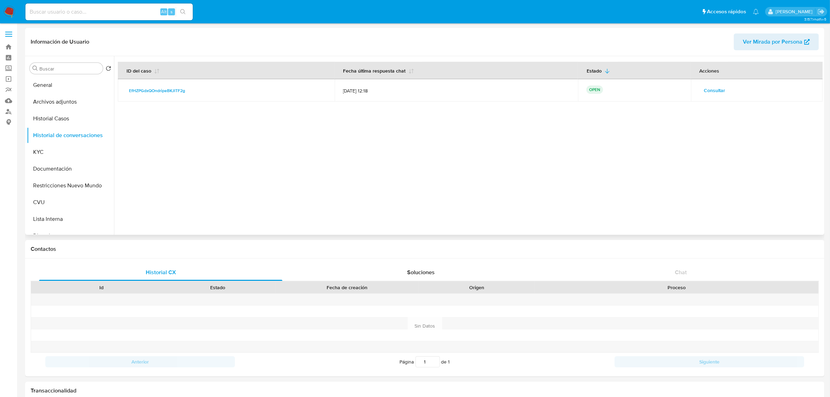
click at [704, 85] on span "Consultar" at bounding box center [714, 90] width 21 height 10
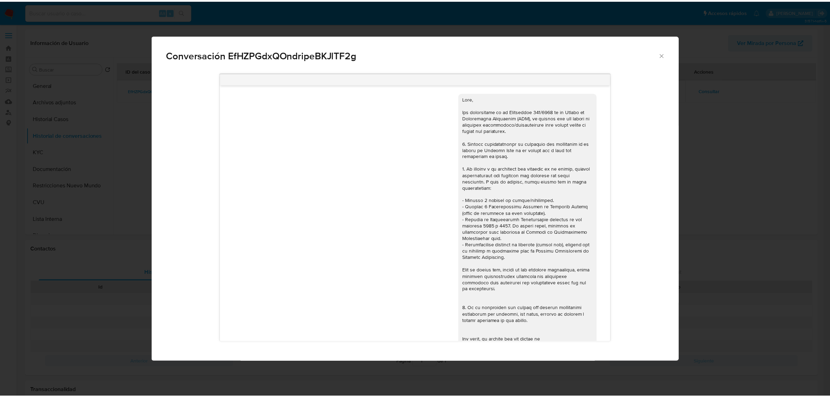
scroll to position [312, 0]
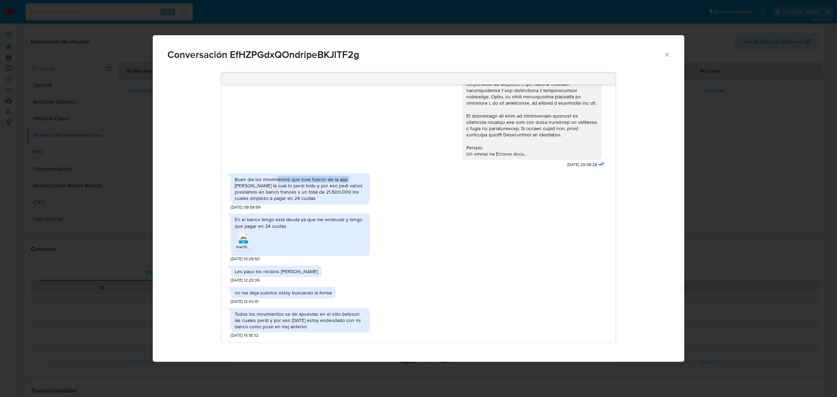
drag, startPoint x: 277, startPoint y: 181, endPoint x: 350, endPoint y: 181, distance: 72.9
click at [350, 181] on div "Buen dia los movimientos que tuve fueron de la app [PERSON_NAME] la cual lo per…" at bounding box center [300, 188] width 131 height 25
drag, startPoint x: 256, startPoint y: 185, endPoint x: 363, endPoint y: 188, distance: 107.1
click at [363, 188] on div "Buen dia los movimientos que tuve fueron de la app [PERSON_NAME] la cual lo per…" at bounding box center [300, 188] width 131 height 25
drag, startPoint x: 264, startPoint y: 193, endPoint x: 369, endPoint y: 201, distance: 105.6
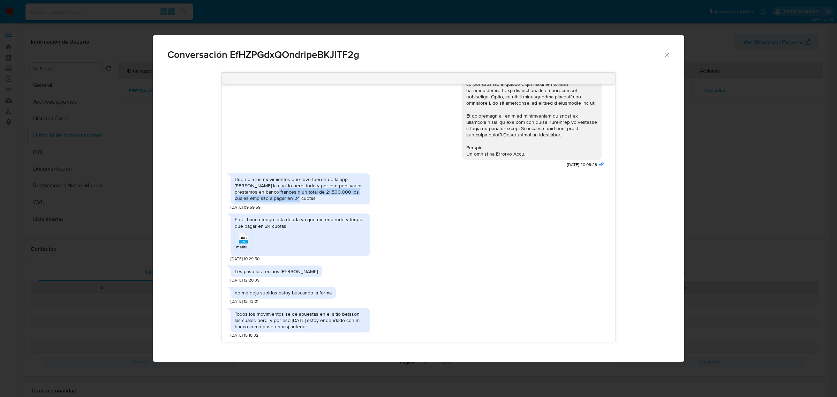
click at [369, 201] on div "Buen dia los movimientos que tuve fueron de la app betson la cual lo perdi todo…" at bounding box center [299, 188] width 139 height 31
click at [245, 239] on span "JPG" at bounding box center [243, 238] width 6 height 5
click at [666, 56] on icon "Cerrar" at bounding box center [666, 54] width 7 height 7
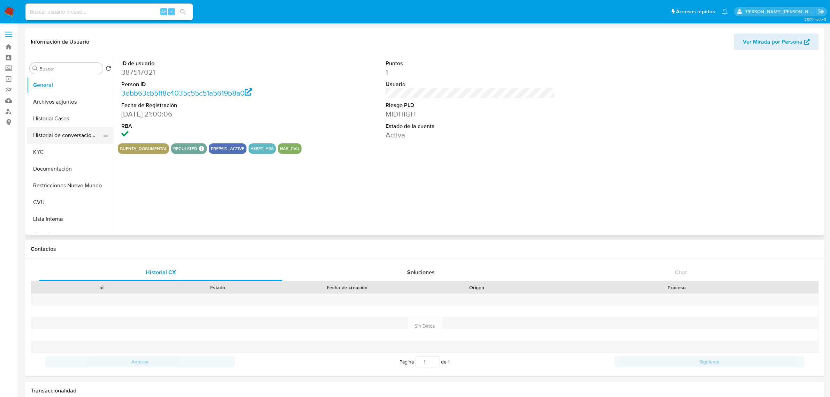
select select "10"
click at [66, 135] on button "Historial de conversaciones" at bounding box center [68, 135] width 82 height 17
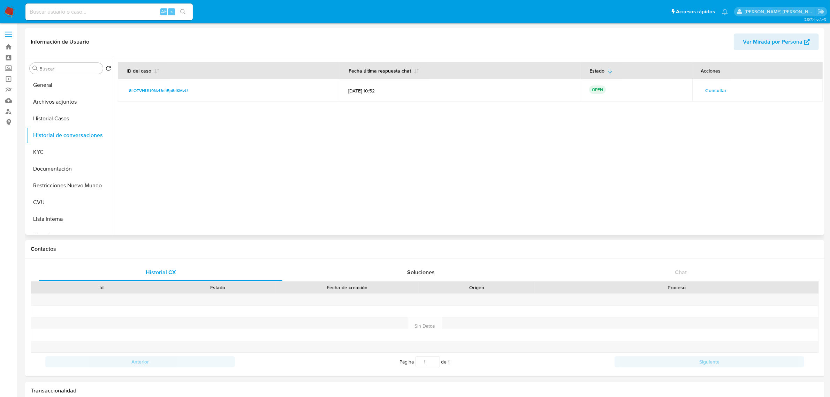
click at [719, 93] on span "Consultar" at bounding box center [716, 90] width 21 height 10
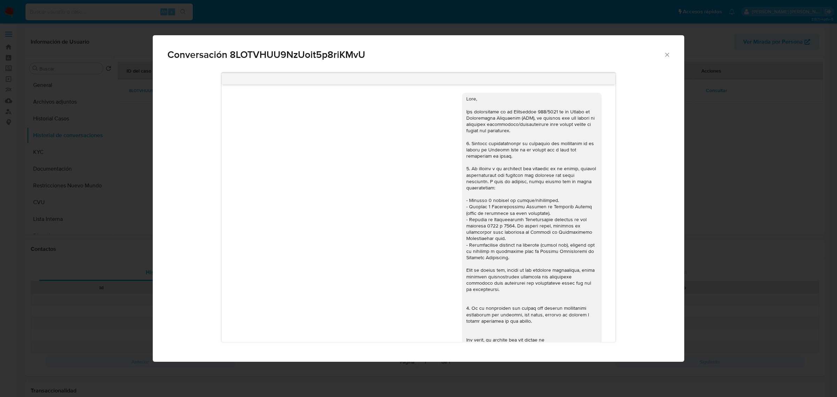
scroll to position [339, 0]
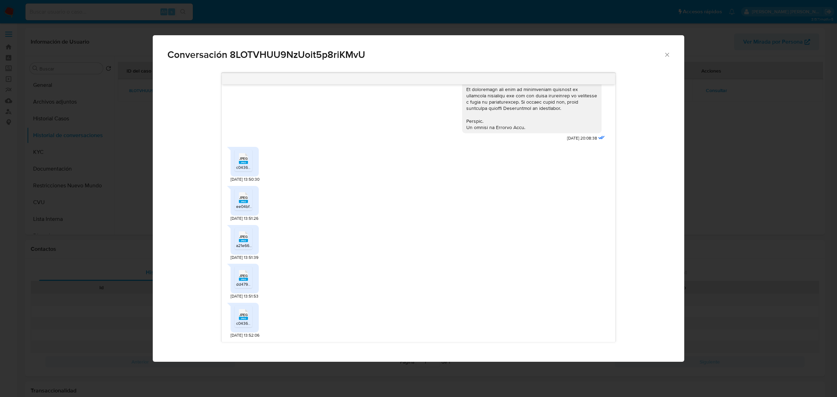
click at [243, 161] on span "JPEG" at bounding box center [243, 158] width 8 height 5
click at [241, 202] on rect "Comunicación" at bounding box center [243, 201] width 9 height 3
click at [238, 243] on div "JPEG JPEG" at bounding box center [243, 236] width 15 height 14
click at [241, 276] on span "JPEG" at bounding box center [243, 275] width 8 height 5
click at [245, 323] on span "c0436dfb-351d-4d55-b6cb-c642ac40745d.jpeg" at bounding box center [280, 323] width 89 height 6
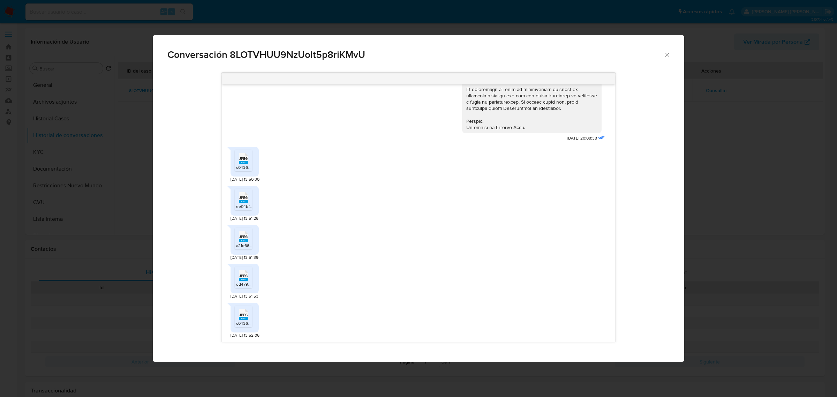
click at [295, 54] on span "Conversación 8LOTVHUU9NzUoit5p8riKMvU" at bounding box center [415, 55] width 496 height 10
copy span "8LOTVHUU9NzUoit5p8riKMvU"
